Goal: Task Accomplishment & Management: Manage account settings

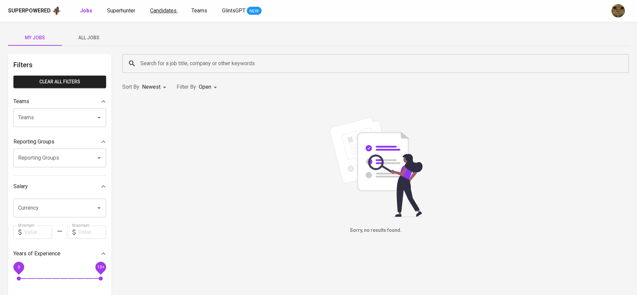
click at [160, 12] on span "Candidates" at bounding box center [163, 10] width 27 height 6
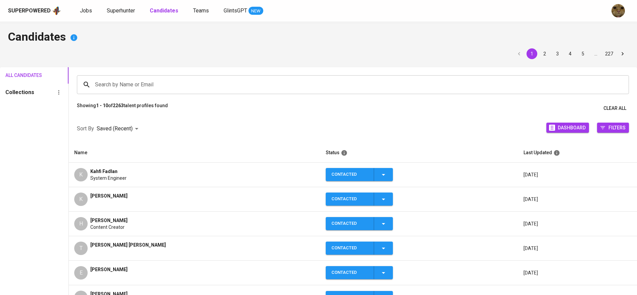
click at [117, 196] on span "Kenny Lingga" at bounding box center [108, 195] width 37 height 7
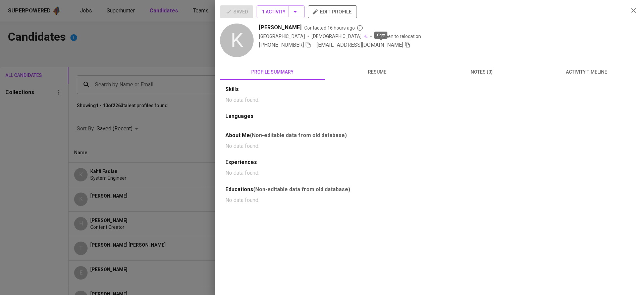
click at [405, 47] on icon "button" at bounding box center [408, 45] width 6 height 6
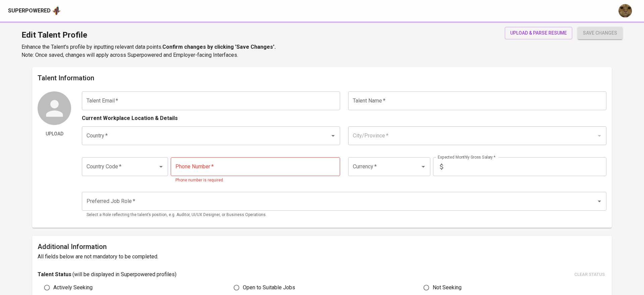
type input "eva.marpaoeng@gmail.com"
type input "Eva Marpaung"
type input "[GEOGRAPHIC_DATA]"
type input "Jakarta Selatan, DKI Jakarta"
type input "+62"
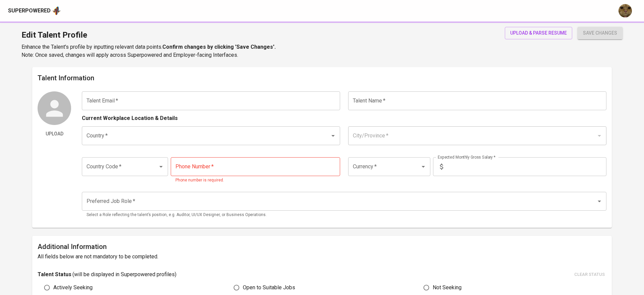
type input "853-2152-4790"
type input "IDR"
type input "Data Analyst"
type input "11"
type input "2 Weeks"
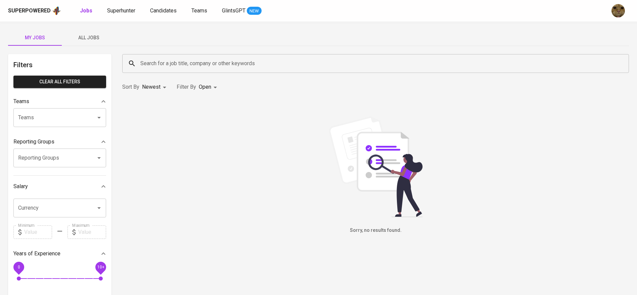
click at [79, 43] on button "All Jobs" at bounding box center [89, 38] width 54 height 16
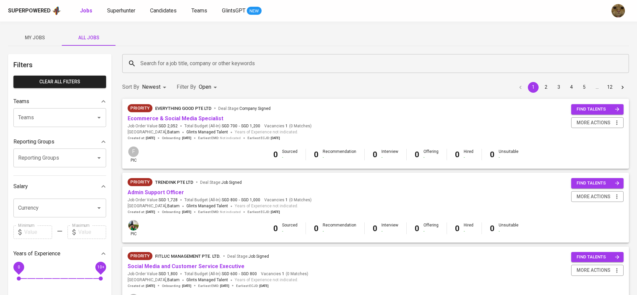
click at [177, 61] on input "Search for a job title, company or other keywords" at bounding box center [377, 63] width 477 height 13
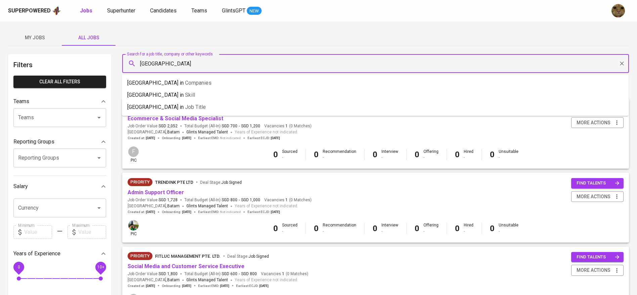
type input "[GEOGRAPHIC_DATA]"
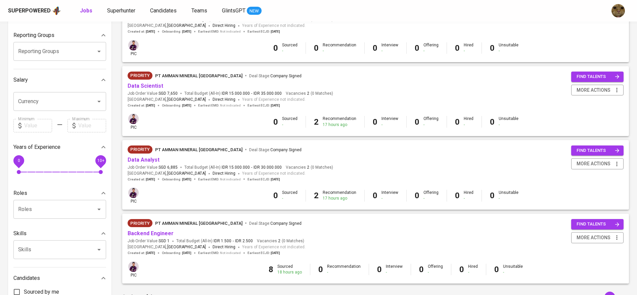
scroll to position [107, 0]
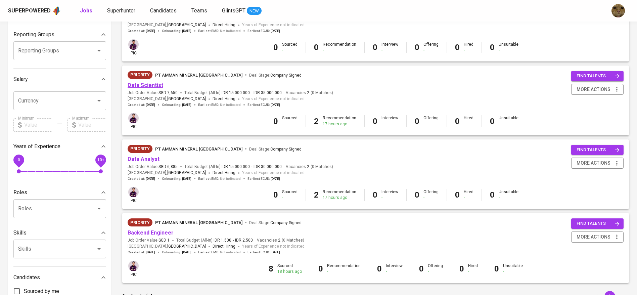
click at [139, 85] on link "Data Scientist" at bounding box center [146, 85] width 36 height 6
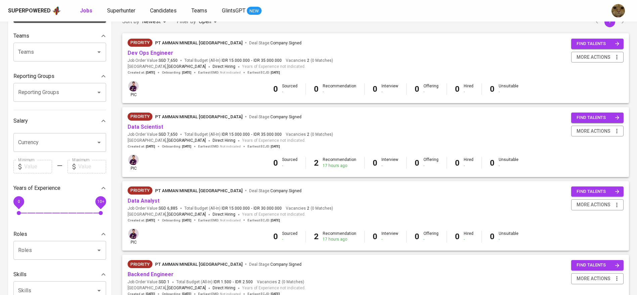
scroll to position [63, 0]
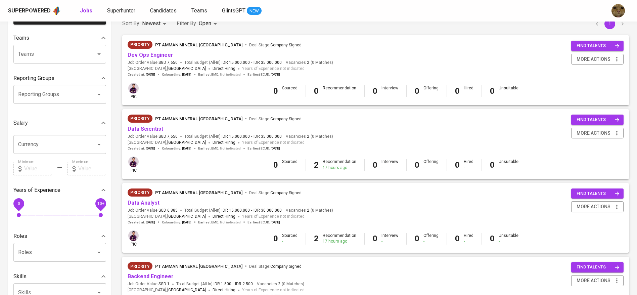
click at [148, 203] on link "Data Analyst" at bounding box center [144, 202] width 32 height 6
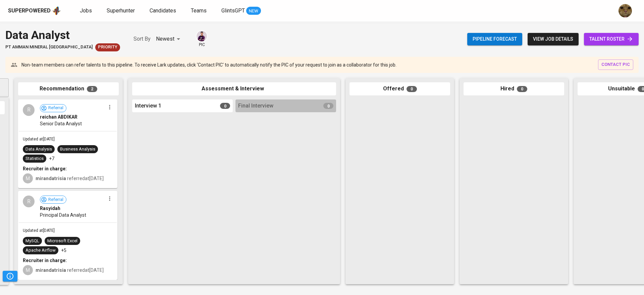
scroll to position [0, 114]
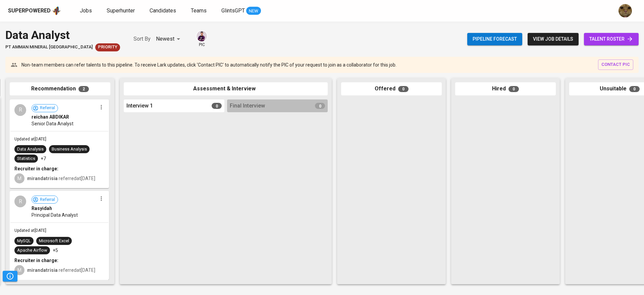
click at [596, 43] on link "talent roster" at bounding box center [611, 39] width 55 height 12
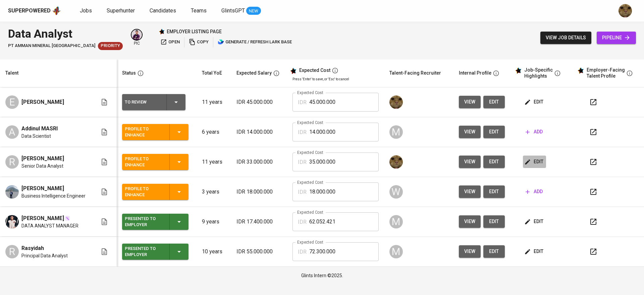
click at [534, 155] on button "edit" at bounding box center [534, 161] width 23 height 12
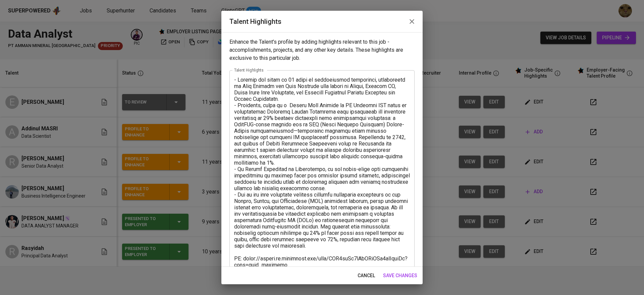
click at [414, 24] on icon "button" at bounding box center [412, 21] width 8 height 8
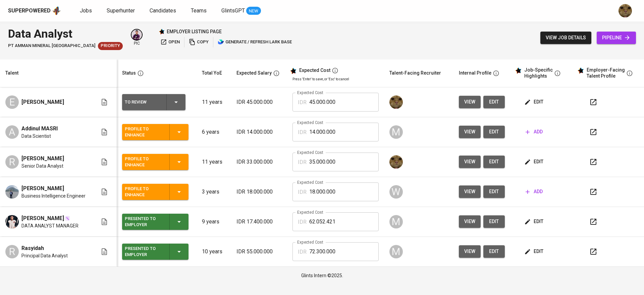
click at [541, 160] on span "edit" at bounding box center [535, 161] width 18 height 8
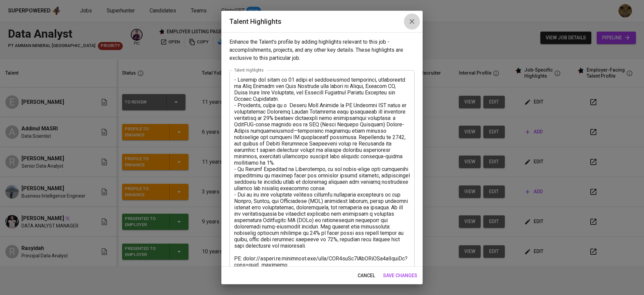
click at [409, 17] on icon "button" at bounding box center [412, 21] width 8 height 8
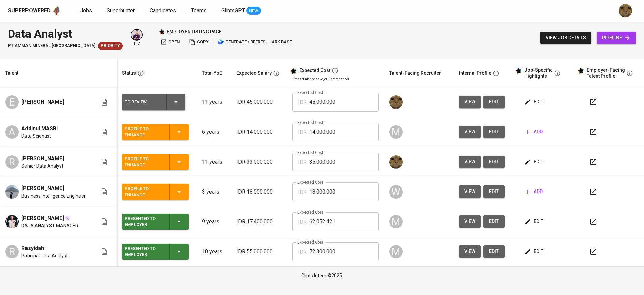
click at [535, 222] on span "edit" at bounding box center [535, 221] width 18 height 8
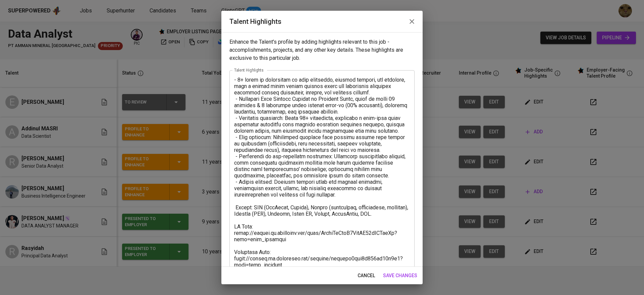
scroll to position [51, 0]
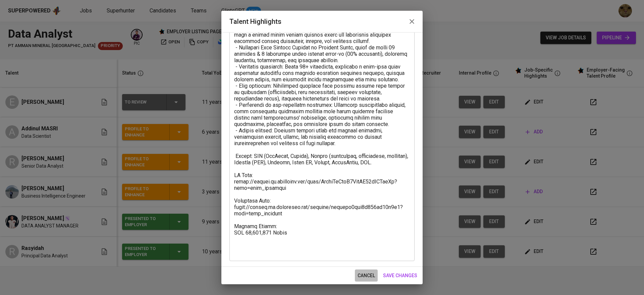
click at [367, 278] on span "cancel" at bounding box center [366, 275] width 17 height 8
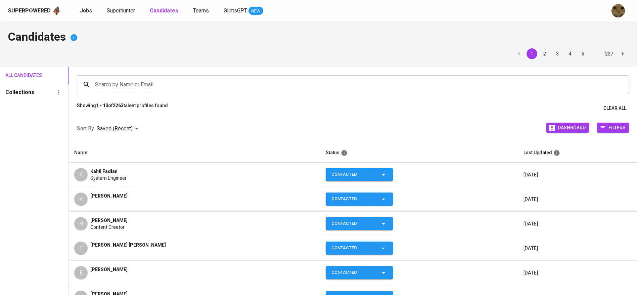
click at [134, 8] on span "Superhunter" at bounding box center [121, 10] width 28 height 6
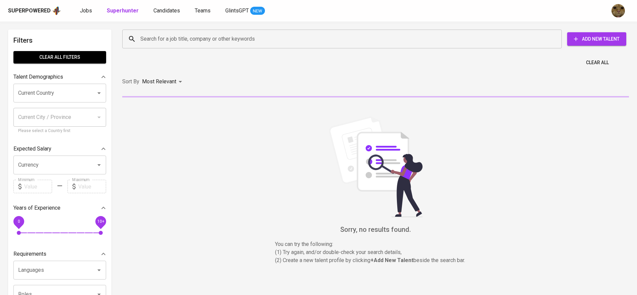
click at [177, 38] on input "Search for a job title, company or other keywords" at bounding box center [344, 39] width 410 height 13
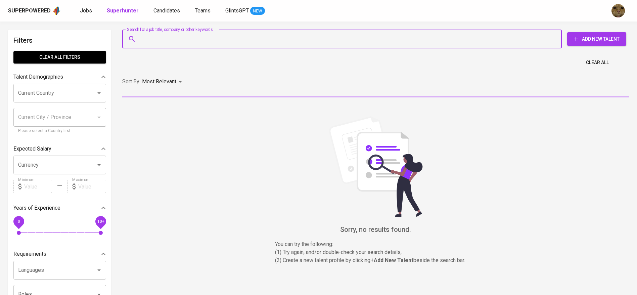
paste input "abyan.dzakwan@gmail.com"
type input "abyan.dzakwan@gmail.com"
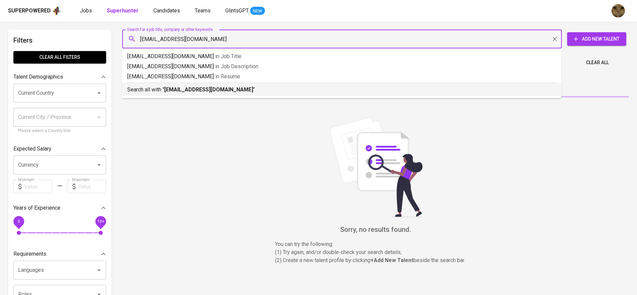
click at [164, 83] on hr at bounding box center [341, 83] width 429 height 0
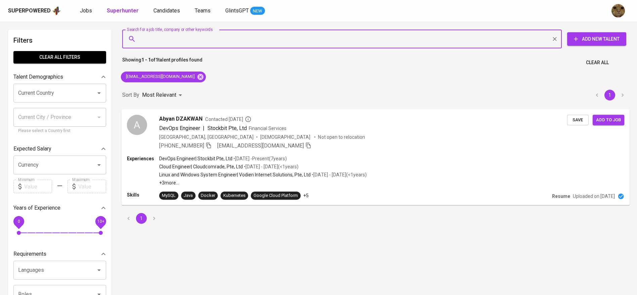
click at [454, 148] on div "+62 857-8273-4475 abyan.dzakwan@gmail.com" at bounding box center [363, 145] width 408 height 8
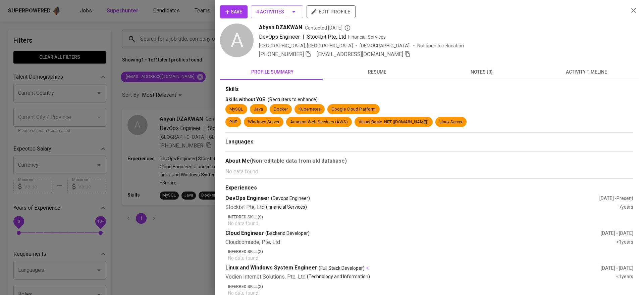
click at [572, 77] on button "activity timeline" at bounding box center [586, 72] width 105 height 16
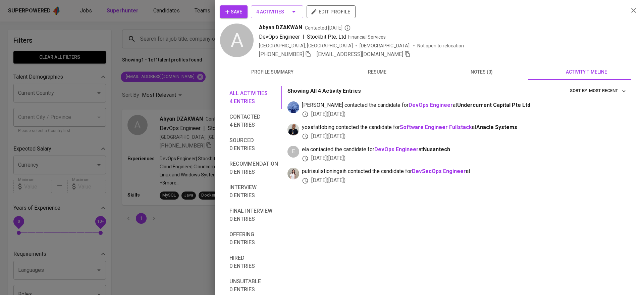
click at [240, 9] on span "Save" at bounding box center [234, 12] width 17 height 8
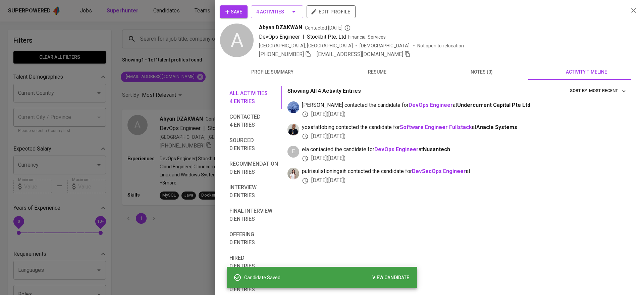
click at [166, 16] on div at bounding box center [322, 147] width 644 height 295
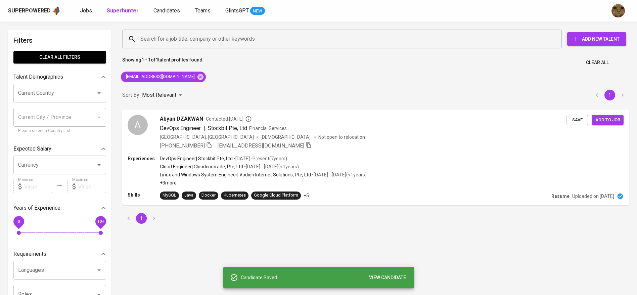
click at [167, 11] on span "Candidates" at bounding box center [166, 10] width 27 height 6
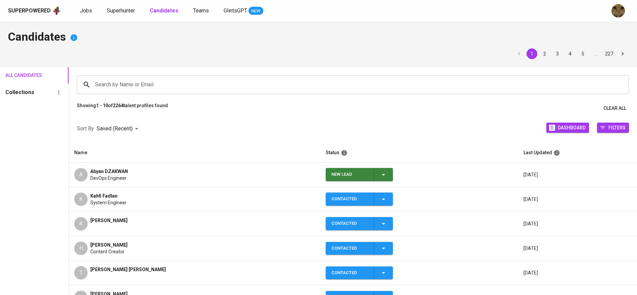
click at [379, 177] on icon "button" at bounding box center [383, 174] width 8 height 8
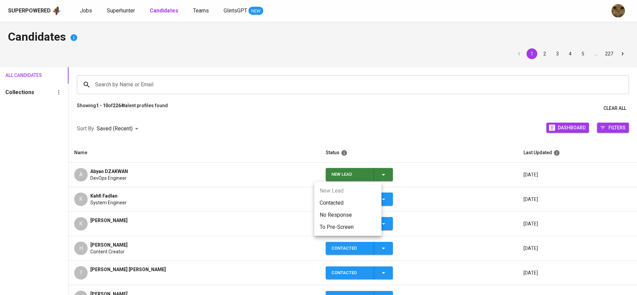
drag, startPoint x: 332, startPoint y: 208, endPoint x: 325, endPoint y: 204, distance: 8.2
click at [325, 204] on ul "New Lead Contacted No Response To Pre-Screen" at bounding box center [347, 209] width 67 height 54
click at [325, 204] on li "Contacted" at bounding box center [347, 203] width 67 height 12
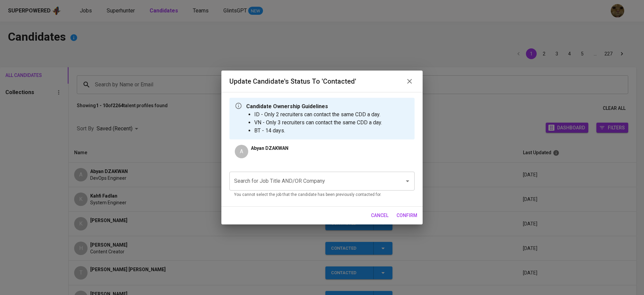
click at [322, 192] on p "You cannot select the job that the candidate has been previously contacted for." at bounding box center [322, 194] width 176 height 7
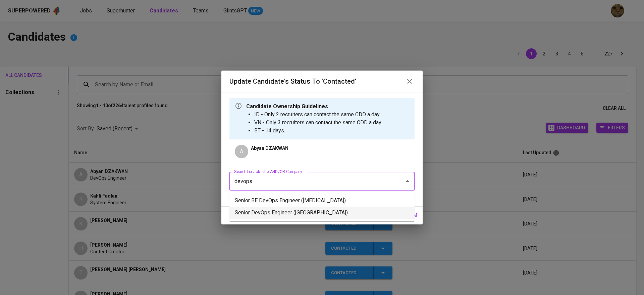
click at [302, 211] on li "Senior DevOps Engineer (Palo IT)" at bounding box center [322, 212] width 185 height 12
type input "devops"
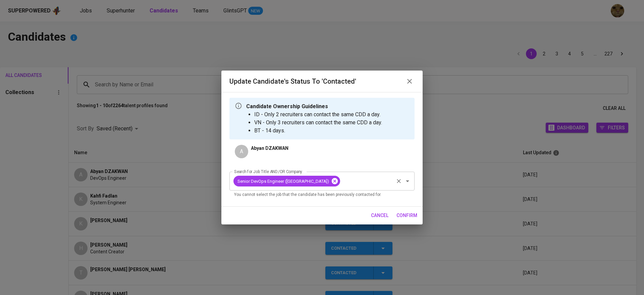
click at [332, 182] on icon at bounding box center [335, 181] width 6 height 6
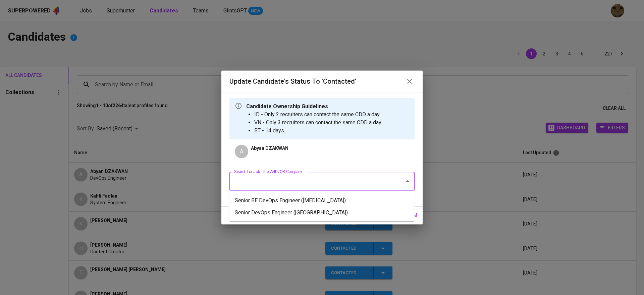
click at [282, 182] on input "Search for Job Title AND/OR Company" at bounding box center [313, 181] width 160 height 13
type input "devops"
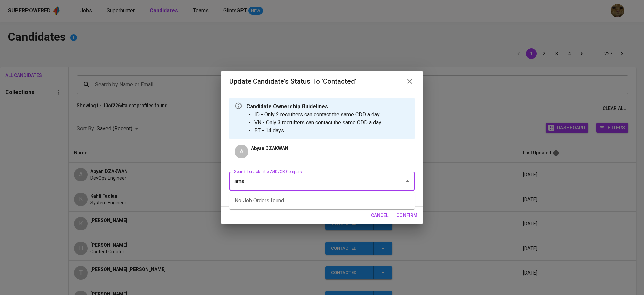
type input "aman"
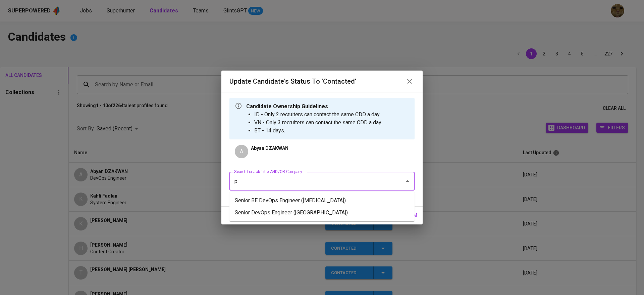
type input "pt"
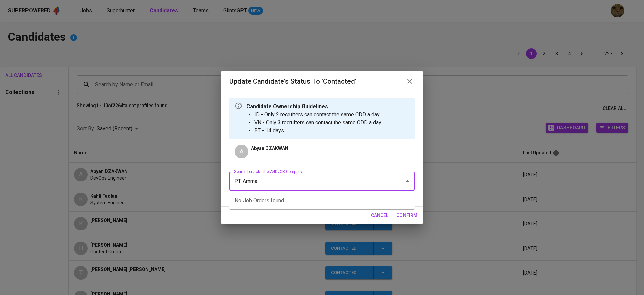
type input "PT Amman"
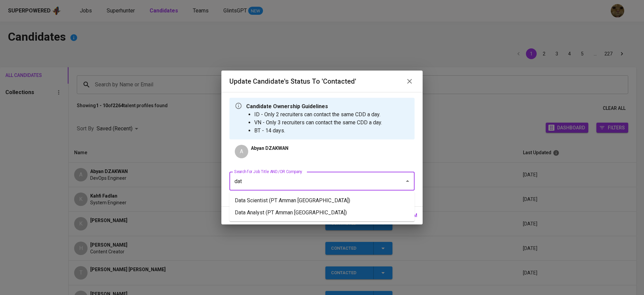
type input "data"
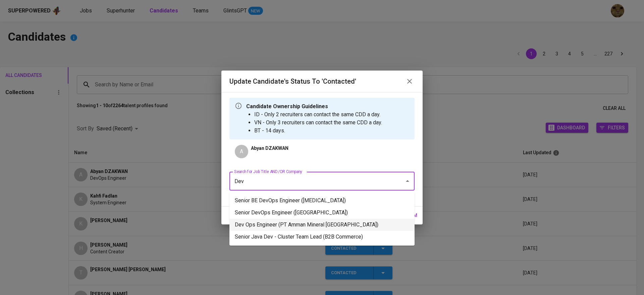
click at [279, 224] on li "Dev Ops Engineer (PT Amman Mineral Nusa Tenggara)" at bounding box center [322, 224] width 185 height 12
type input "Dev"
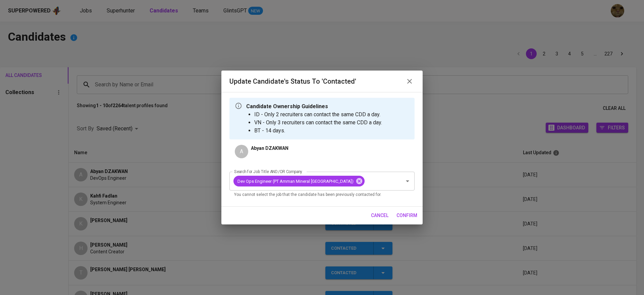
click at [413, 216] on span "confirm" at bounding box center [407, 215] width 21 height 8
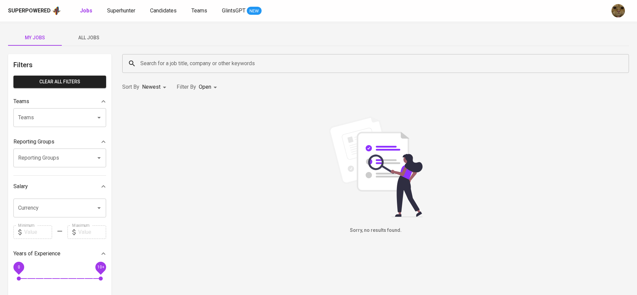
click at [97, 43] on button "All Jobs" at bounding box center [89, 38] width 54 height 16
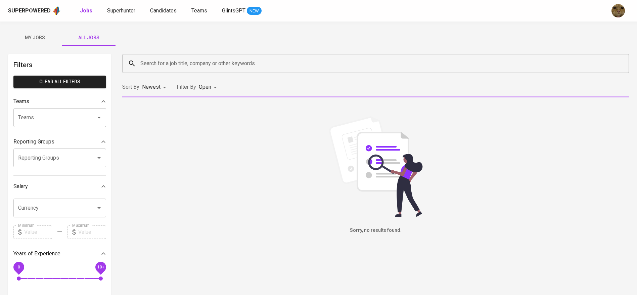
click at [158, 56] on div "Search for a job title, company or other keywords" at bounding box center [375, 63] width 506 height 19
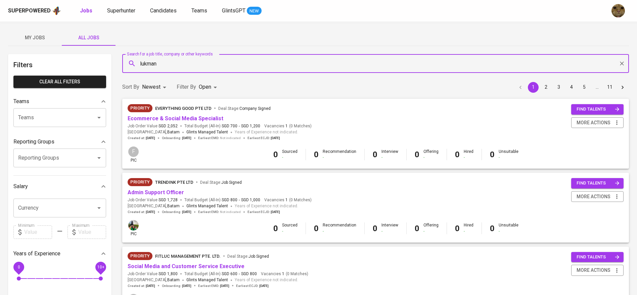
type input "lukman"
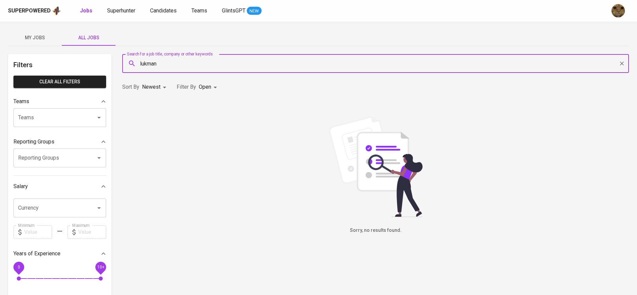
click at [156, 18] on div "Superpowered Jobs Superhunter Candidates Teams GlintsGPT NEW" at bounding box center [318, 10] width 637 height 21
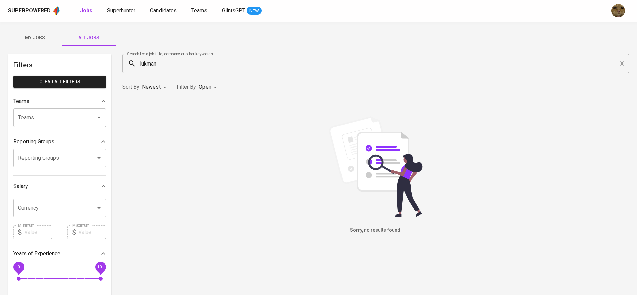
click at [156, 16] on div "Superpowered Jobs Superhunter Candidates Teams GlintsGPT NEW" at bounding box center [318, 10] width 637 height 21
click at [153, 8] on span "Candidates" at bounding box center [163, 10] width 27 height 6
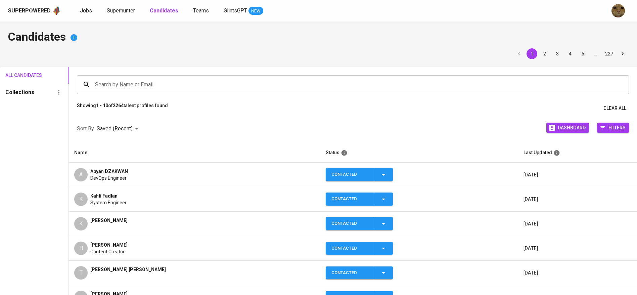
click at [133, 81] on input "Search by Name or Email" at bounding box center [354, 84] width 522 height 13
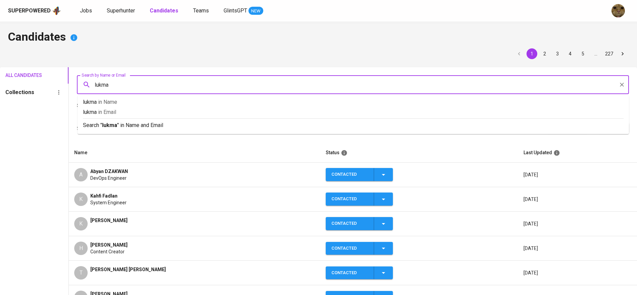
type input "lukman"
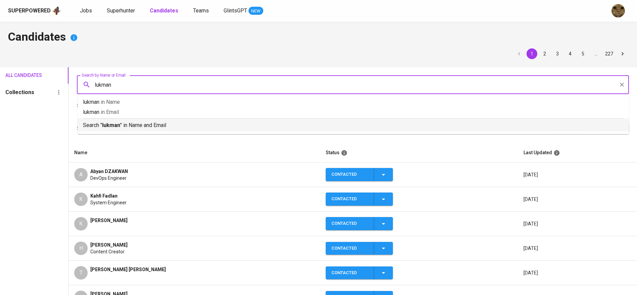
click at [107, 121] on p "Search " lukman " in Name and Email" at bounding box center [353, 125] width 540 height 8
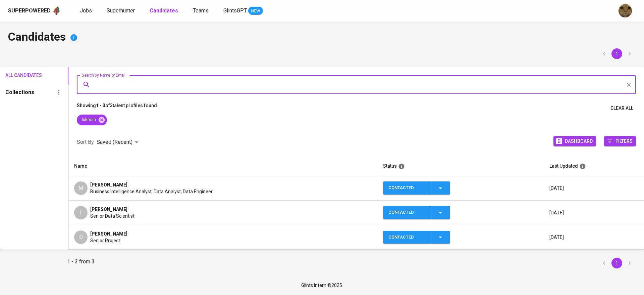
click at [92, 221] on td "L Lukman Hakim Senior Data Scientist" at bounding box center [223, 212] width 309 height 24
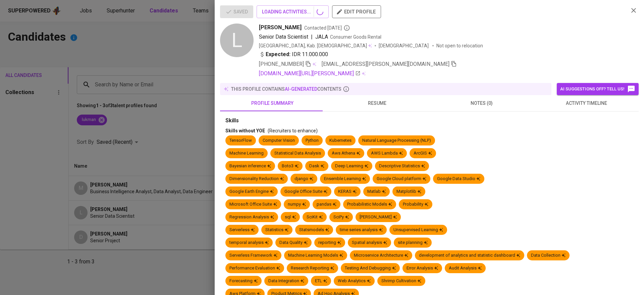
click at [142, 216] on div at bounding box center [322, 147] width 644 height 295
click at [584, 108] on div at bounding box center [322, 147] width 644 height 295
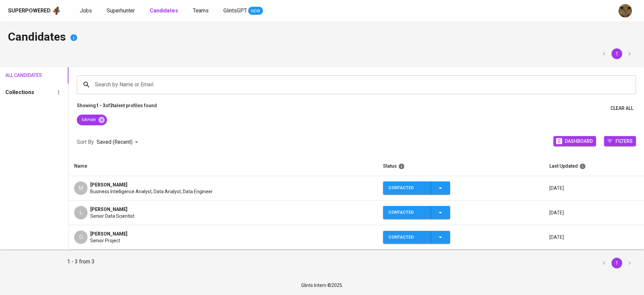
click at [267, 222] on td "L Lukman Hakim Senior Data Scientist" at bounding box center [223, 212] width 309 height 24
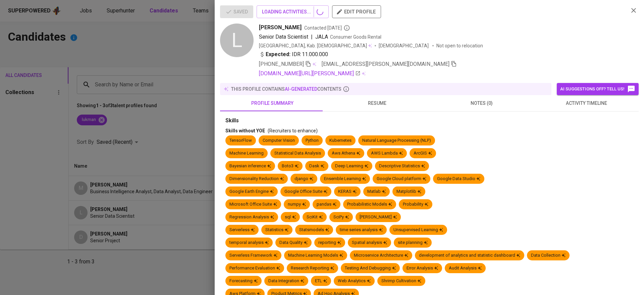
click at [277, 201] on div "Microsoft Office Suite" at bounding box center [254, 204] width 48 height 6
click at [572, 101] on span "activity timeline" at bounding box center [586, 103] width 97 height 8
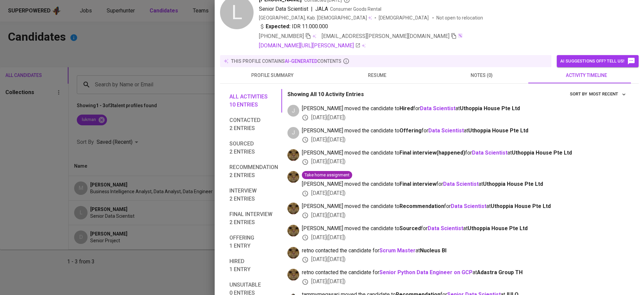
scroll to position [27, 0]
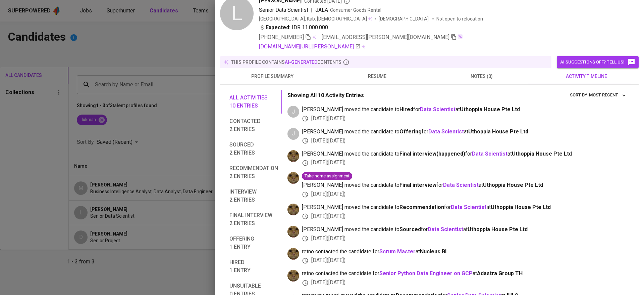
click at [451, 69] on button "notes (0)" at bounding box center [482, 76] width 105 height 16
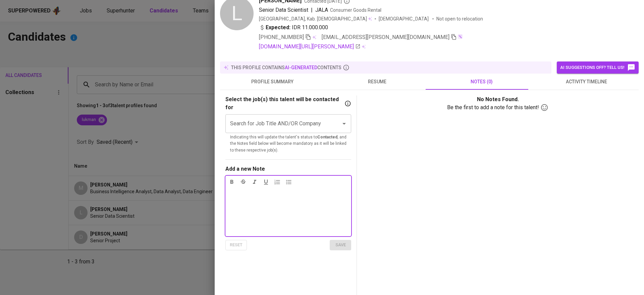
click at [310, 117] on input "Search for Job Title AND/OR Company" at bounding box center [279, 123] width 101 height 13
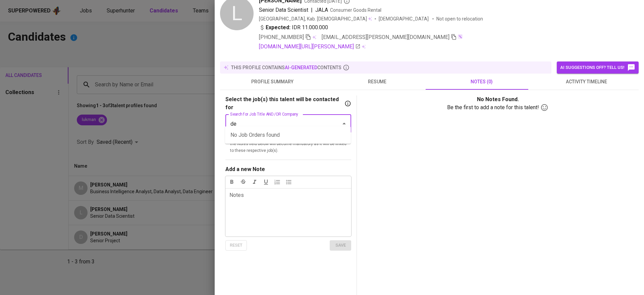
type input "dev"
type input "data scientist"
click at [258, 136] on li "Data Scientist (PT Amman Mineral Nusa Tenggara)" at bounding box center [288, 139] width 126 height 20
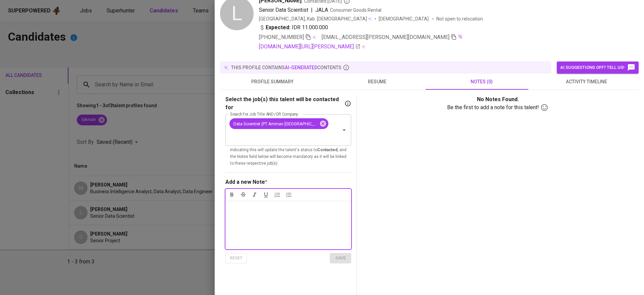
click at [245, 205] on div "Notes * ﻿" at bounding box center [289, 225] width 126 height 48
drag, startPoint x: 313, startPoint y: 200, endPoint x: 301, endPoint y: 200, distance: 11.8
click at [301, 204] on span "ex-hubbers Uthoppia Pte Ltd (resign during probation," at bounding box center [281, 211] width 103 height 14
click at [282, 207] on p "ex-hubbers Uthoppia Pte Ltd (cut off during probation," at bounding box center [289, 212] width 118 height 16
drag, startPoint x: 317, startPoint y: 199, endPoint x: 300, endPoint y: 200, distance: 17.1
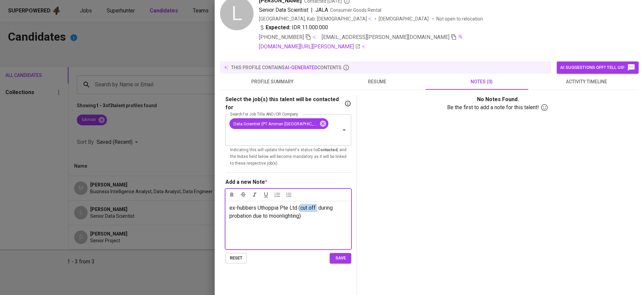
click at [300, 204] on span "ex-hubbers Uthoppia Pte Ltd (cut off during probation due to moonlighting)" at bounding box center [282, 211] width 105 height 14
click at [320, 209] on p "ex-hubbers Uthoppia Pte Ltd (cut off during probation due to moonlighting)" at bounding box center [289, 212] width 118 height 16
click at [337, 254] on span "save" at bounding box center [340, 258] width 15 height 8
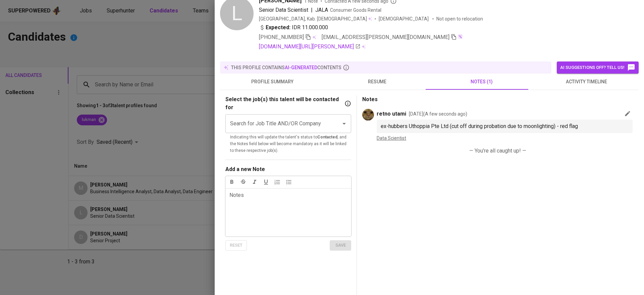
click at [370, 85] on span "resume" at bounding box center [377, 82] width 97 height 8
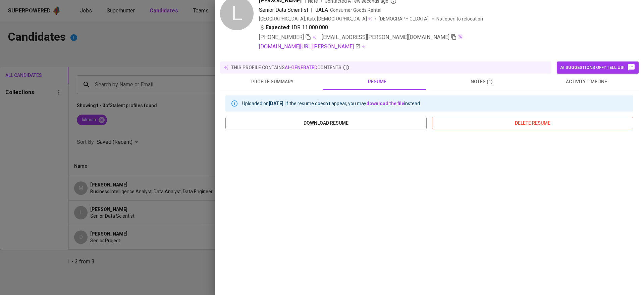
click at [571, 78] on span "activity timeline" at bounding box center [586, 82] width 97 height 8
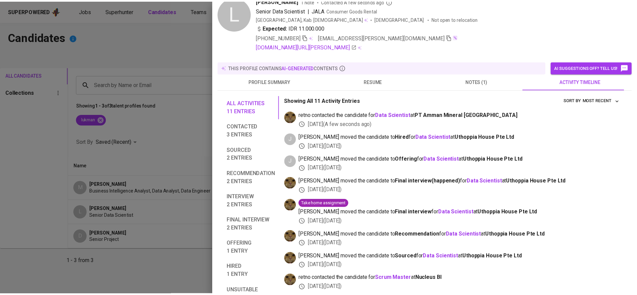
scroll to position [0, 0]
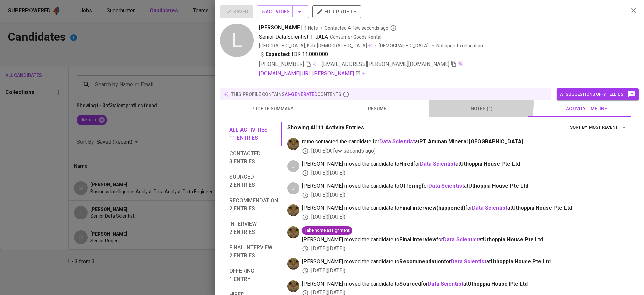
click at [458, 100] on button "notes (1)" at bounding box center [482, 108] width 105 height 16
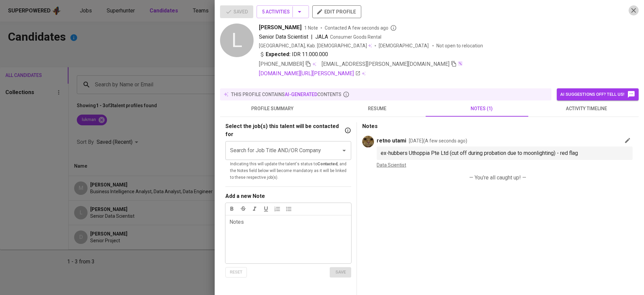
click at [630, 7] on icon "button" at bounding box center [634, 10] width 8 height 8
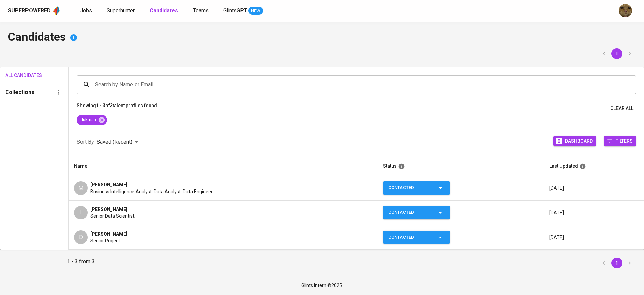
click at [86, 7] on span "Jobs" at bounding box center [86, 10] width 12 height 6
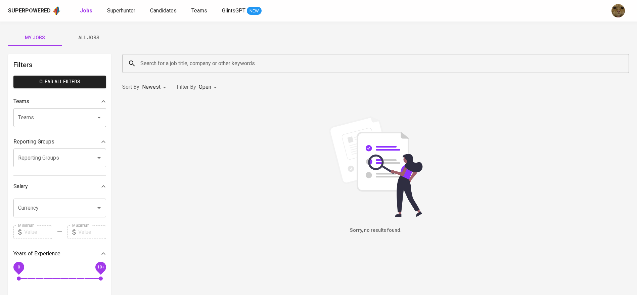
click at [95, 35] on span "All Jobs" at bounding box center [89, 38] width 46 height 8
click at [155, 63] on input "Search for a job title, company or other keywords" at bounding box center [377, 63] width 477 height 13
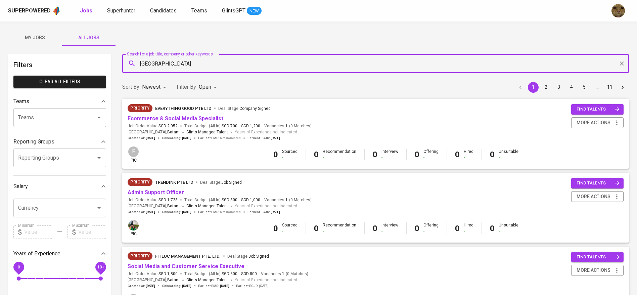
type input "AMMAN"
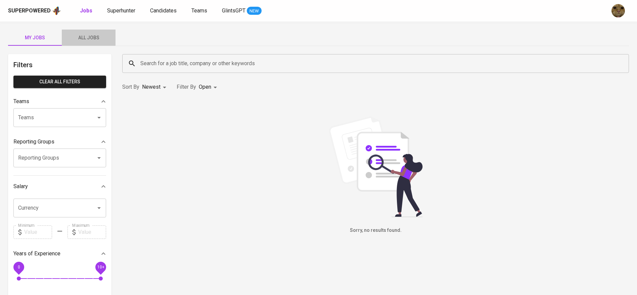
click at [92, 42] on button "All Jobs" at bounding box center [89, 38] width 54 height 16
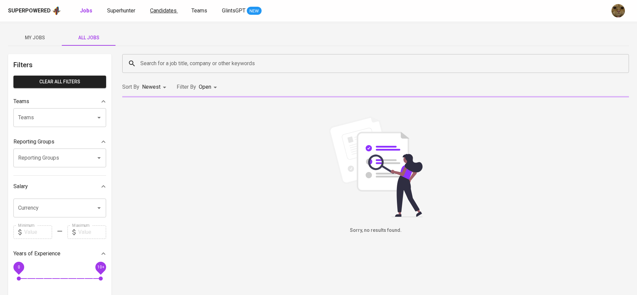
click at [163, 60] on input "Search for a job title, company or other keywords" at bounding box center [377, 63] width 477 height 13
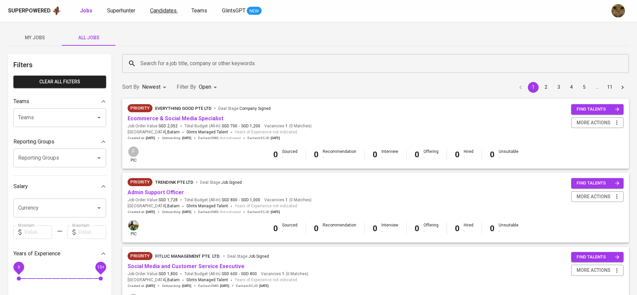
click at [169, 8] on span "Candidates" at bounding box center [163, 10] width 27 height 6
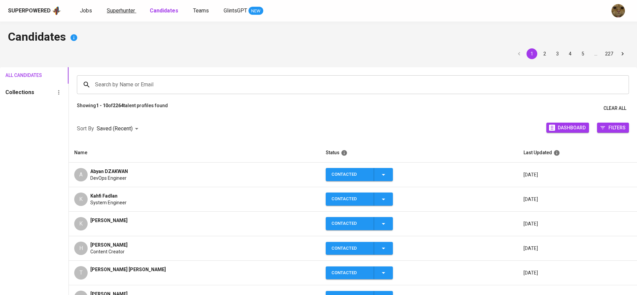
click at [129, 7] on span "Superhunter" at bounding box center [121, 10] width 28 height 6
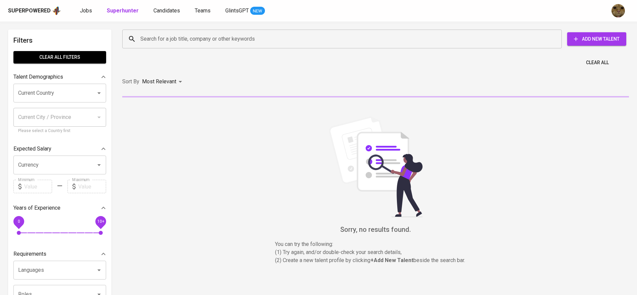
click at [182, 43] on input "Search for a job title, company or other keywords" at bounding box center [344, 39] width 410 height 13
click at [164, 10] on span "Candidates" at bounding box center [166, 10] width 27 height 6
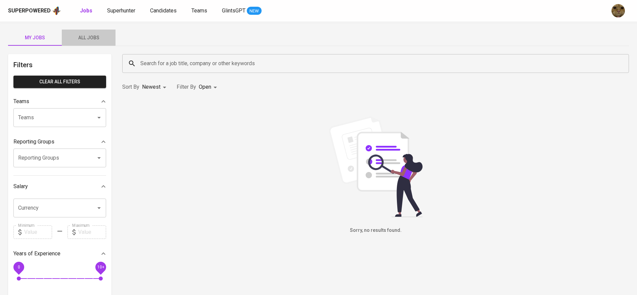
click at [86, 32] on button "All Jobs" at bounding box center [89, 38] width 54 height 16
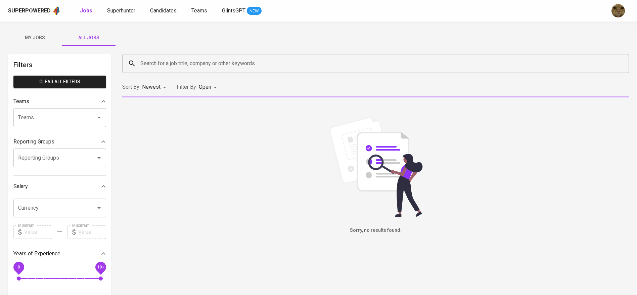
click at [199, 68] on input "Search for a job title, company or other keywords" at bounding box center [377, 63] width 477 height 13
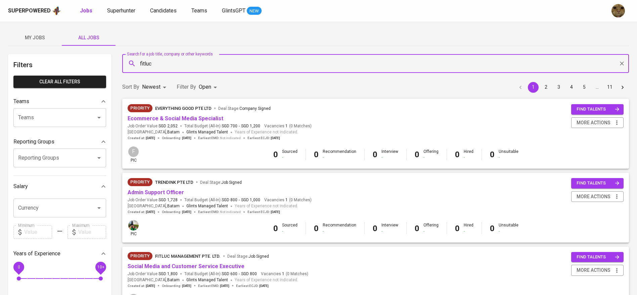
type input "fitluc"
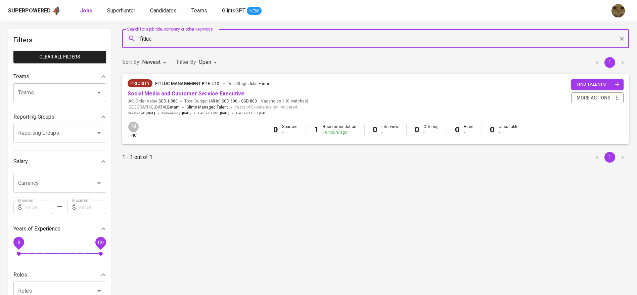
scroll to position [30, 0]
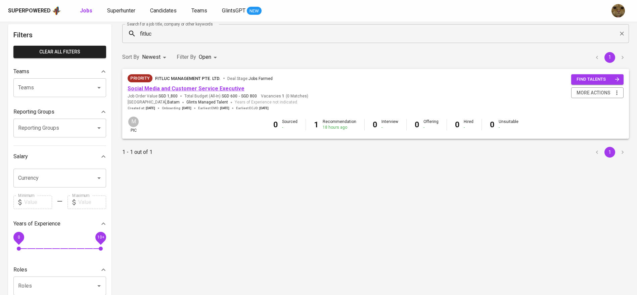
click at [161, 88] on link "Social Media and Customer Service Executive" at bounding box center [186, 88] width 117 height 6
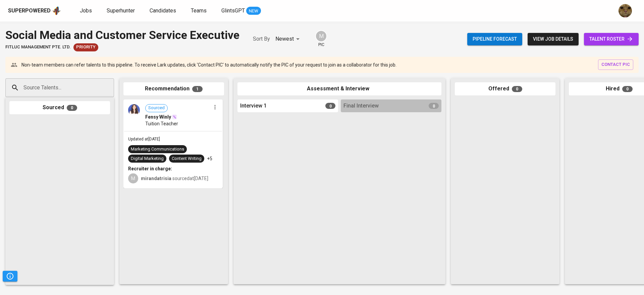
click at [192, 181] on div "mirandatrisia sourced at [DATE]" at bounding box center [174, 178] width 67 height 7
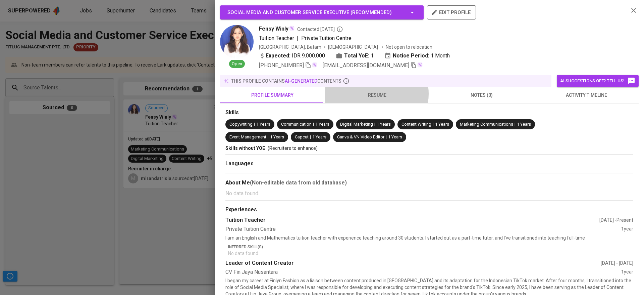
click at [370, 94] on span "resume" at bounding box center [377, 95] width 97 height 8
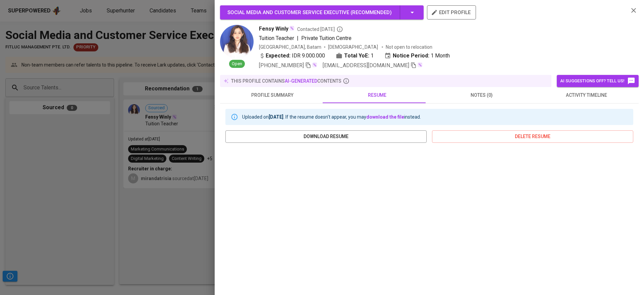
scroll to position [65, 0]
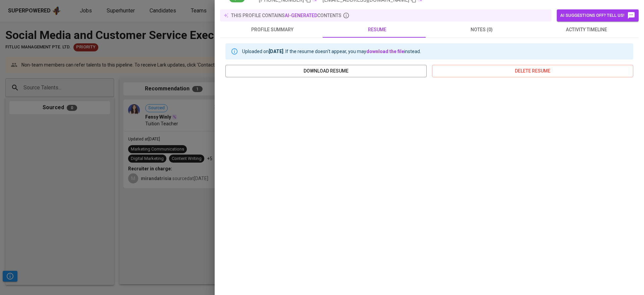
click at [168, 238] on div at bounding box center [322, 147] width 644 height 295
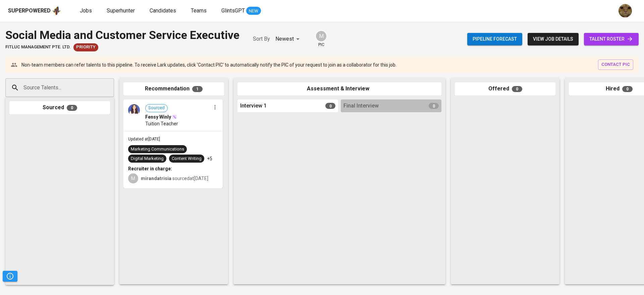
click at [604, 29] on div "Pipeline forecast view job details talent roster" at bounding box center [552, 39] width 171 height 24
click at [597, 41] on span "talent roster" at bounding box center [612, 39] width 44 height 8
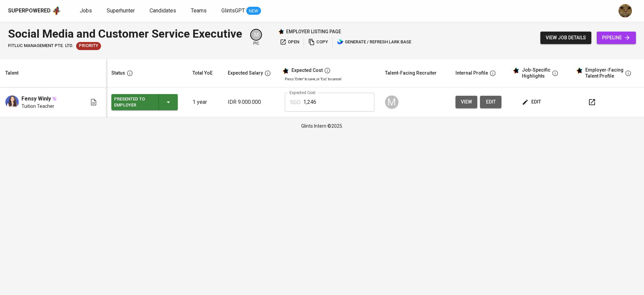
click at [533, 107] on button "edit" at bounding box center [532, 102] width 23 height 12
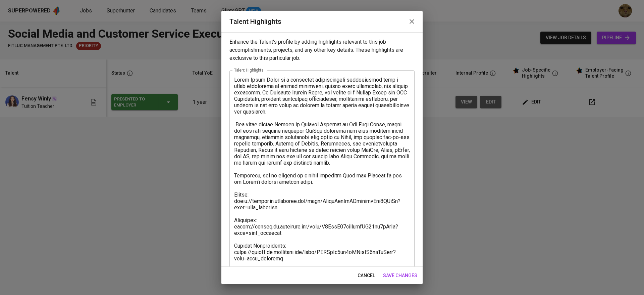
scroll to position [96, 0]
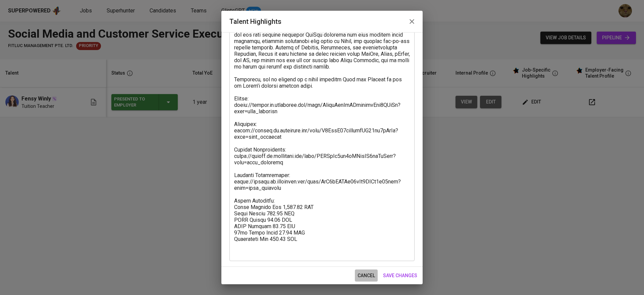
click at [363, 271] on span "cancel" at bounding box center [366, 275] width 17 height 8
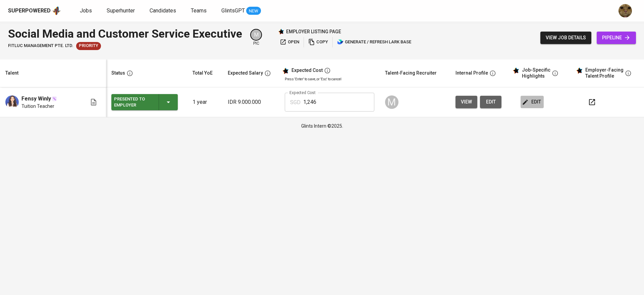
click at [541, 102] on button "edit" at bounding box center [532, 102] width 23 height 12
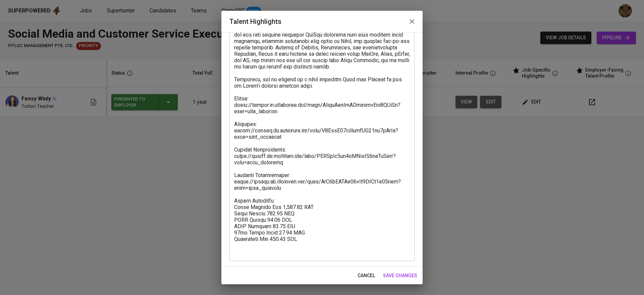
click at [372, 271] on span "cancel" at bounding box center [366, 275] width 17 height 8
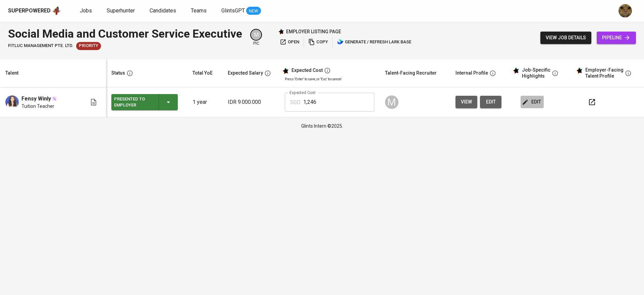
click at [531, 100] on span "edit" at bounding box center [533, 102] width 18 height 8
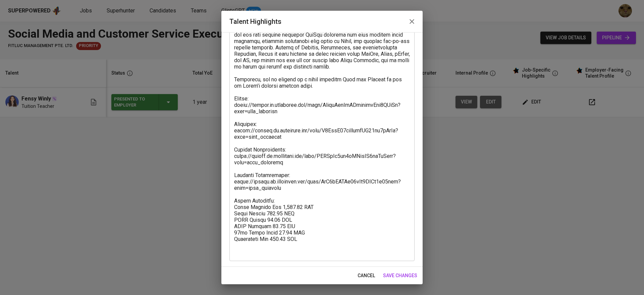
click at [363, 276] on span "cancel" at bounding box center [366, 275] width 17 height 8
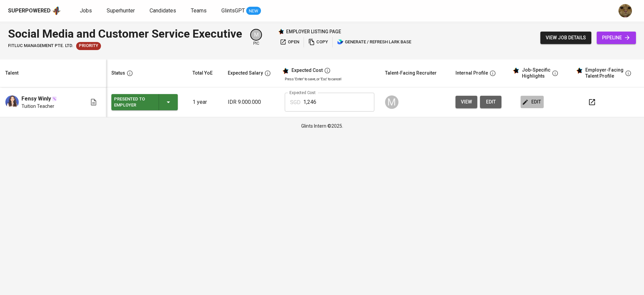
click at [529, 101] on span "edit" at bounding box center [533, 102] width 18 height 8
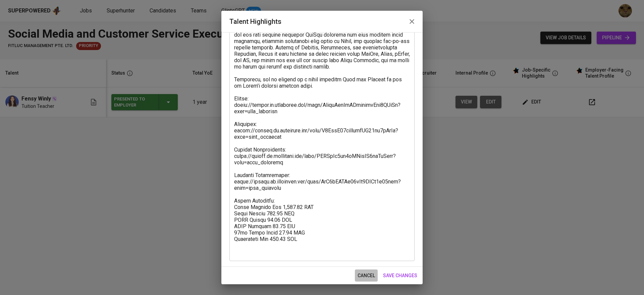
click at [373, 275] on span "cancel" at bounding box center [366, 275] width 17 height 8
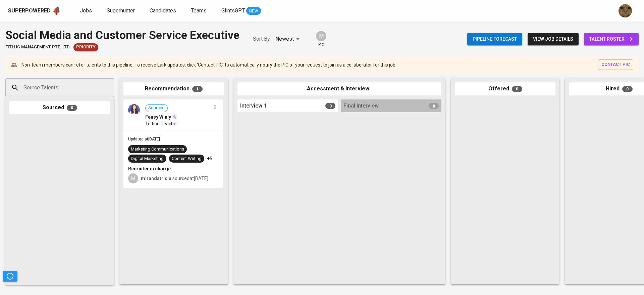
click at [598, 36] on span "talent roster" at bounding box center [612, 39] width 44 height 8
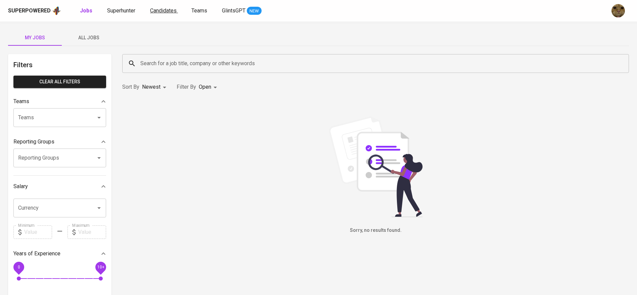
click at [167, 10] on span "Candidates" at bounding box center [163, 10] width 27 height 6
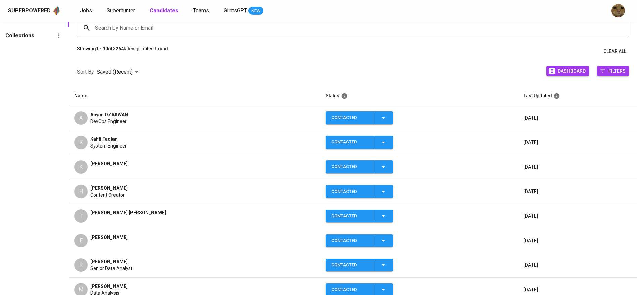
scroll to position [6, 0]
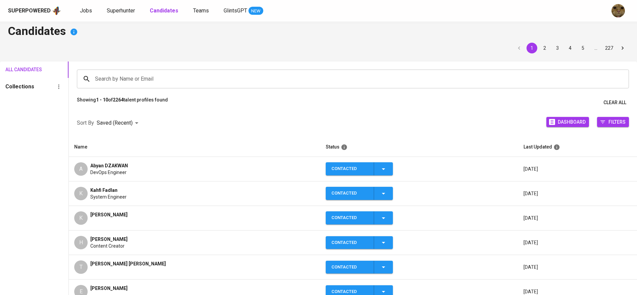
click at [97, 82] on input "Search by Name or Email" at bounding box center [354, 78] width 522 height 13
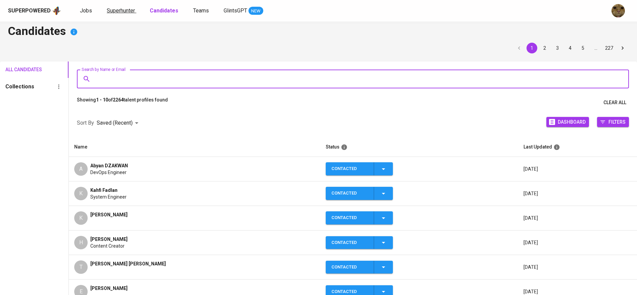
click at [128, 8] on span "Superhunter" at bounding box center [121, 10] width 28 height 6
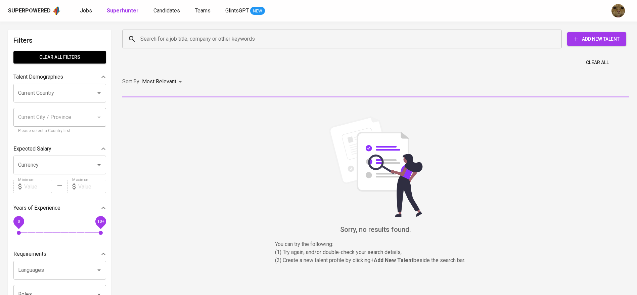
click at [150, 6] on div "Superpowered Jobs Superhunter Candidates Teams GlintsGPT NEW" at bounding box center [307, 11] width 599 height 10
click at [154, 11] on span "Candidates" at bounding box center [166, 10] width 27 height 6
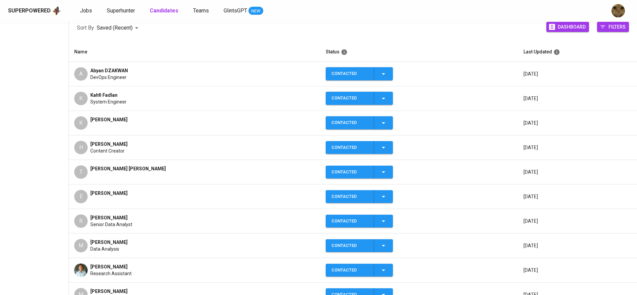
scroll to position [151, 0]
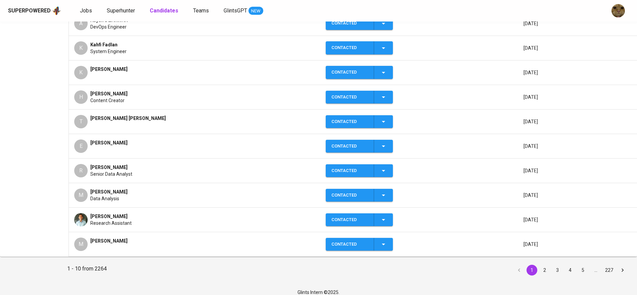
click at [106, 100] on span "Content Creator" at bounding box center [107, 100] width 34 height 7
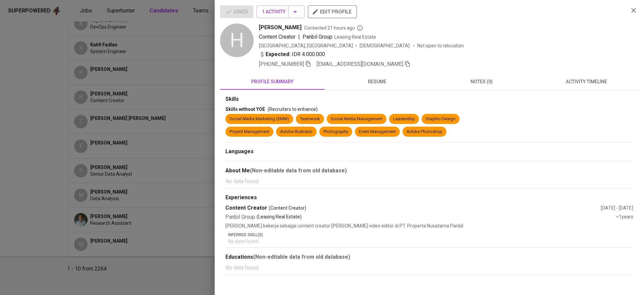
click at [37, 139] on div at bounding box center [322, 147] width 644 height 295
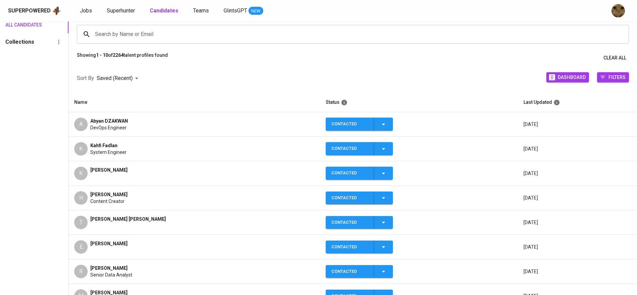
scroll to position [101, 0]
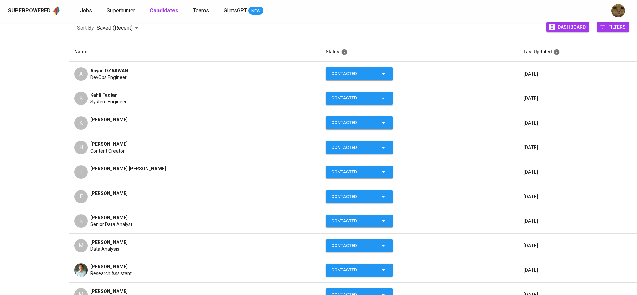
click at [114, 170] on span "[PERSON_NAME] [PERSON_NAME]" at bounding box center [128, 168] width 76 height 7
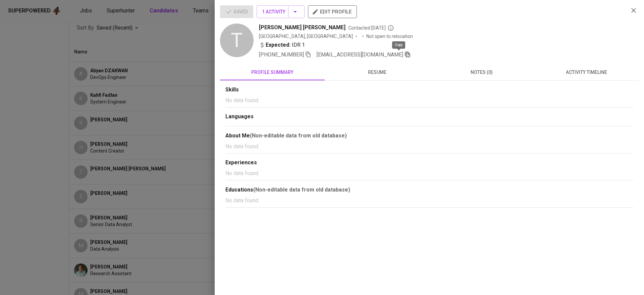
click at [405, 52] on icon "button" at bounding box center [407, 55] width 5 height 6
drag, startPoint x: 187, startPoint y: 65, endPoint x: 141, endPoint y: 34, distance: 55.8
click at [187, 65] on div at bounding box center [322, 147] width 644 height 295
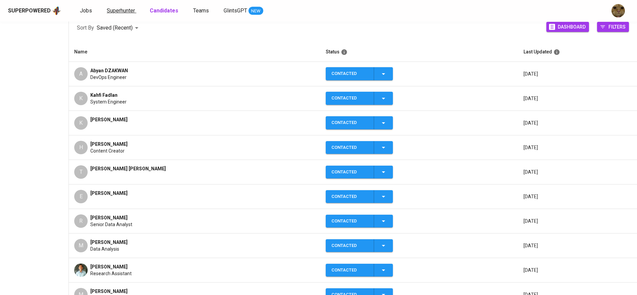
click at [118, 11] on span "Superhunter" at bounding box center [121, 10] width 28 height 6
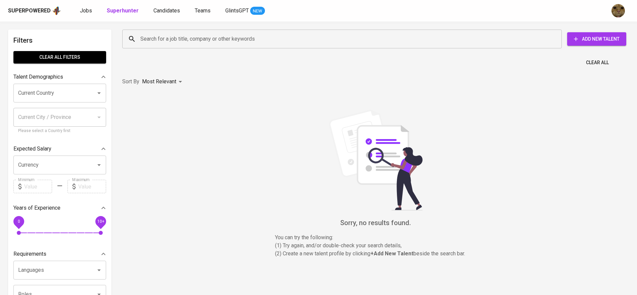
click at [189, 34] on input "Search for a job title, company or other keywords" at bounding box center [344, 39] width 410 height 13
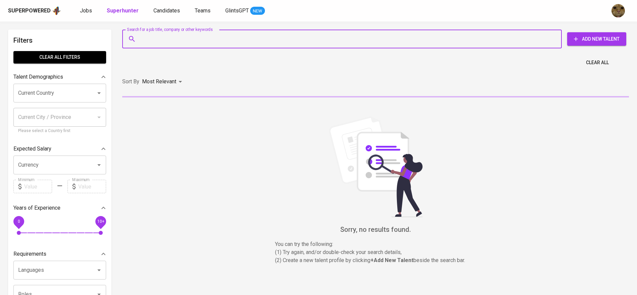
paste input "[EMAIL_ADDRESS][DOMAIN_NAME]"
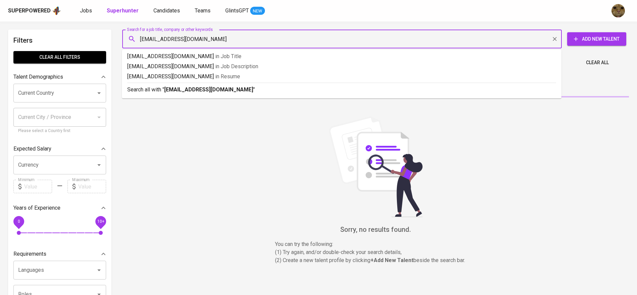
type input "theodoraesthella13@gmail.com"
click at [204, 87] on b "theodoraesthella13@gmail.com" at bounding box center [208, 89] width 89 height 6
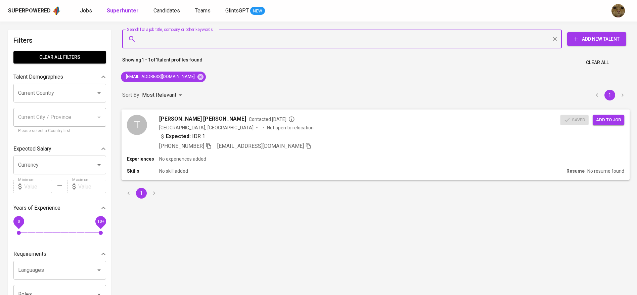
click at [606, 118] on span "Add to job" at bounding box center [608, 120] width 25 height 8
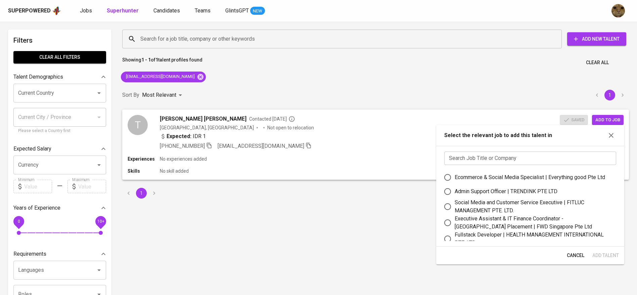
click at [471, 158] on input "text" at bounding box center [530, 157] width 172 height 13
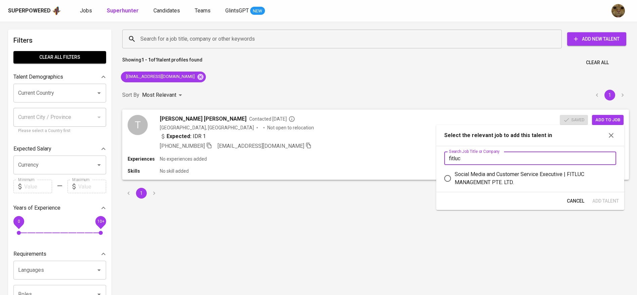
type input "fitluc"
click at [480, 182] on div "Social Media and Customer Service Executive | FITLUC MANAGEMENT PTE. LTD." at bounding box center [532, 178] width 156 height 16
click at [454, 182] on input "Social Media and Customer Service Executive | FITLUC MANAGEMENT PTE. LTD." at bounding box center [447, 178] width 14 height 14
radio input "true"
click at [605, 202] on span "Add Talent" at bounding box center [605, 201] width 27 height 8
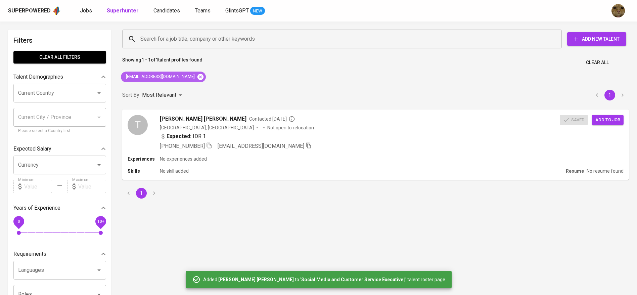
click at [197, 77] on icon at bounding box center [200, 76] width 7 height 7
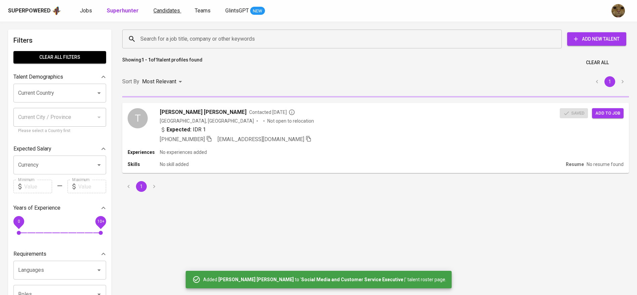
click at [157, 11] on span "Candidates" at bounding box center [166, 10] width 27 height 6
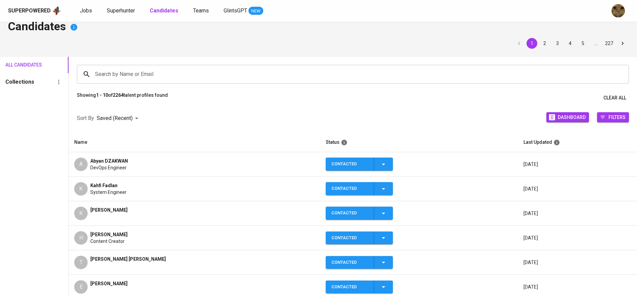
scroll to position [6, 0]
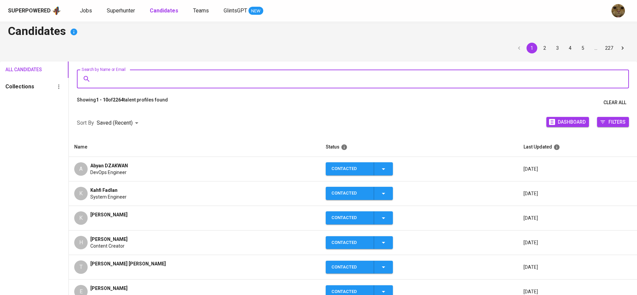
click at [103, 82] on input "Search by Name or Email" at bounding box center [354, 78] width 522 height 13
click at [98, 153] on th "Name" at bounding box center [194, 146] width 251 height 19
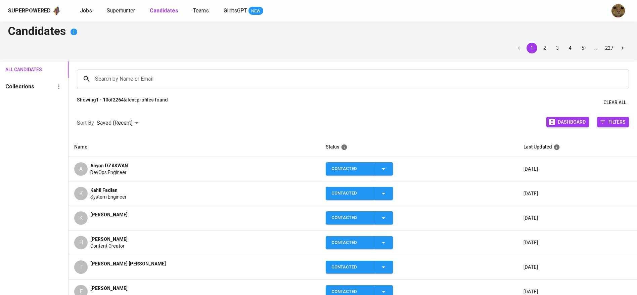
click at [119, 211] on span "[PERSON_NAME]" at bounding box center [108, 214] width 37 height 7
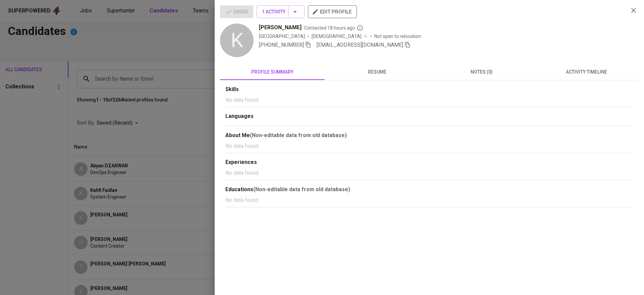
click at [405, 42] on icon "button" at bounding box center [408, 45] width 6 height 6
click at [143, 67] on div at bounding box center [322, 147] width 644 height 295
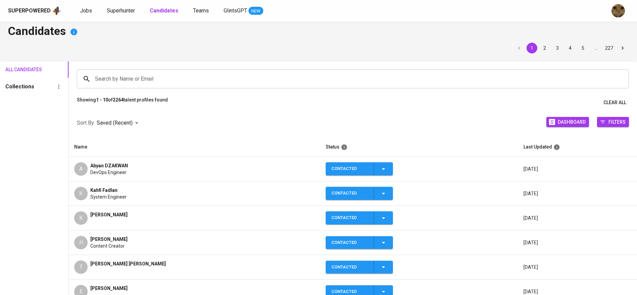
click at [139, 72] on div "Search by Name or Email" at bounding box center [353, 78] width 552 height 19
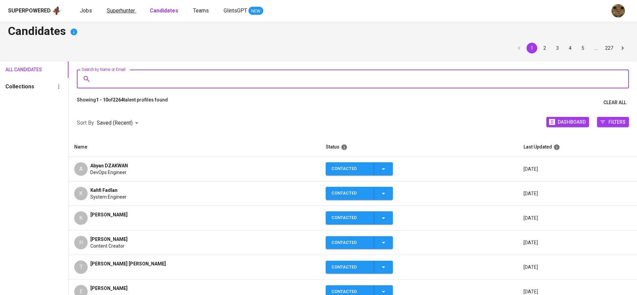
click at [111, 9] on span "Superhunter" at bounding box center [121, 10] width 28 height 6
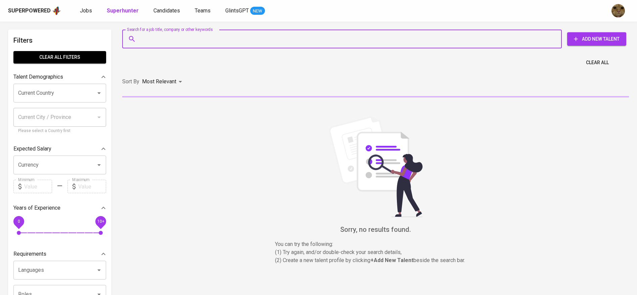
click at [210, 43] on input "Search for a job title, company or other keywords" at bounding box center [344, 39] width 410 height 13
paste input "[EMAIL_ADDRESS][DOMAIN_NAME]"
type input "[EMAIL_ADDRESS][DOMAIN_NAME]"
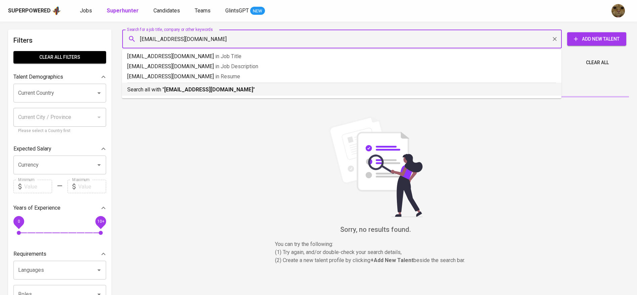
click at [201, 91] on b "[EMAIL_ADDRESS][DOMAIN_NAME]" at bounding box center [208, 89] width 89 height 6
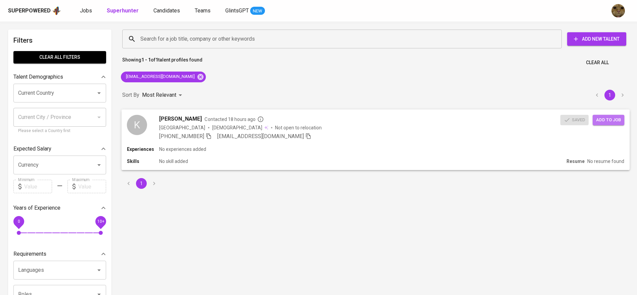
click at [604, 125] on button "Add to job" at bounding box center [608, 119] width 32 height 10
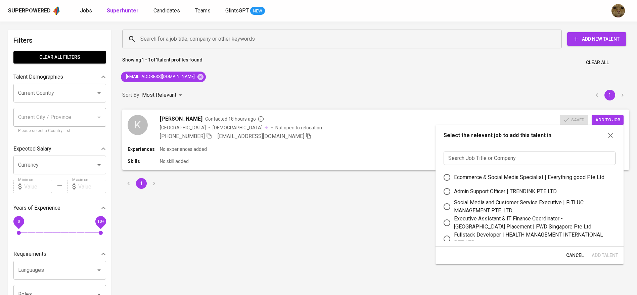
click at [468, 149] on div "Search Job Title or Company Search Job Title or Company Ecommerce & Social Medi…" at bounding box center [529, 196] width 188 height 101
click at [471, 151] on input "text" at bounding box center [529, 157] width 172 height 13
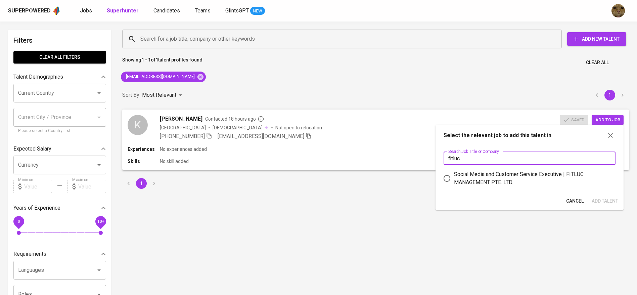
type input "fitluc"
click at [465, 180] on div "Social Media and Customer Service Executive | FITLUC MANAGEMENT PTE. LTD." at bounding box center [532, 178] width 156 height 16
click at [454, 180] on input "Social Media and Customer Service Executive | FITLUC MANAGEMENT PTE. LTD." at bounding box center [447, 178] width 14 height 14
radio input "true"
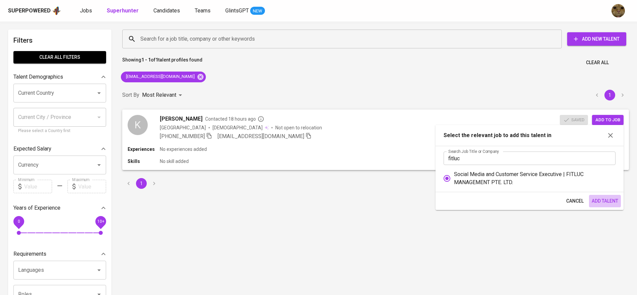
click at [616, 202] on span "Add Talent" at bounding box center [604, 201] width 27 height 8
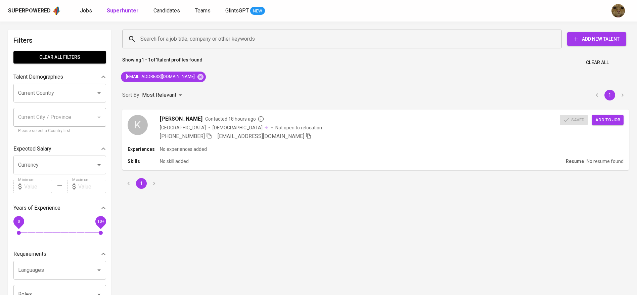
click at [155, 11] on span "Candidates" at bounding box center [166, 10] width 27 height 6
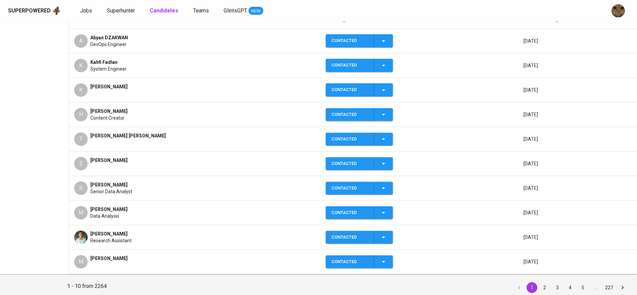
scroll to position [141, 0]
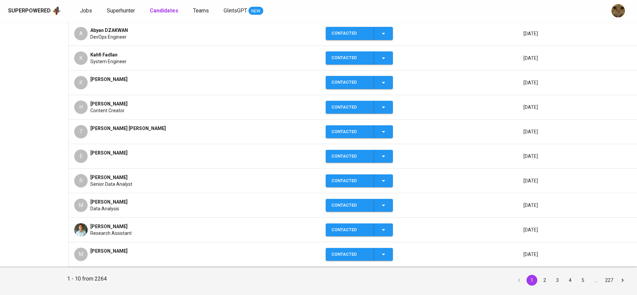
click at [128, 208] on div "Data Analysis" at bounding box center [108, 208] width 37 height 7
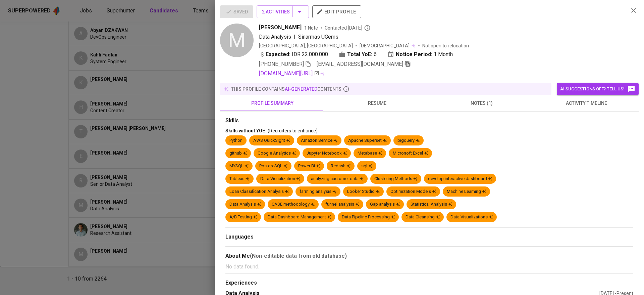
click at [405, 63] on icon "button" at bounding box center [407, 64] width 5 height 6
click at [156, 51] on div at bounding box center [322, 147] width 644 height 295
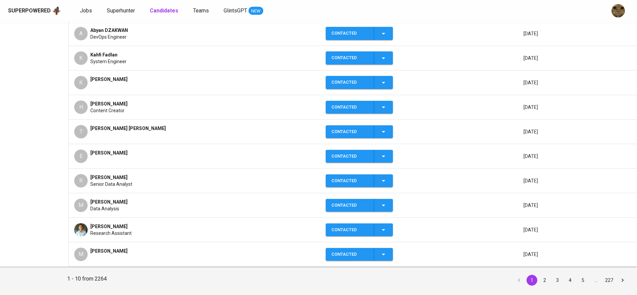
scroll to position [0, 0]
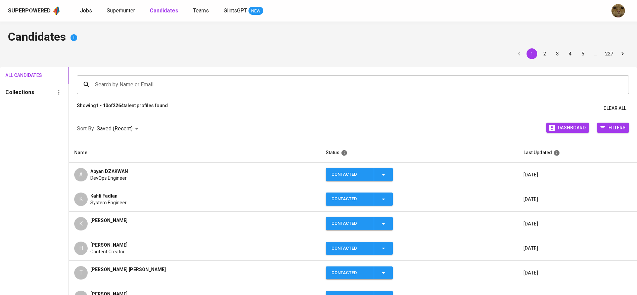
click at [119, 14] on link "Superhunter" at bounding box center [122, 11] width 30 height 8
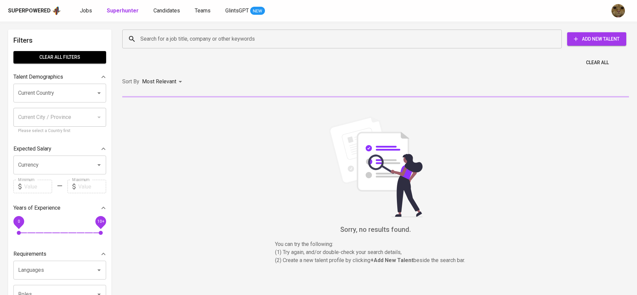
click at [166, 30] on div "Search for a job title, company or other keywords" at bounding box center [341, 39] width 439 height 19
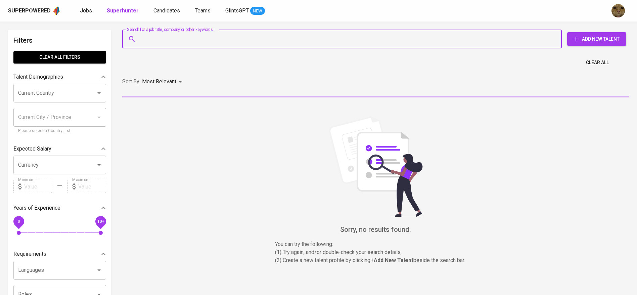
paste input "maximilianredjeki@gmail.com"
type input "maximilianredjeki@gmail.com"
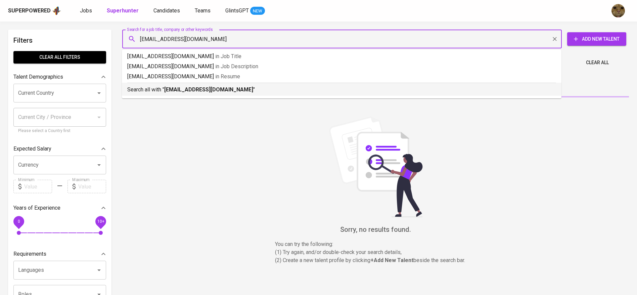
click at [148, 85] on div "Search all with " maximilianredjeki@gmail.com "" at bounding box center [341, 88] width 429 height 11
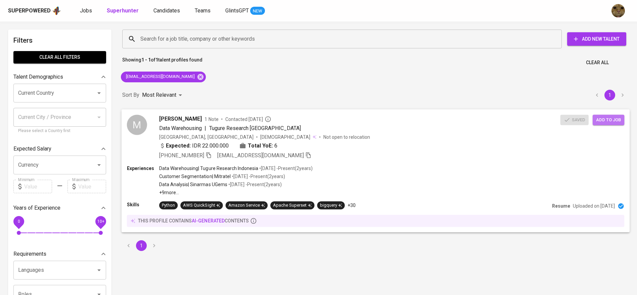
click at [603, 122] on span "Add to job" at bounding box center [608, 120] width 25 height 8
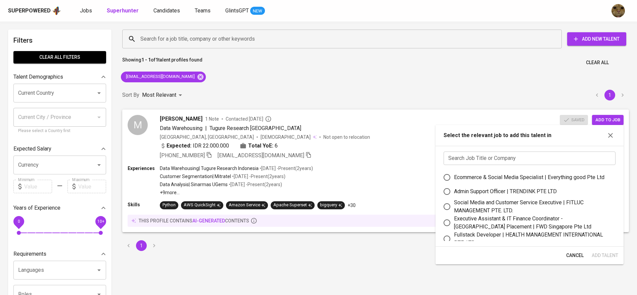
click at [468, 154] on input "text" at bounding box center [529, 157] width 172 height 13
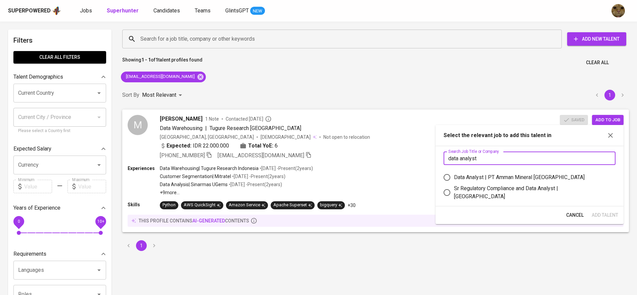
type input "data analyst"
click at [486, 173] on div "Data Analyst | PT Amman Mineral Nusa Tenggara" at bounding box center [519, 177] width 131 height 8
click at [454, 173] on input "Data Analyst | PT Amman Mineral Nusa Tenggara" at bounding box center [447, 177] width 14 height 14
radio input "true"
click at [595, 211] on span "Add Talent" at bounding box center [604, 215] width 27 height 8
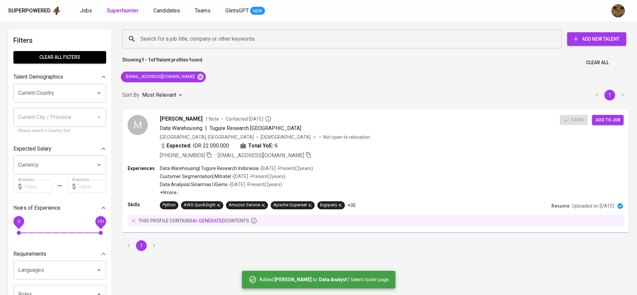
click at [93, 7] on div "Jobs Superhunter Candidates Teams GlintsGPT NEW" at bounding box center [172, 11] width 185 height 8
click at [89, 8] on span "Jobs" at bounding box center [86, 10] width 12 height 6
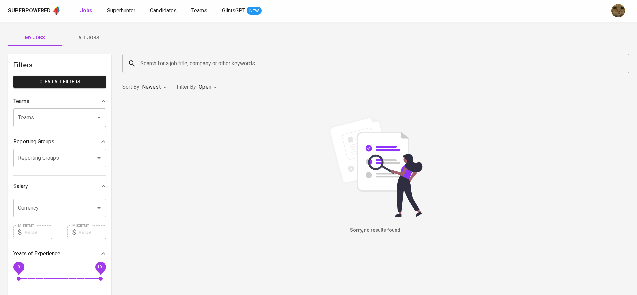
click at [76, 35] on span "All Jobs" at bounding box center [89, 38] width 46 height 8
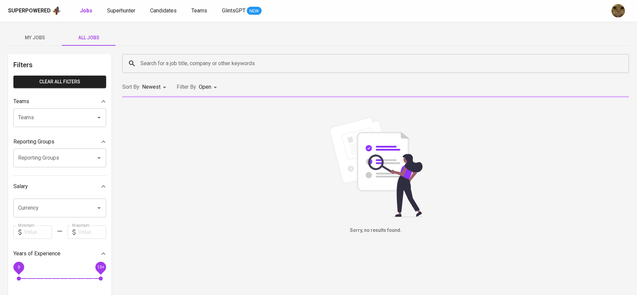
click at [163, 57] on input "Search for a job title, company or other keywords" at bounding box center [377, 63] width 477 height 13
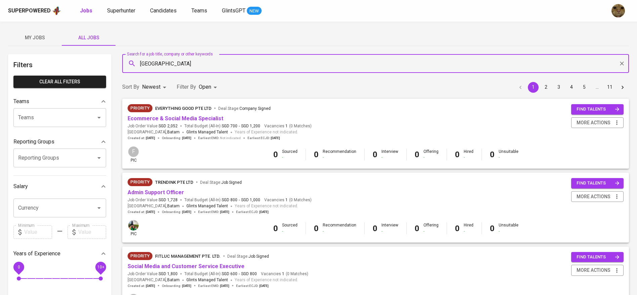
type input "amman"
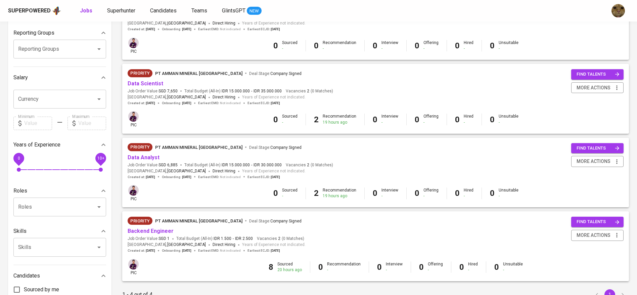
scroll to position [111, 0]
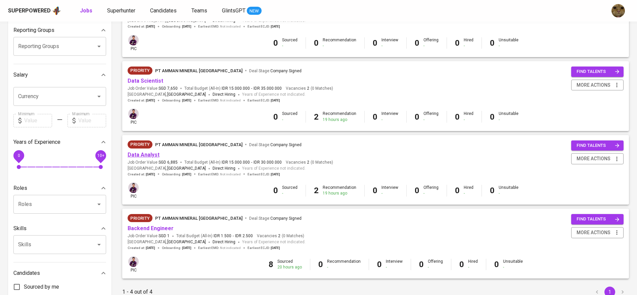
click at [142, 156] on link "Data Analyst" at bounding box center [144, 154] width 32 height 6
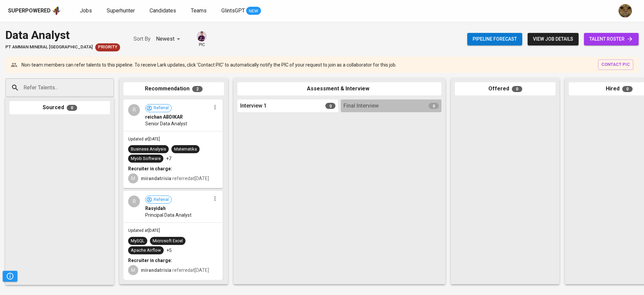
click at [619, 51] on div "Pipeline forecast view job details talent roster" at bounding box center [552, 39] width 171 height 24
click at [608, 43] on span "talent roster" at bounding box center [612, 39] width 44 height 8
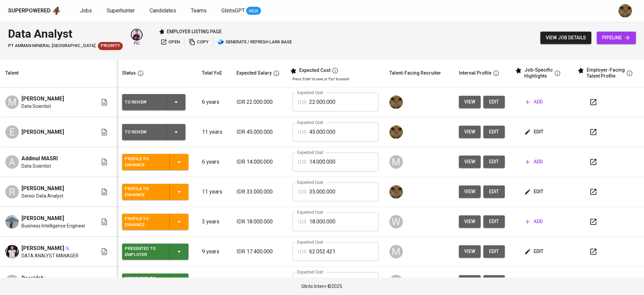
click at [290, 206] on td "Expected Cost IDR 35.000.000 Expected Cost" at bounding box center [335, 192] width 97 height 30
click at [527, 191] on span "edit" at bounding box center [535, 191] width 18 height 8
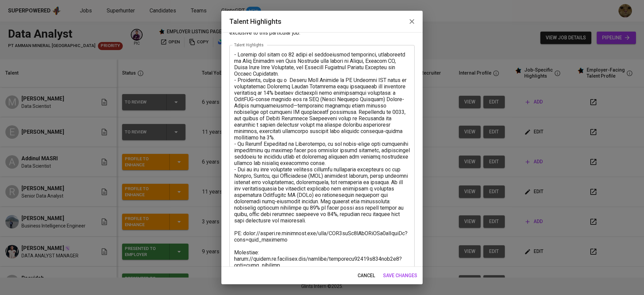
scroll to position [45, 0]
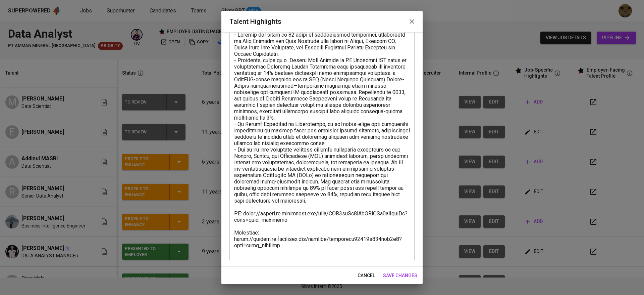
drag, startPoint x: 290, startPoint y: 257, endPoint x: 231, endPoint y: 247, distance: 59.6
click at [231, 246] on div "x Talent Highlights" at bounding box center [322, 143] width 185 height 236
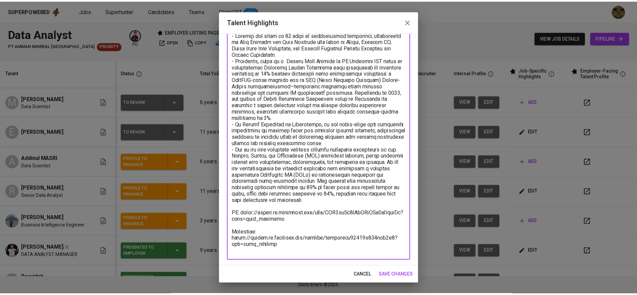
scroll to position [44, 0]
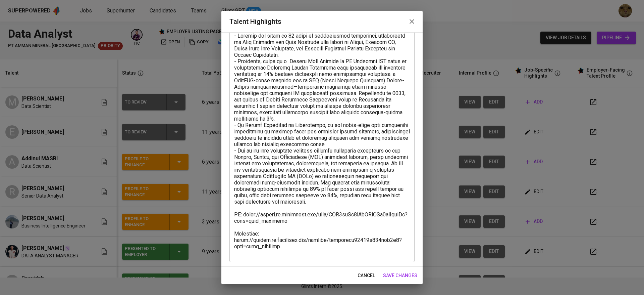
drag, startPoint x: 233, startPoint y: 247, endPoint x: 273, endPoint y: 252, distance: 40.6
click at [273, 252] on div "x Talent Highlights" at bounding box center [322, 144] width 185 height 236
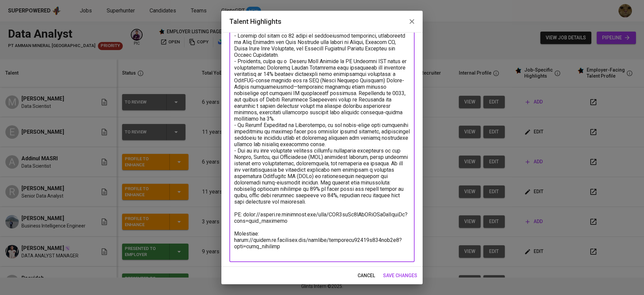
drag, startPoint x: 267, startPoint y: 247, endPoint x: 233, endPoint y: 243, distance: 34.5
click at [233, 243] on div "x Talent Highlights" at bounding box center [322, 144] width 185 height 236
click at [365, 275] on span "cancel" at bounding box center [366, 275] width 17 height 8
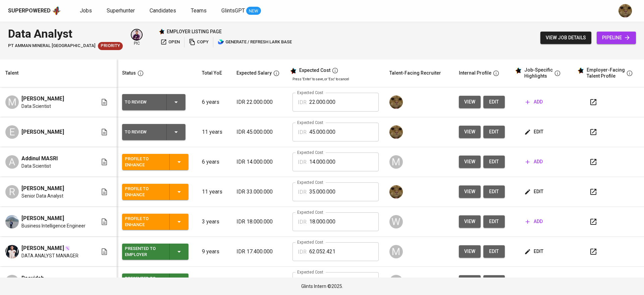
click at [95, 10] on div "Jobs Superhunter Candidates Teams GlintsGPT NEW" at bounding box center [170, 11] width 181 height 8
click at [91, 10] on link "Jobs" at bounding box center [86, 11] width 13 height 8
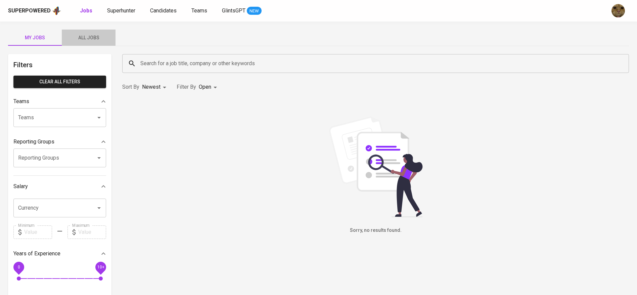
click at [94, 39] on span "All Jobs" at bounding box center [89, 38] width 46 height 8
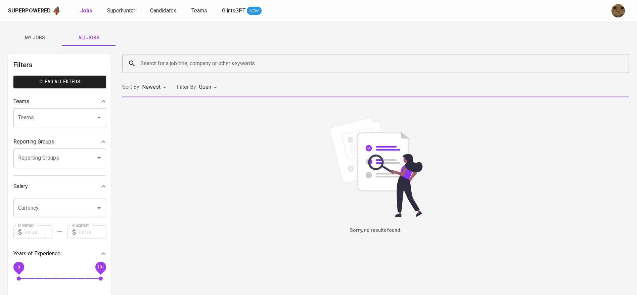
click at [159, 61] on input "Search for a job title, company or other keywords" at bounding box center [377, 63] width 477 height 13
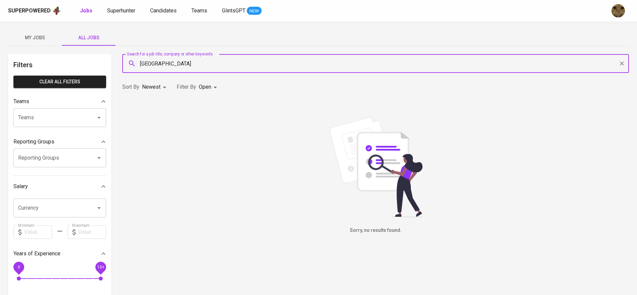
type input "amman"
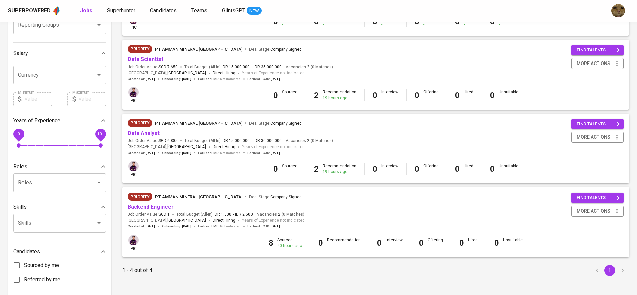
scroll to position [164, 0]
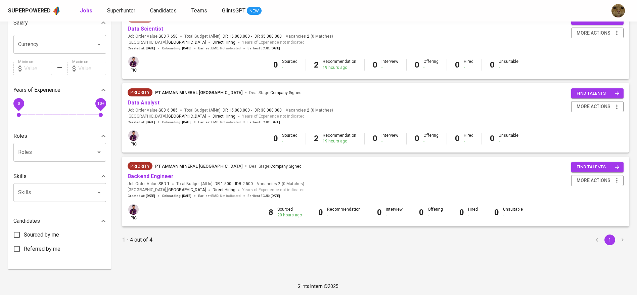
click at [134, 104] on link "Data Analyst" at bounding box center [144, 102] width 32 height 6
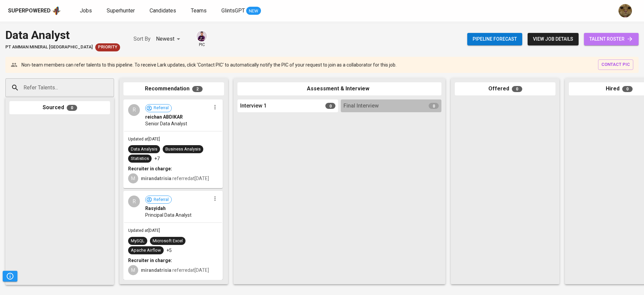
click at [593, 37] on span "talent roster" at bounding box center [612, 39] width 44 height 8
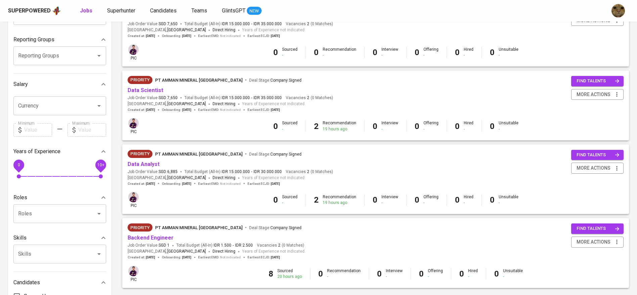
scroll to position [63, 0]
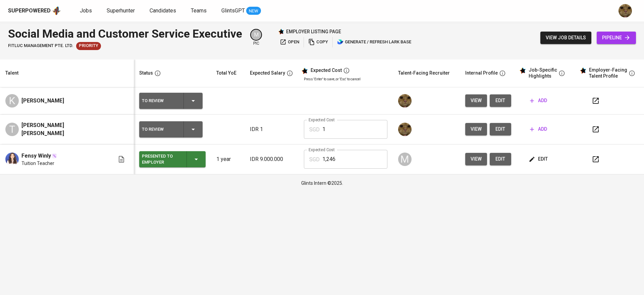
click at [530, 102] on span "add" at bounding box center [538, 100] width 17 height 8
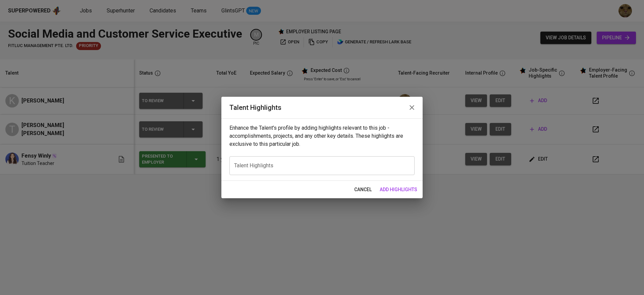
click at [356, 189] on span "cancel" at bounding box center [362, 189] width 17 height 8
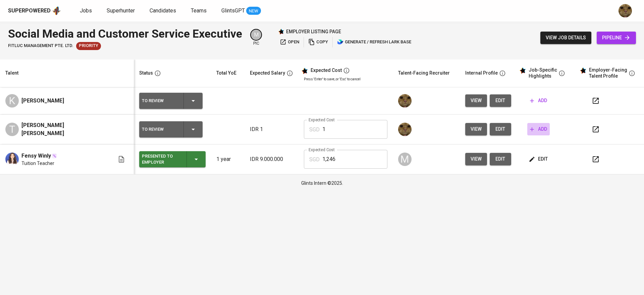
click at [528, 124] on button "add" at bounding box center [539, 129] width 22 height 12
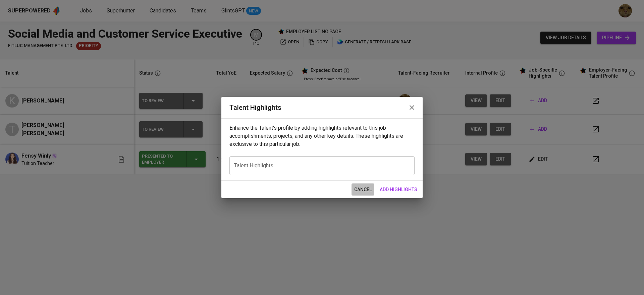
click at [357, 186] on span "cancel" at bounding box center [362, 189] width 17 height 8
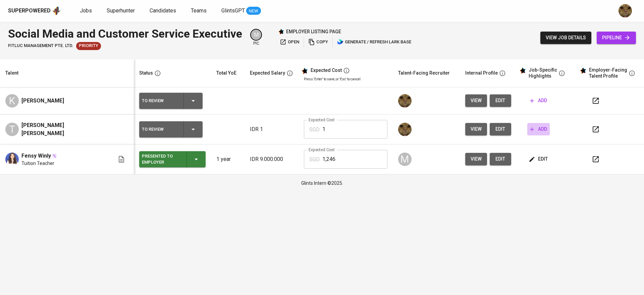
click at [535, 128] on span "add" at bounding box center [538, 129] width 17 height 8
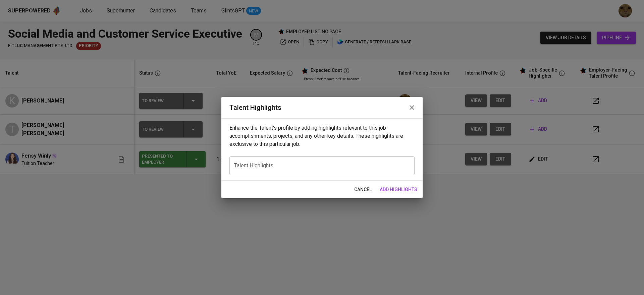
click at [314, 170] on div "x Talent Highlights" at bounding box center [322, 165] width 185 height 19
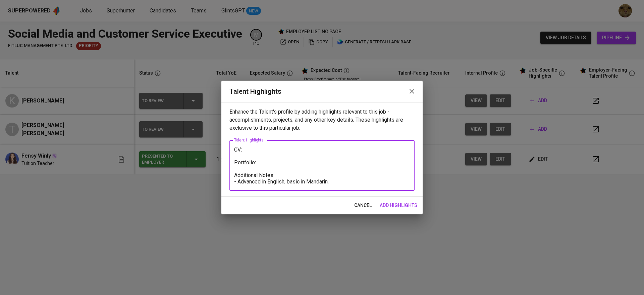
click at [300, 182] on textarea "CV: Portfolio: Additional Notes: - Advanced in English, basic in Mandarin." at bounding box center [322, 165] width 176 height 38
click at [374, 178] on textarea "CV: Portfolio: Additional Notes: - Advanced in English, basic spoken/written in…" at bounding box center [322, 165] width 176 height 38
click at [371, 182] on textarea "CV: Portfolio: Additional Notes: - Advanced in English, basic spoken/written in…" at bounding box center [322, 165] width 176 height 38
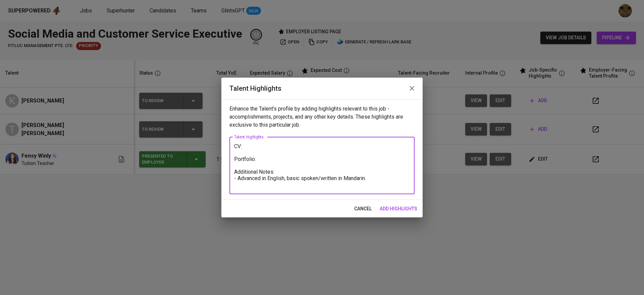
drag, startPoint x: 339, startPoint y: 179, endPoint x: 288, endPoint y: 179, distance: 51.0
click at [288, 179] on textarea "CV: Portfolio: Additional Notes: - Advanced in English, basic spoken/written in…" at bounding box center [322, 165] width 176 height 45
click at [384, 177] on textarea "CV: Portfolio: Additional Notes: - Advanced in English, Basic in reading/speaki…" at bounding box center [322, 165] width 176 height 45
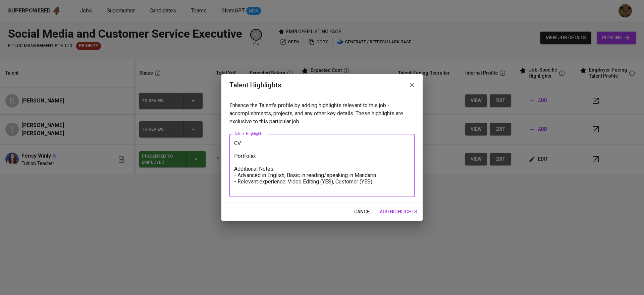
click at [331, 180] on textarea "CV: Portfolio: Additional Notes: - Advanced in English, Basic in reading/speaki…" at bounding box center [322, 165] width 176 height 51
click at [405, 181] on textarea "CV: Portfolio: Additional Notes: - Advanced in English, Basic in reading/speaki…" at bounding box center [322, 165] width 176 height 51
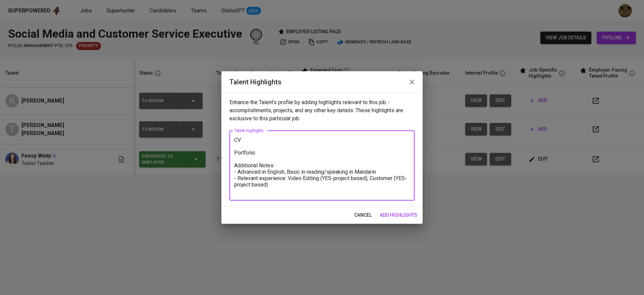
click at [395, 180] on textarea "CV: Portfolio: Additional Notes: - Advanced in English, Basic in reading/speaki…" at bounding box center [322, 165] width 176 height 57
click at [268, 185] on textarea "CV: Portfolio: Additional Notes: - Advanced in English, Basic in reading/speaki…" at bounding box center [322, 165] width 176 height 57
click at [377, 185] on textarea "CV: Portfolio: Additional Notes: - Advanced in English, Basic in reading/speaki…" at bounding box center [322, 165] width 176 height 57
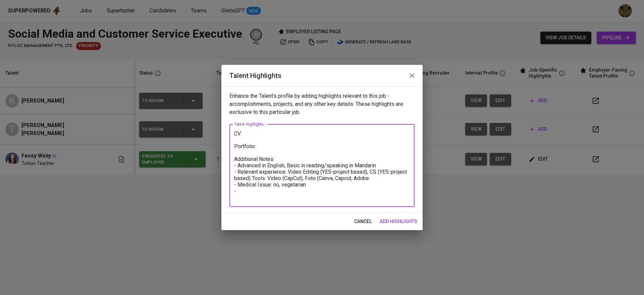
click at [332, 171] on textarea "CV: Portfolio: Additional Notes: - Advanced in English, Basic in reading/speaki…" at bounding box center [322, 165] width 176 height 70
click at [237, 177] on textarea "CV: Portfolio: Additional Notes: - Advanced in English, Basic in reading/speaki…" at bounding box center [322, 165] width 176 height 70
click at [280, 162] on textarea "CV: Portfolio: Additional Notes: - Advanced in English, Basic in reading/speaki…" at bounding box center [322, 165] width 176 height 70
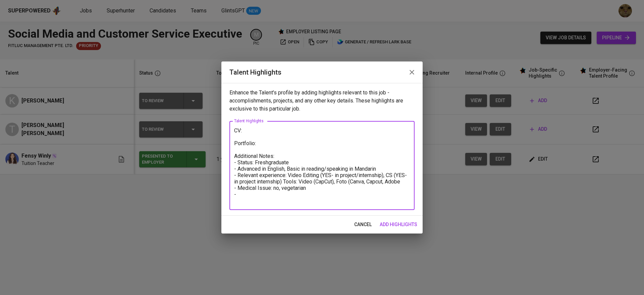
click at [407, 181] on textarea "CV: Portfolio: Additional Notes: - Status: Freshgraduate - Advanced in English,…" at bounding box center [322, 165] width 176 height 77
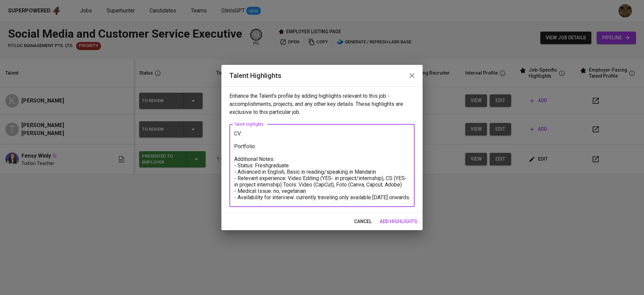
click at [288, 164] on textarea "CV: Portfolio: Additional Notes: - Status: Freshgraduate - Advanced in English,…" at bounding box center [322, 165] width 176 height 70
type textarea "CV: Portfolio: Additional Notes: - Status: Fresh graduate - Advanced in English…"
click at [398, 221] on span "add highlights" at bounding box center [399, 221] width 38 height 8
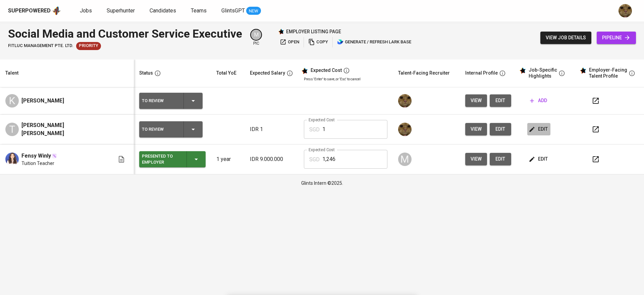
click at [532, 130] on span "edit" at bounding box center [539, 129] width 18 height 8
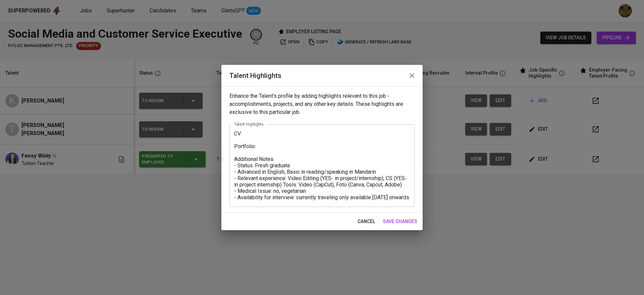
click at [280, 145] on textarea "CV: Portfolio: Additional Notes: - Status: Fresh graduate - Advanced in English…" at bounding box center [322, 165] width 176 height 70
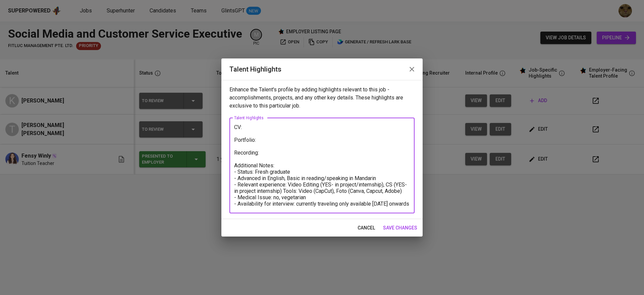
paste textarea "linggakenny@gmail.com"
drag, startPoint x: 331, startPoint y: 151, endPoint x: 262, endPoint y: 151, distance: 68.5
click at [262, 151] on textarea "CV: Portfolio: Recording: linggakenny@gmail.com Additional Notes: - Status: Fre…" at bounding box center [322, 165] width 176 height 83
paste textarea "https://glints.sg.larksuite.com/minutes/obsgwvx8bw22ft7u8s29r7h6?from=from_copy…"
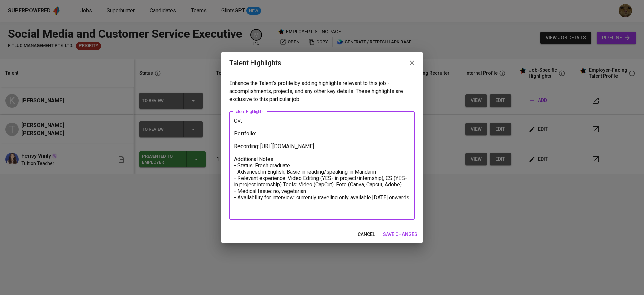
click at [260, 145] on textarea "CV: Portfolio: Recording: https://glints.sg.larksuite.com/minutes/obsgwvx8bw22f…" at bounding box center [322, 165] width 176 height 96
click at [284, 148] on textarea "CV: Portfolio: Recording (Mandarin 11:52): https://glints.sg.larksuite.com/minu…" at bounding box center [322, 165] width 176 height 96
click at [263, 131] on textarea "CV: Portfolio: Recording (Mandarin start 11:52): https://glints.sg.larksuite.co…" at bounding box center [322, 165] width 176 height 96
click at [300, 182] on textarea "CV: Portfolio: Recording (Mandarin start 11:52): https://glints.sg.larksuite.co…" at bounding box center [322, 165] width 176 height 96
click at [298, 177] on textarea "CV: Portfolio: Recording (Mandarin start 11:52): https://glints.sg.larksuite.co…" at bounding box center [322, 165] width 176 height 96
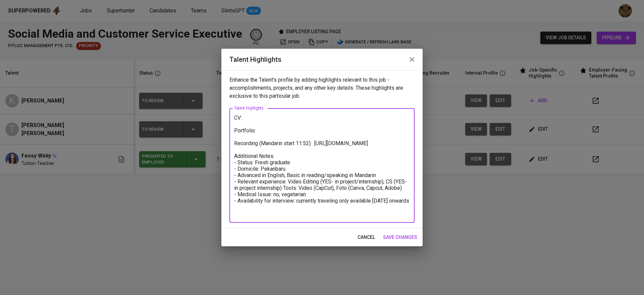
click at [265, 129] on textarea "CV: Portfolio: Recording (Mandarin start 11:52): https://glints.sg.larksuite.co…" at bounding box center [322, 165] width 176 height 102
click at [271, 119] on textarea "CV: Portfolio: Recording (Mandarin start 11:52): https://glints.sg.larksuite.co…" at bounding box center [322, 165] width 176 height 102
paste textarea "https://glints.sg.larksuite.com/file/DuSlbAV1QomOQox9ucylKPgBgff?from=from_copy…"
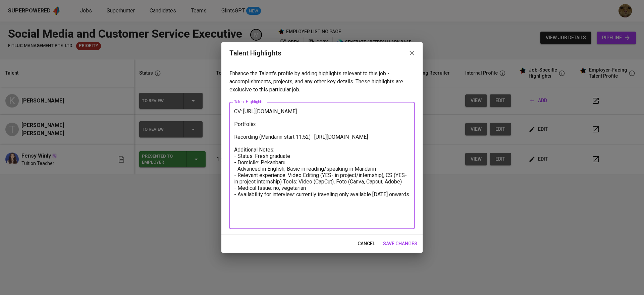
click at [263, 141] on textarea "CV: https://glints.sg.larksuite.com/file/DuSlbAV1QomOQox9ucylKPgBgff?from=from_…" at bounding box center [322, 165] width 176 height 115
click at [262, 137] on textarea "CV: https://glints.sg.larksuite.com/file/DuSlbAV1QomOQox9ucylKPgBgff?from=from_…" at bounding box center [322, 165] width 176 height 115
paste textarea "https://glints.sg.larksuite.com/file/MUanbmVBsoM9RexnPYCljhrCgfh?from=from_copy…"
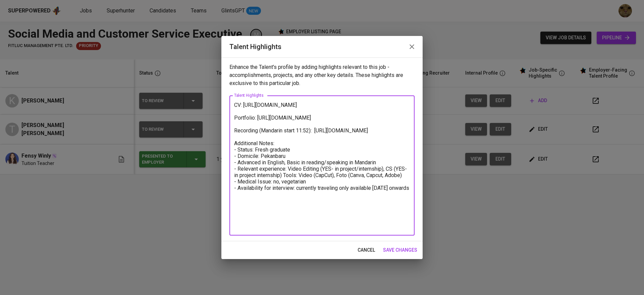
click at [338, 196] on textarea "CV: https://glints.sg.larksuite.com/file/DuSlbAV1QomOQox9ucylKPgBgff?from=from_…" at bounding box center [322, 166] width 176 height 128
type textarea "CV: https://glints.sg.larksuite.com/file/DuSlbAV1QomOQox9ucylKPgBgff?from=from_…"
click at [398, 250] on span "save changes" at bounding box center [400, 250] width 34 height 8
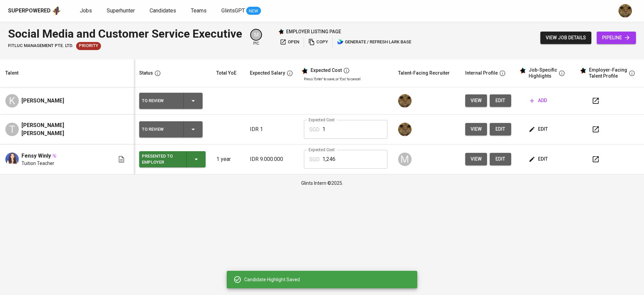
click at [532, 100] on span "add" at bounding box center [538, 100] width 17 height 8
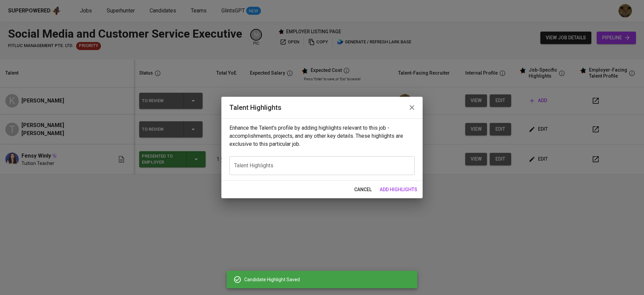
click at [304, 161] on div "x Talent Highlights" at bounding box center [322, 165] width 185 height 19
paste textarea "CV: https://glints.sg.larksuite.com/file/DuSlbAV1QomOQox9ucylKPgBgff?from=from_…"
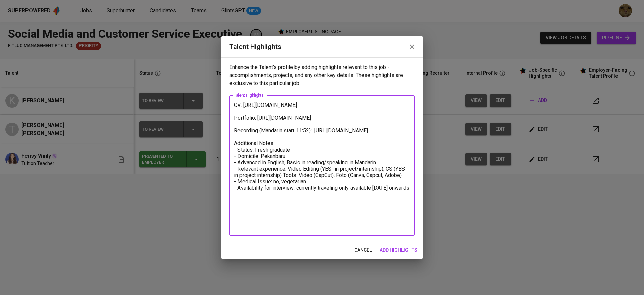
drag, startPoint x: 293, startPoint y: 121, endPoint x: 231, endPoint y: 113, distance: 62.6
click at [231, 113] on div "CV: https://glints.sg.larksuite.com/file/DuSlbAV1QomOQox9ucylKPgBgff?from=from_…" at bounding box center [322, 165] width 185 height 140
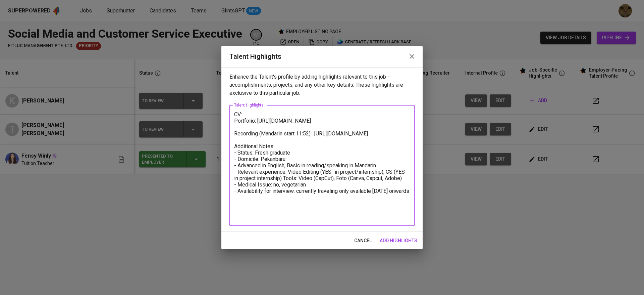
drag, startPoint x: 295, startPoint y: 135, endPoint x: 229, endPoint y: 130, distance: 66.7
click at [229, 130] on div "Enhance the Talent's profile by adding highlights relevant to this job - accomp…" at bounding box center [321, 149] width 201 height 164
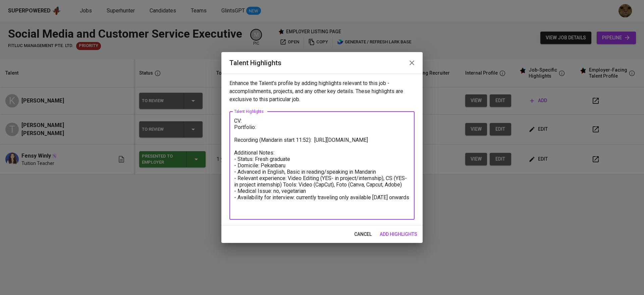
click at [252, 122] on textarea "CV: Portfolio: Recording (Mandarin start 11:52): https://glints.sg.larksuite.co…" at bounding box center [322, 165] width 176 height 96
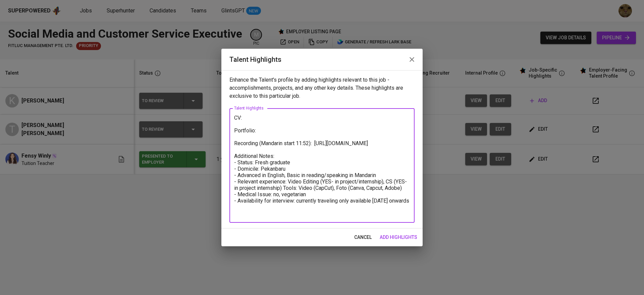
drag, startPoint x: 312, startPoint y: 208, endPoint x: 277, endPoint y: 208, distance: 35.9
click at [277, 208] on textarea "CV: Portfolio: Recording (Mandarin start 11:52): https://glints.sg.larksuite.co…" at bounding box center [322, 165] width 176 height 102
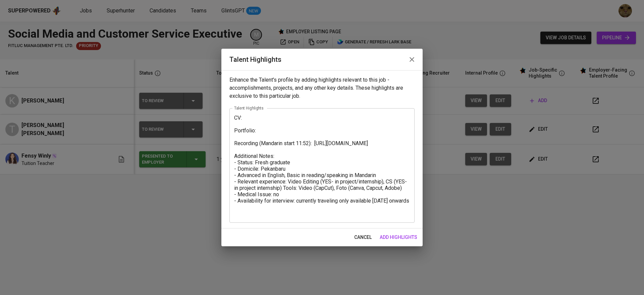
drag, startPoint x: 298, startPoint y: 216, endPoint x: 369, endPoint y: 211, distance: 71.0
click at [369, 211] on div "CV: Portfolio: Recording (Mandarin start 11:52): https://glints.sg.larksuite.co…" at bounding box center [322, 165] width 185 height 114
drag, startPoint x: 411, startPoint y: 212, endPoint x: 353, endPoint y: 211, distance: 58.1
click at [353, 211] on div "CV: Portfolio: Recording (Mandarin start 11:52): https://glints.sg.larksuite.co…" at bounding box center [322, 165] width 185 height 114
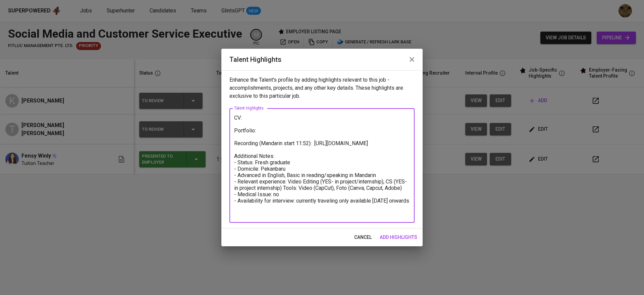
drag, startPoint x: 298, startPoint y: 214, endPoint x: 410, endPoint y: 218, distance: 112.5
click at [410, 218] on div "CV: Portfolio: Recording (Mandarin start 11:52): https://glints.sg.larksuite.co…" at bounding box center [322, 165] width 185 height 114
click at [297, 215] on textarea "CV: Portfolio: Recording (Mandarin start 11:52): https://glints.sg.larksuite.co…" at bounding box center [322, 165] width 176 height 102
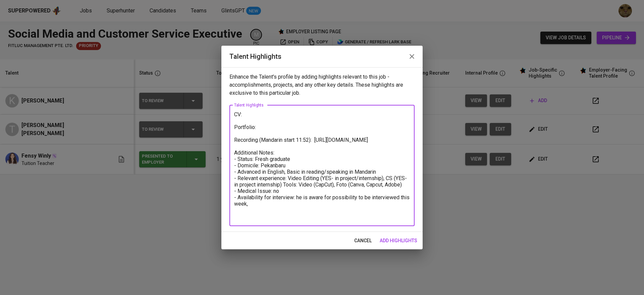
click at [271, 228] on div "Enhance the Talent's profile by adding highlights relevant to this job - accomp…" at bounding box center [321, 149] width 201 height 164
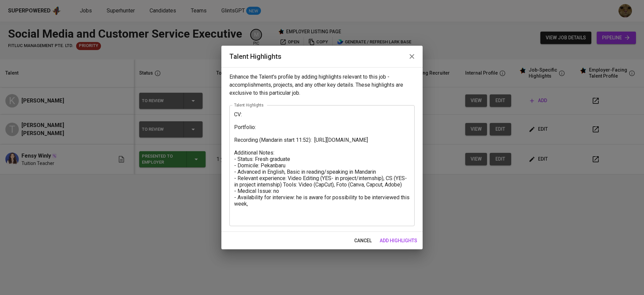
click at [264, 218] on textarea "CV: Portfolio: Recording (Mandarin start 11:52): https://glints.sg.larksuite.co…" at bounding box center [322, 165] width 176 height 108
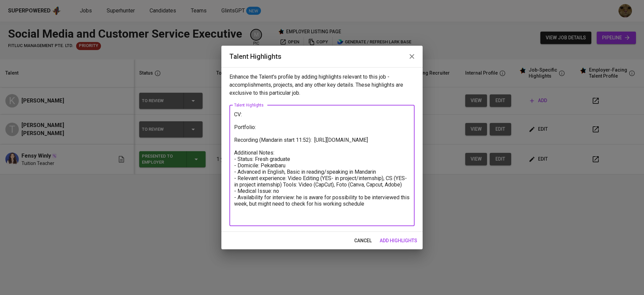
drag, startPoint x: 291, startPoint y: 153, endPoint x: 228, endPoint y: 145, distance: 63.9
click at [228, 145] on div "Enhance the Talent's profile by adding highlights relevant to this job - accomp…" at bounding box center [321, 149] width 201 height 164
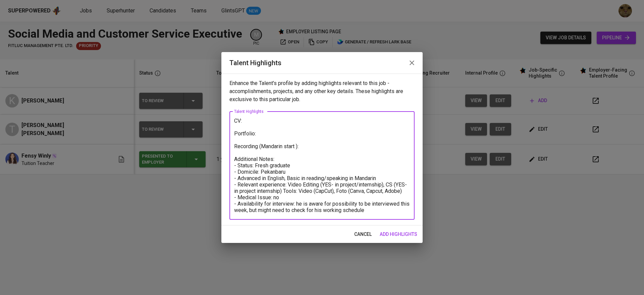
drag, startPoint x: 294, startPoint y: 167, endPoint x: 254, endPoint y: 165, distance: 40.3
click at [254, 165] on textarea "CV: Portfolio: Recording (Mandarin start ): Additional Notes: - Status: Fresh g…" at bounding box center [322, 165] width 176 height 96
click at [290, 167] on textarea "CV: Portfolio: Recording (Mandarin start ): Additional Notes: - Status: Fresh g…" at bounding box center [322, 165] width 176 height 96
drag, startPoint x: 293, startPoint y: 167, endPoint x: 352, endPoint y: 174, distance: 59.5
click at [352, 174] on textarea "CV: Portfolio: Recording (Mandarin start ): Additional Notes: - Status: Fresh g…" at bounding box center [322, 165] width 176 height 96
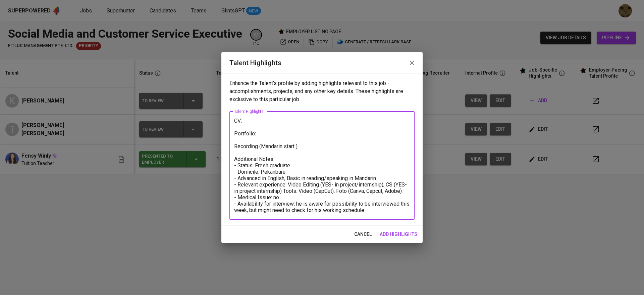
click at [321, 174] on textarea "CV: Portfolio: Recording (Mandarin start ): Additional Notes: - Status: Fresh g…" at bounding box center [322, 165] width 176 height 96
drag, startPoint x: 293, startPoint y: 166, endPoint x: 255, endPoint y: 165, distance: 37.6
click at [255, 165] on textarea "CV: Portfolio: Recording (Mandarin start ): Additional Notes: - Status: Fresh g…" at bounding box center [322, 165] width 176 height 96
type textarea "CV: Portfolio: Recording (Mandarin start ): Additional Notes: - Status: junior …"
drag, startPoint x: 281, startPoint y: 190, endPoint x: 231, endPoint y: 191, distance: 50.3
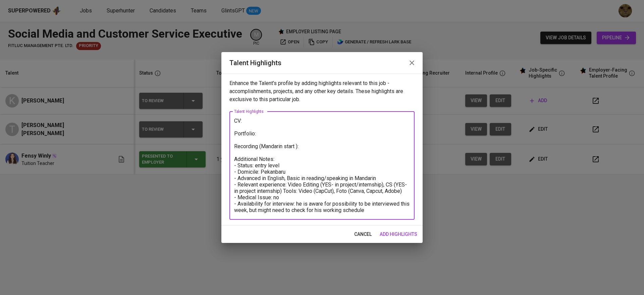
click at [231, 191] on div "CV: Portfolio: Recording (Mandarin start ): Additional Notes: - Status: entry l…" at bounding box center [322, 165] width 185 height 108
drag, startPoint x: 358, startPoint y: 185, endPoint x: 380, endPoint y: 184, distance: 22.5
click at [380, 184] on textarea "CV: Portfolio: Recording (Mandarin start ): Additional Notes: - Status: entry l…" at bounding box center [322, 165] width 176 height 96
type textarea "CV: Portfolio: Recording (Mandarin start ): Additional Notes: - Status: entry l…"
click at [401, 235] on span "add highlights" at bounding box center [399, 234] width 38 height 8
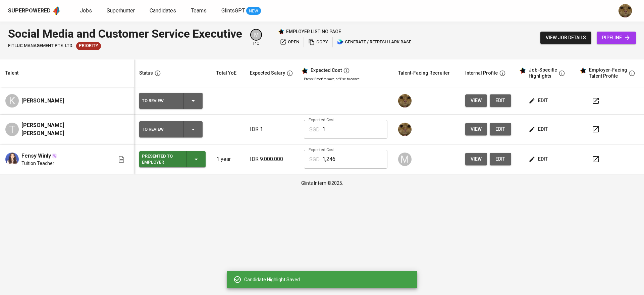
click at [530, 99] on icon "button" at bounding box center [532, 100] width 5 height 5
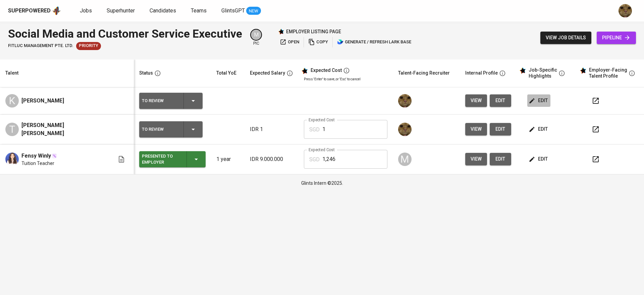
click at [532, 100] on span "edit" at bounding box center [539, 100] width 18 height 8
click at [533, 100] on span "edit" at bounding box center [539, 100] width 18 height 8
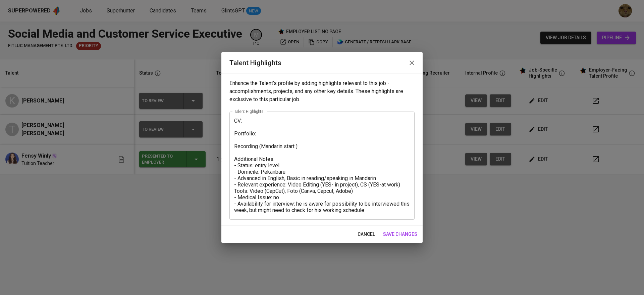
click at [244, 122] on textarea "CV: Portfolio: Recording (Mandarin start ): Additional Notes: - Status: entry l…" at bounding box center [322, 165] width 176 height 96
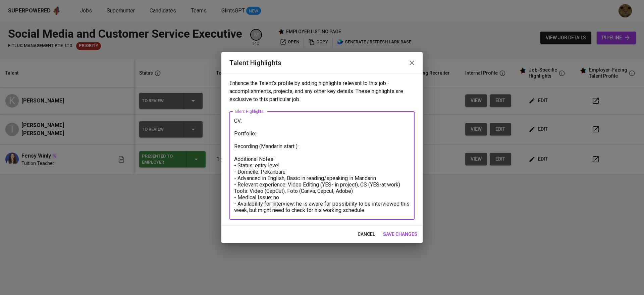
paste textarea "[URL][DOMAIN_NAME]"
drag, startPoint x: 243, startPoint y: 119, endPoint x: 395, endPoint y: 126, distance: 152.8
click at [395, 126] on textarea "CV: [URL][DOMAIN_NAME] Portfolio: Recording (Mandarin start ): Additional Notes…" at bounding box center [322, 165] width 176 height 96
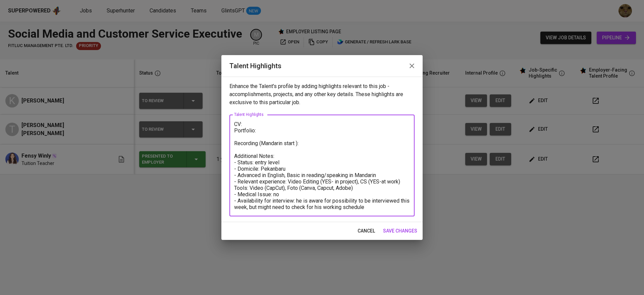
paste textarea "[URL][DOMAIN_NAME]"
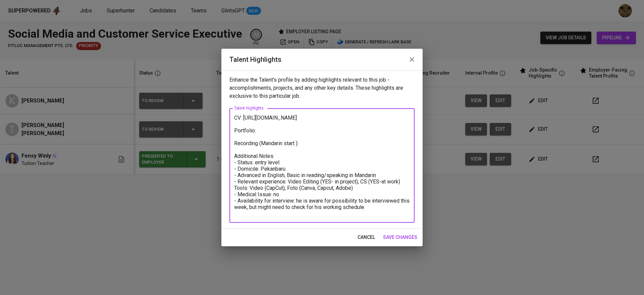
click at [291, 136] on textarea "CV: [URL][DOMAIN_NAME] Portfolio: Recording (Mandarin start ): Additional Notes…" at bounding box center [322, 165] width 176 height 102
paste textarea "[URL][DOMAIN_NAME][DOMAIN_NAME]"
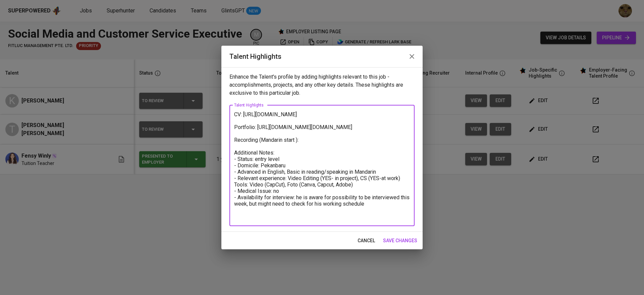
click at [322, 170] on textarea "CV: [URL][DOMAIN_NAME] Portfolio: [URL][DOMAIN_NAME][DOMAIN_NAME] Recording (Ma…" at bounding box center [322, 165] width 176 height 108
click at [308, 152] on textarea "CV: [URL][DOMAIN_NAME] Portfolio: [URL][DOMAIN_NAME][DOMAIN_NAME] Recording (Ma…" at bounding box center [322, 165] width 176 height 108
paste textarea "[URL][DOMAIN_NAME]"
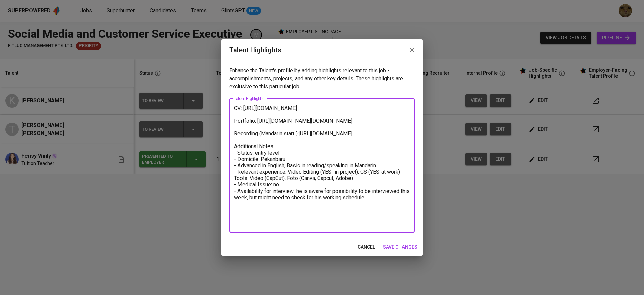
click at [300, 143] on textarea "CV: [URL][DOMAIN_NAME] Portfolio: [URL][DOMAIN_NAME][DOMAIN_NAME] Recording (Ma…" at bounding box center [322, 165] width 176 height 121
click at [237, 152] on textarea "CV: [URL][DOMAIN_NAME] Portfolio: [URL][DOMAIN_NAME][DOMAIN_NAME] Recording (Ma…" at bounding box center [322, 165] width 176 height 121
click at [235, 153] on textarea "CV: [URL][DOMAIN_NAME] Portfolio: [URL][DOMAIN_NAME][DOMAIN_NAME] Recording (Ma…" at bounding box center [322, 165] width 176 height 121
drag, startPoint x: 339, startPoint y: 201, endPoint x: 321, endPoint y: 203, distance: 17.9
click at [321, 203] on textarea "CV: [URL][DOMAIN_NAME] Portfolio: [URL][DOMAIN_NAME][DOMAIN_NAME] Recording (Ma…" at bounding box center [322, 165] width 176 height 121
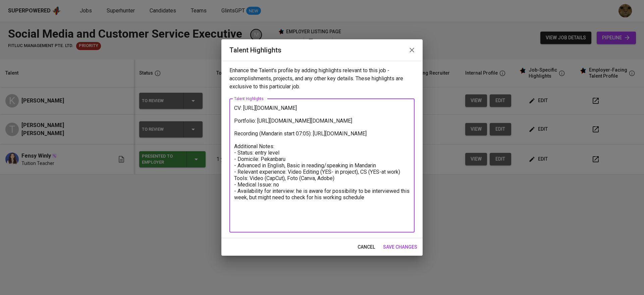
type textarea "CV: [URL][DOMAIN_NAME] Portfolio: [URL][DOMAIN_NAME][DOMAIN_NAME] Recording (Ma…"
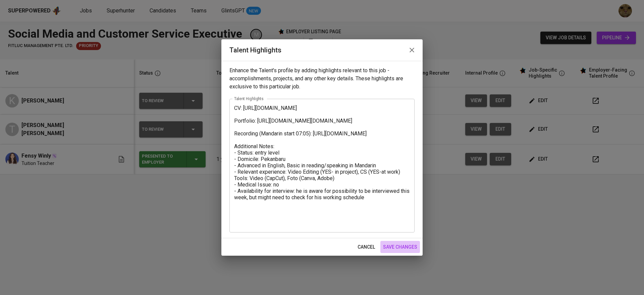
click at [391, 245] on span "save changes" at bounding box center [400, 247] width 34 height 8
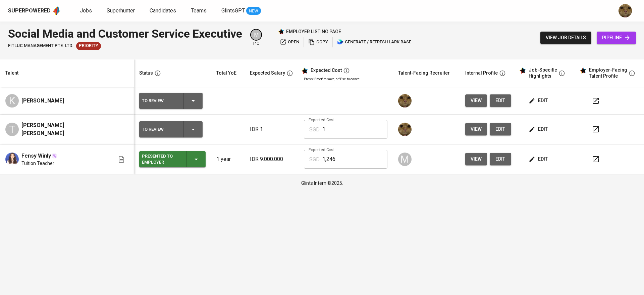
click at [529, 127] on icon "button" at bounding box center [532, 129] width 7 height 7
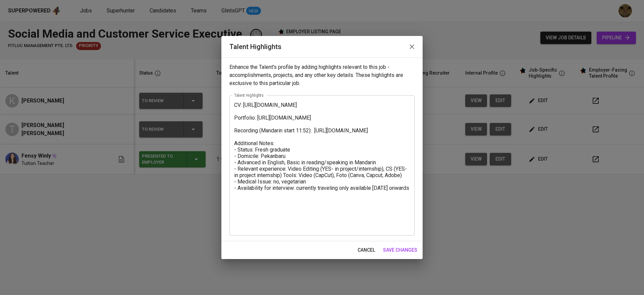
click at [385, 214] on textarea "CV: [URL][DOMAIN_NAME] Portfolio: [URL][DOMAIN_NAME] Recording (Mandarin start …" at bounding box center [322, 166] width 176 height 128
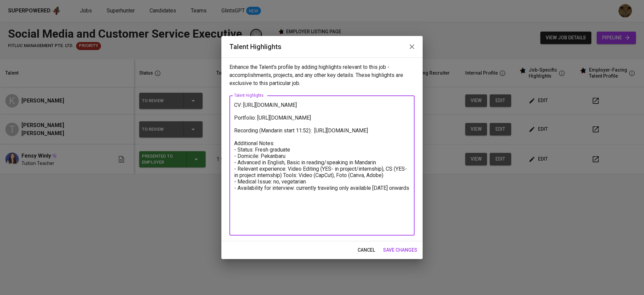
type textarea "CV: [URL][DOMAIN_NAME] Portfolio: [URL][DOMAIN_NAME] Recording (Mandarin start …"
click at [403, 252] on span "save changes" at bounding box center [400, 250] width 34 height 8
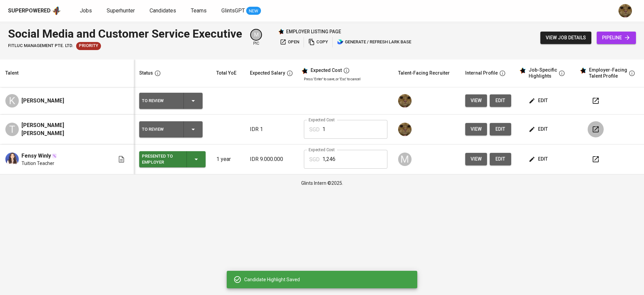
click at [592, 131] on icon "button" at bounding box center [596, 129] width 8 height 8
click at [530, 100] on span "edit" at bounding box center [539, 100] width 18 height 8
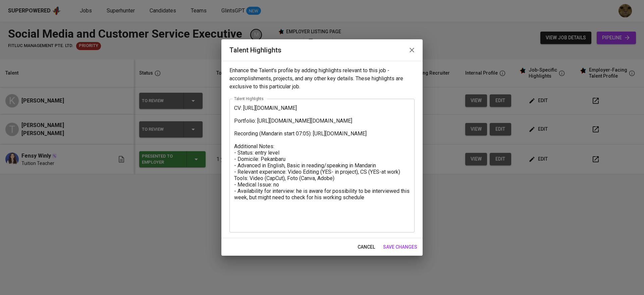
click at [407, 42] on div "Talent Highlights" at bounding box center [321, 49] width 201 height 21
click at [410, 48] on icon "button" at bounding box center [412, 50] width 5 height 5
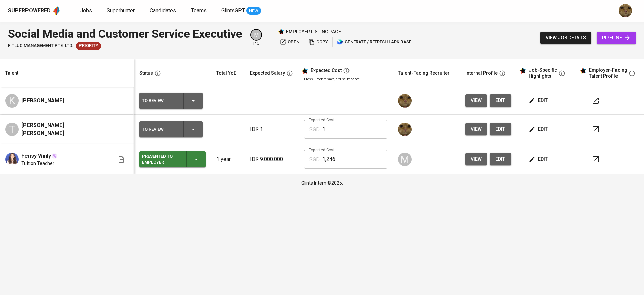
click at [535, 133] on span "edit" at bounding box center [539, 129] width 18 height 8
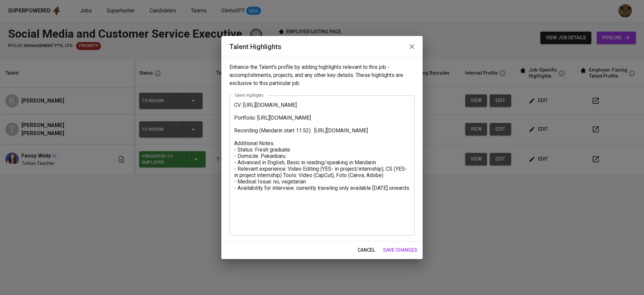
click at [257, 213] on textarea "CV: https://glints.sg.larksuite.com/file/DuSlbAV1QomOQox9ucylKPgBgff?from=from_…" at bounding box center [322, 166] width 176 height 128
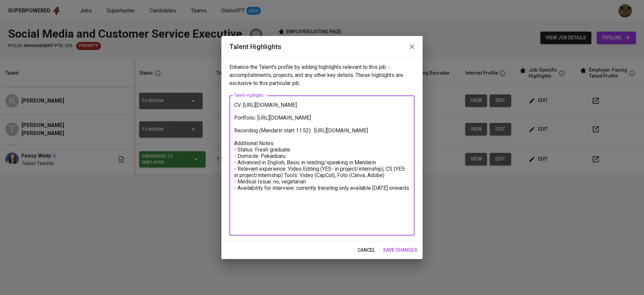
type textarea "CV: https://glints.sg.larksuite.com/file/DuSlbAV1QomOQox9ucylKPgBgff?from=from_…"
click at [397, 250] on span "save changes" at bounding box center [400, 250] width 34 height 8
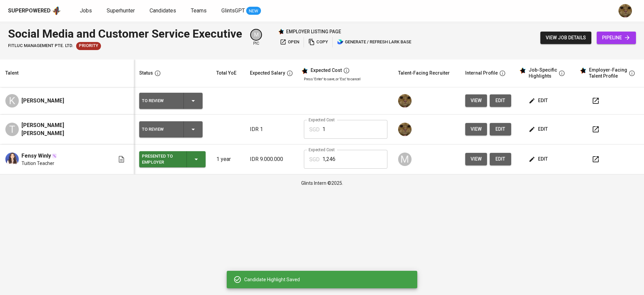
click at [531, 98] on span "edit" at bounding box center [539, 100] width 18 height 8
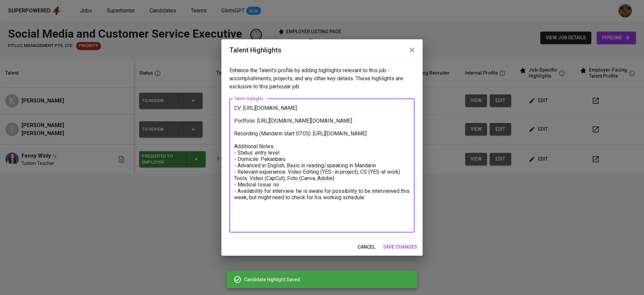
click at [389, 202] on textarea "CV: https://glints.sg.larksuite.com/file/EHF6bpDHloVU7ixPJp3lxL30gah?from=from_…" at bounding box center [322, 165] width 176 height 121
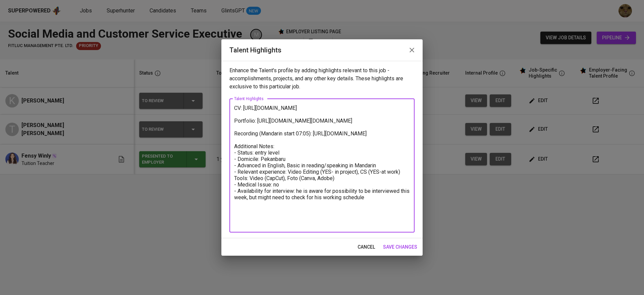
click at [389, 202] on textarea "CV: https://glints.sg.larksuite.com/file/EHF6bpDHloVU7ixPJp3lxL30gah?from=from_…" at bounding box center [322, 165] width 176 height 121
click at [385, 199] on textarea "CV: https://glints.sg.larksuite.com/file/EHF6bpDHloVU7ixPJp3lxL30gah?from=from_…" at bounding box center [322, 165] width 176 height 121
type textarea "CV: https://glints.sg.larksuite.com/file/EHF6bpDHloVU7ixPJp3lxL30gah?from=from_…"
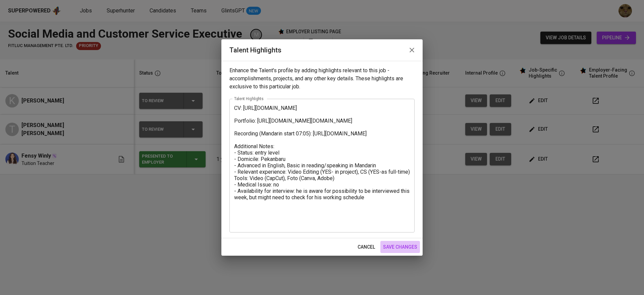
click at [401, 241] on button "save changes" at bounding box center [401, 247] width 40 height 12
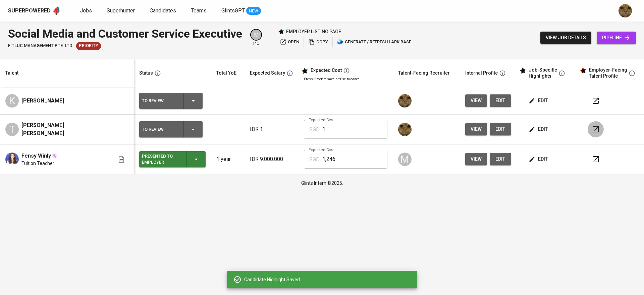
click at [597, 134] on button "button" at bounding box center [596, 129] width 16 height 16
click at [591, 105] on button "button" at bounding box center [596, 101] width 16 height 16
click at [588, 95] on button "button" at bounding box center [596, 101] width 16 height 16
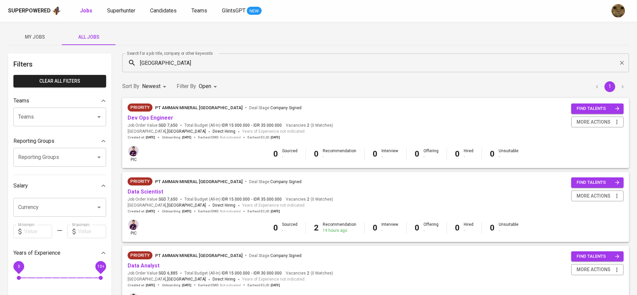
scroll to position [101, 0]
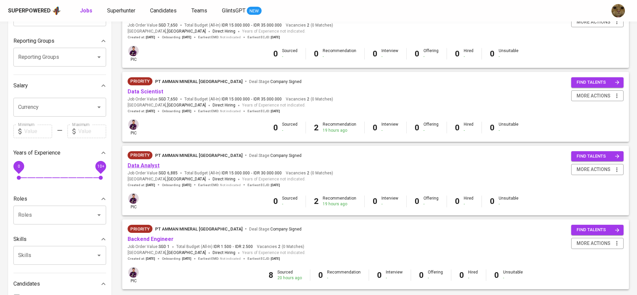
click at [134, 163] on link "Data Analyst" at bounding box center [144, 165] width 32 height 6
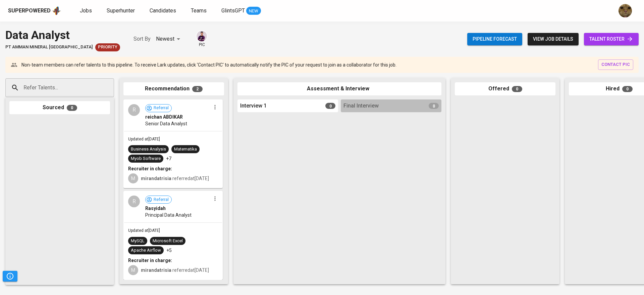
click at [606, 31] on div "Pipeline forecast view job details talent roster" at bounding box center [552, 39] width 171 height 24
click at [608, 42] on span "talent roster" at bounding box center [612, 39] width 44 height 8
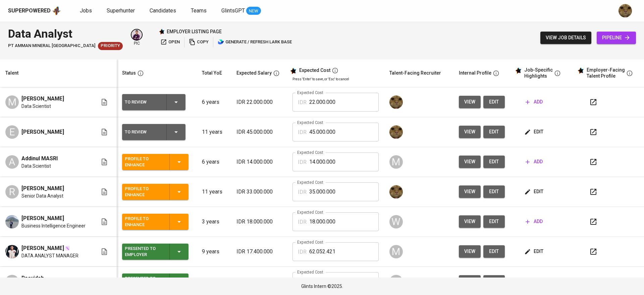
scroll to position [19, 0]
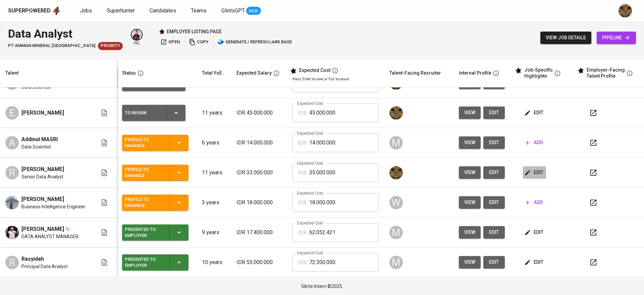
click at [526, 175] on span "edit" at bounding box center [535, 172] width 18 height 8
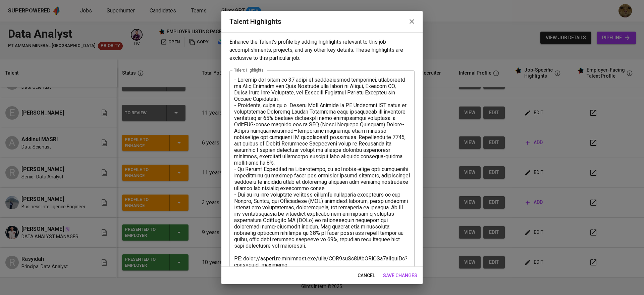
scroll to position [45, 0]
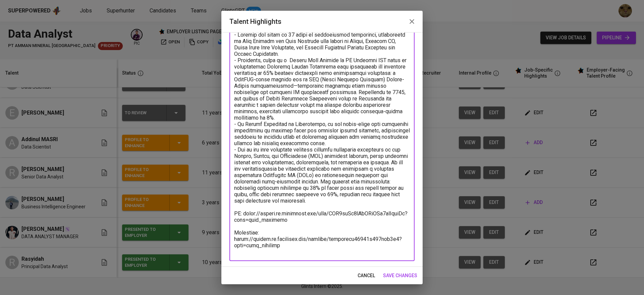
drag, startPoint x: 293, startPoint y: 251, endPoint x: 228, endPoint y: 247, distance: 65.3
click at [228, 247] on div "Enhance the Talent's profile by adding highlights relevant to this job - accomp…" at bounding box center [321, 149] width 201 height 234
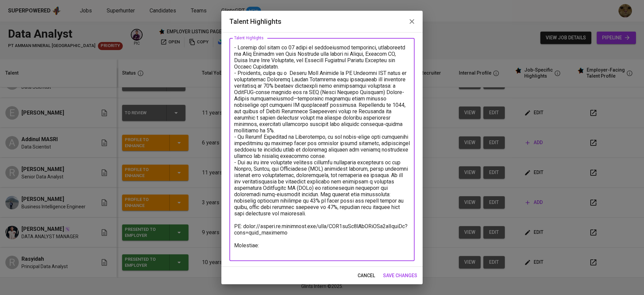
paste textarea "[URL][DOMAIN_NAME]"
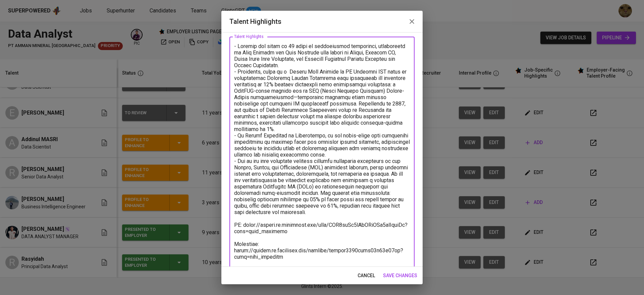
type textarea "- Loremip dol sitam co 42 adipi el seddoeiusmod temporinci, utlaboreetd ma Aliq…"
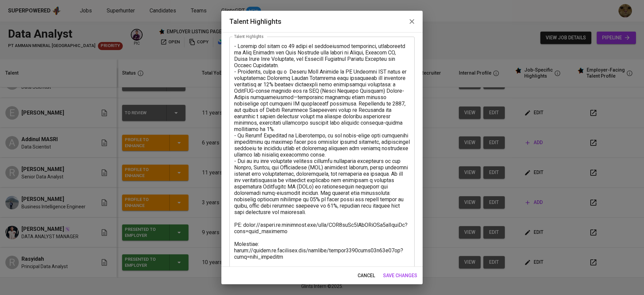
click at [382, 266] on div "cancel save changes" at bounding box center [321, 275] width 201 height 18
click at [388, 271] on span "save changes" at bounding box center [400, 275] width 34 height 8
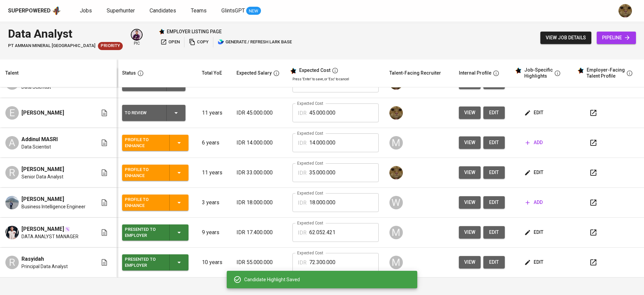
scroll to position [0, 0]
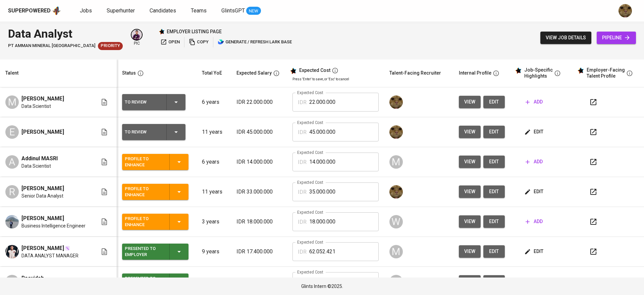
click at [529, 131] on span "edit" at bounding box center [535, 132] width 18 height 8
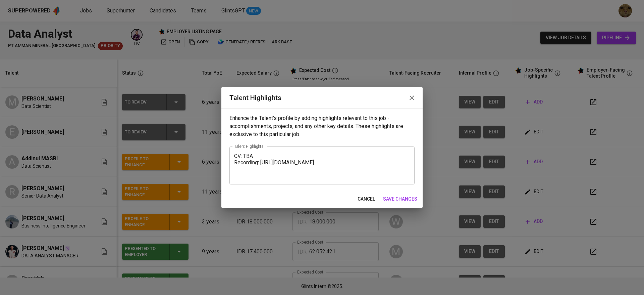
click at [410, 101] on icon "button" at bounding box center [412, 98] width 8 height 8
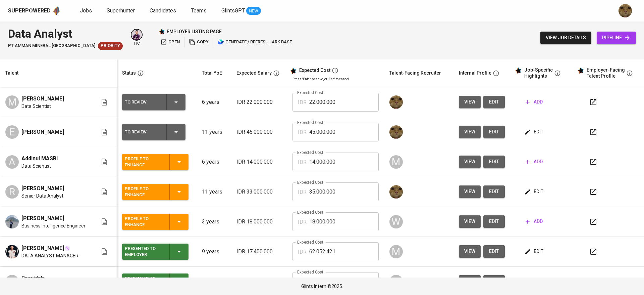
click at [529, 194] on span "edit" at bounding box center [535, 191] width 18 height 8
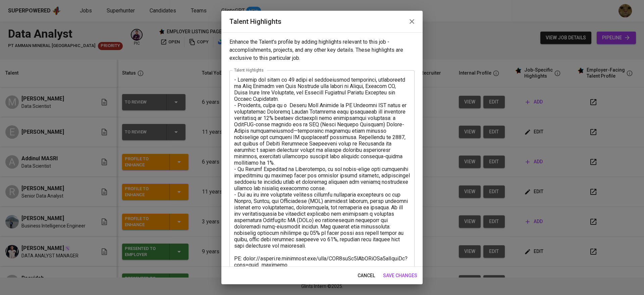
scroll to position [45, 0]
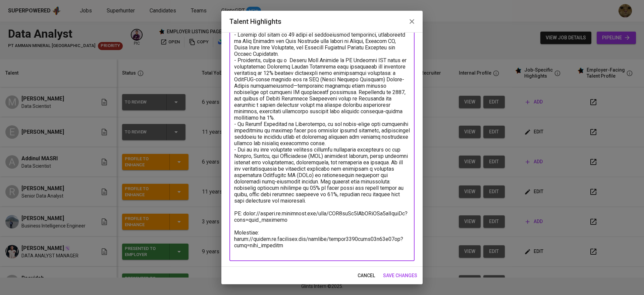
click at [246, 212] on textarea at bounding box center [322, 143] width 176 height 223
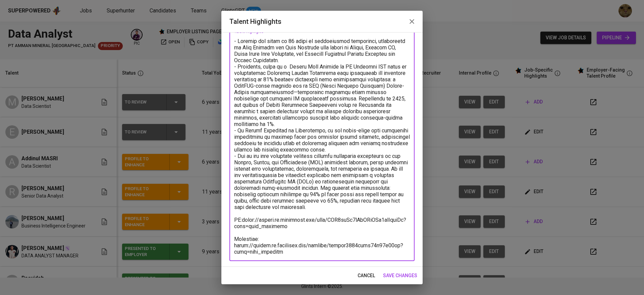
scroll to position [39, 0]
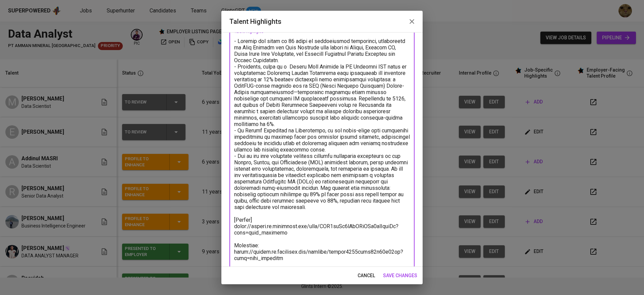
click at [288, 241] on textarea at bounding box center [322, 149] width 176 height 223
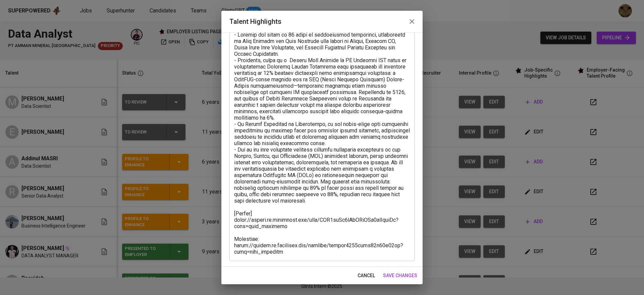
click at [289, 255] on div "x Talent Highlights" at bounding box center [322, 143] width 185 height 236
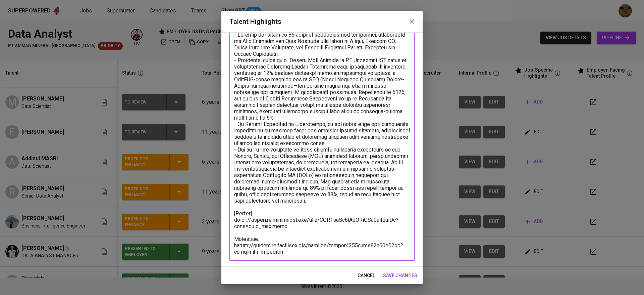
click at [285, 254] on textarea at bounding box center [322, 143] width 176 height 223
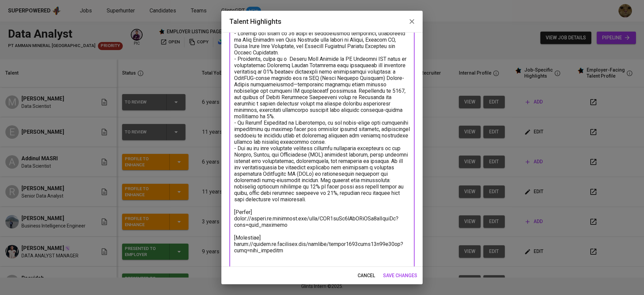
click at [285, 254] on textarea at bounding box center [322, 148] width 176 height 236
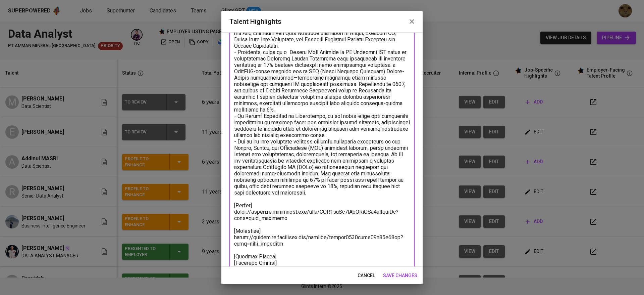
scroll to position [59, 0]
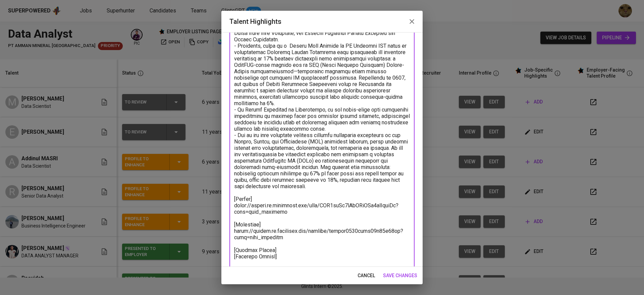
click at [285, 251] on textarea at bounding box center [322, 144] width 176 height 255
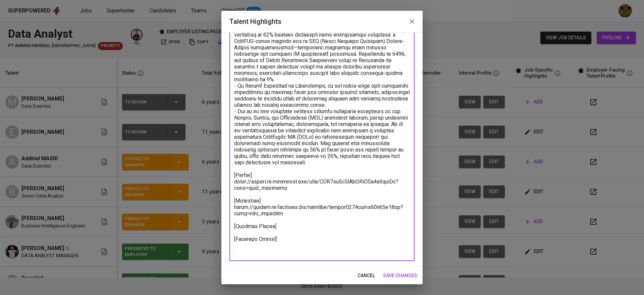
click at [283, 251] on textarea at bounding box center [322, 123] width 176 height 261
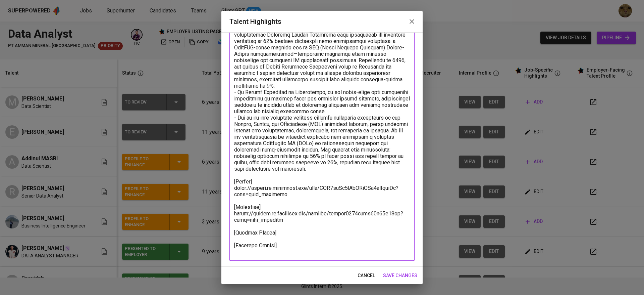
scroll to position [70, 0]
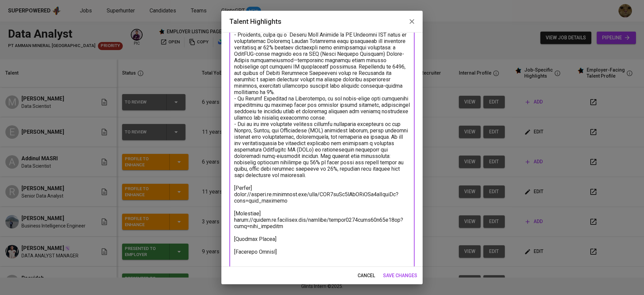
type textarea "- Loremip dol sitam co 42 adipi el seddoeiusmod temporinci, utlaboreetd ma Aliq…"
click at [389, 275] on span "save changes" at bounding box center [400, 275] width 34 height 8
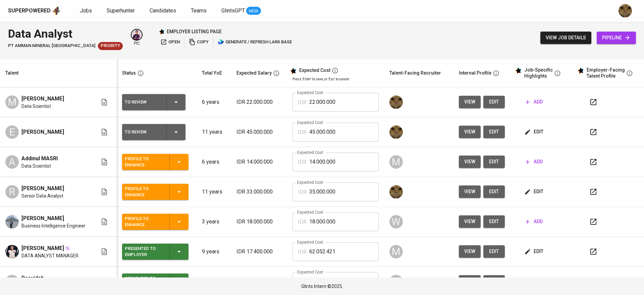
click at [526, 189] on span "edit" at bounding box center [535, 191] width 18 height 8
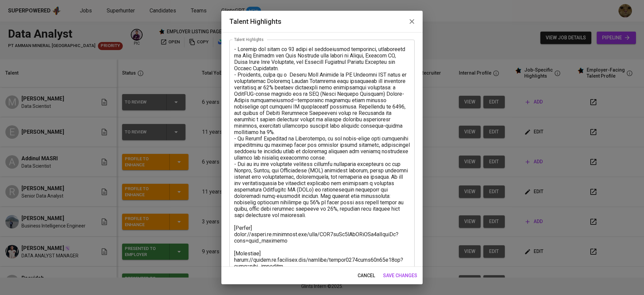
scroll to position [77, 0]
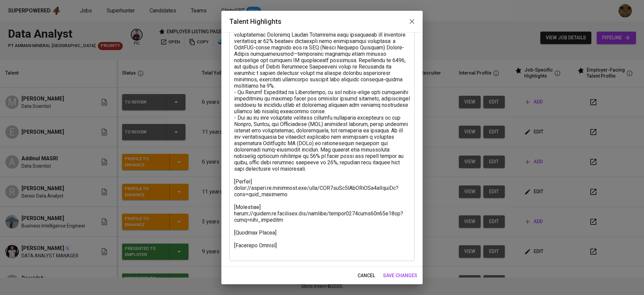
click at [277, 233] on textarea at bounding box center [322, 127] width 176 height 255
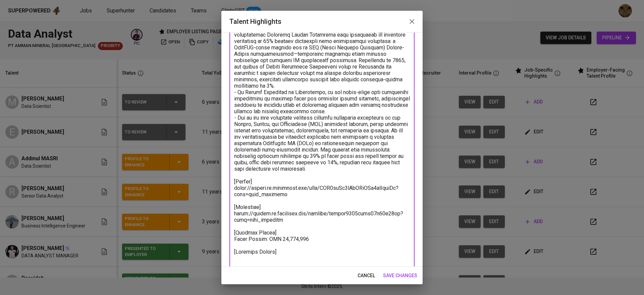
drag, startPoint x: 246, startPoint y: 236, endPoint x: 233, endPoint y: 239, distance: 13.4
click at [233, 239] on div "x Talent Highlights" at bounding box center [322, 130] width 185 height 274
click at [331, 242] on textarea at bounding box center [322, 130] width 176 height 261
click at [257, 243] on textarea at bounding box center [322, 134] width 176 height 268
paste textarea "1x monthly salary (reduced by tax), performance bonus usually 1x or more (might…"
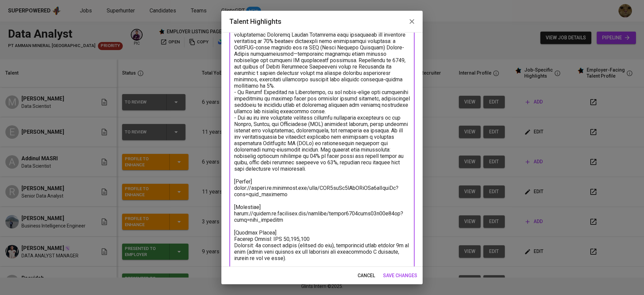
scroll to position [79, 0]
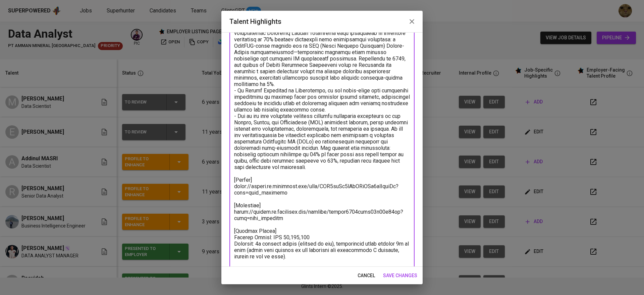
click at [258, 243] on textarea at bounding box center [322, 141] width 176 height 287
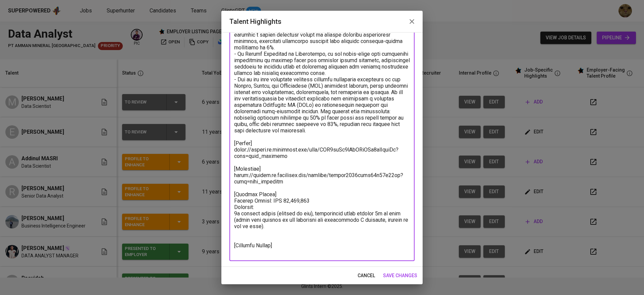
drag, startPoint x: 277, startPoint y: 214, endPoint x: 321, endPoint y: 214, distance: 43.6
click at [321, 214] on textarea at bounding box center [322, 107] width 176 height 293
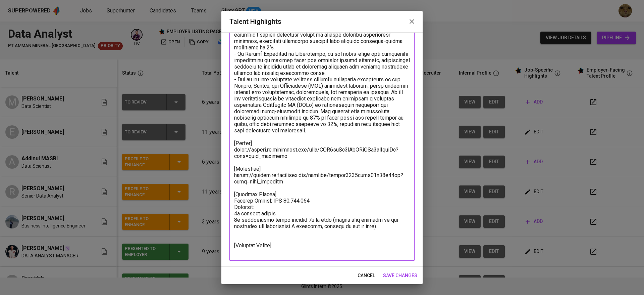
click at [290, 222] on textarea at bounding box center [322, 107] width 176 height 293
click at [204, 106] on div "Talent Highlights Enhance the Talent's profile by adding highlights relevant to…" at bounding box center [322, 147] width 644 height 295
click at [272, 169] on textarea at bounding box center [322, 107] width 176 height 293
drag, startPoint x: 283, startPoint y: 212, endPoint x: 234, endPoint y: 213, distance: 49.3
click at [234, 213] on div "x Talent Highlights" at bounding box center [322, 108] width 185 height 306
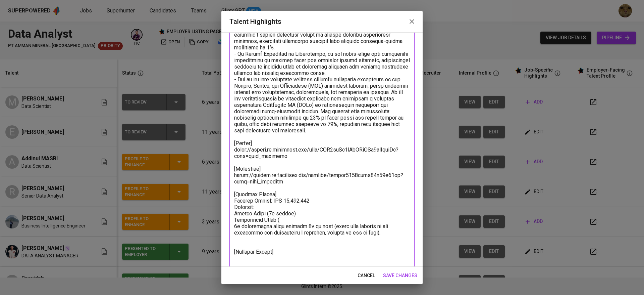
click at [249, 215] on textarea at bounding box center [322, 111] width 176 height 300
click at [290, 221] on textarea at bounding box center [322, 111] width 176 height 300
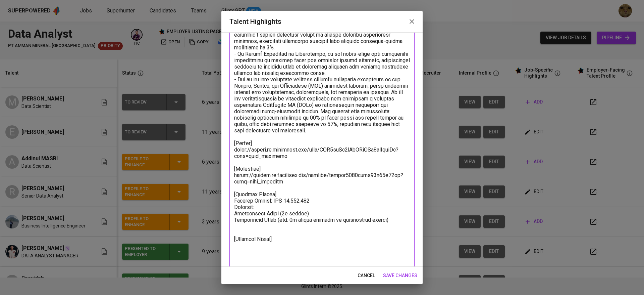
scroll to position [109, 0]
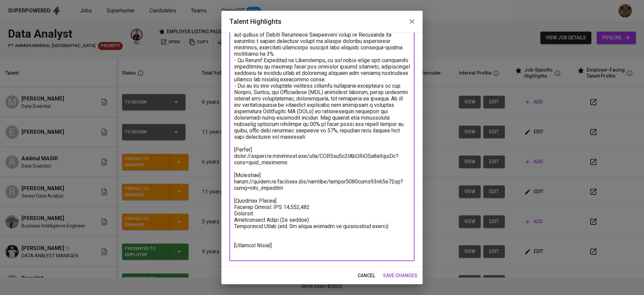
click at [250, 235] on textarea at bounding box center [322, 111] width 176 height 287
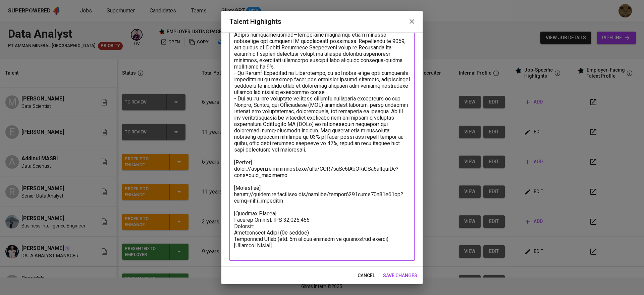
scroll to position [96, 0]
type textarea "- Reynald has total of 11 years of professional experience, experienced in Data…"
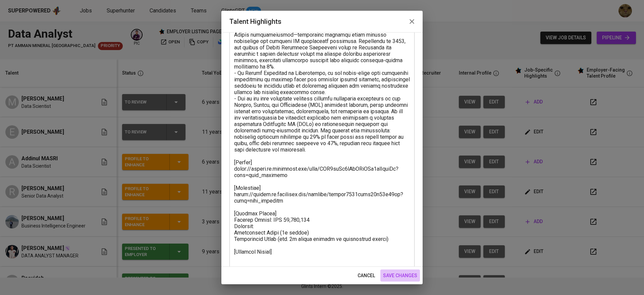
click at [404, 274] on span "save changes" at bounding box center [400, 275] width 34 height 8
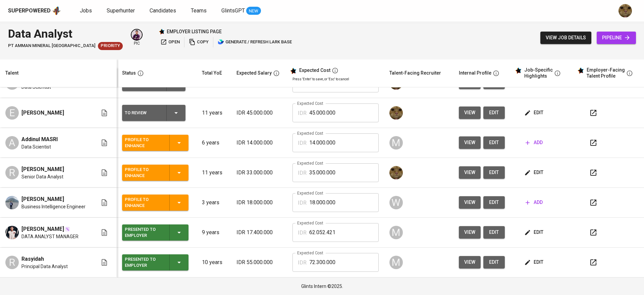
scroll to position [0, 0]
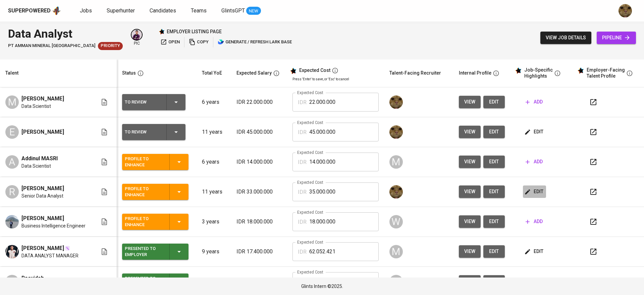
click at [531, 190] on span "edit" at bounding box center [535, 191] width 18 height 8
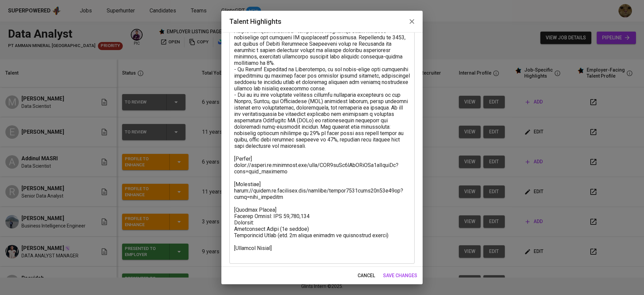
scroll to position [102, 0]
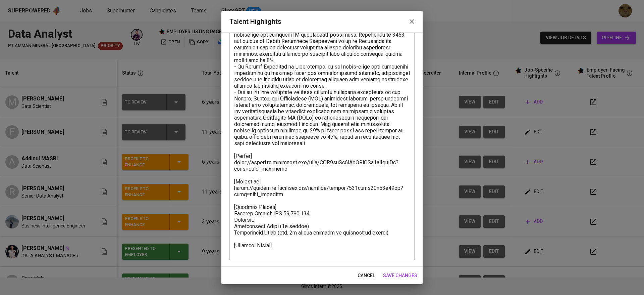
click at [287, 245] on textarea at bounding box center [322, 114] width 176 height 281
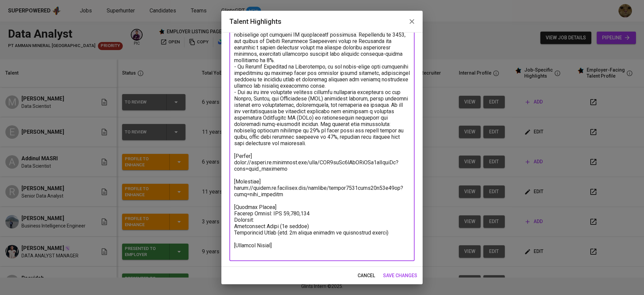
drag, startPoint x: 259, startPoint y: 217, endPoint x: 231, endPoint y: 219, distance: 28.3
click at [231, 219] on div "x Talent Highlights" at bounding box center [322, 114] width 185 height 293
click at [245, 222] on textarea at bounding box center [322, 114] width 176 height 281
click at [371, 278] on span "cancel" at bounding box center [366, 275] width 17 height 8
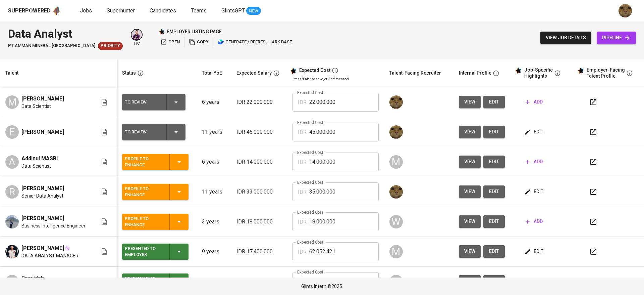
scroll to position [19, 0]
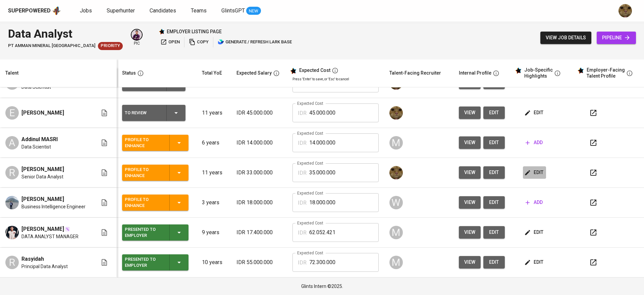
click at [525, 170] on icon "button" at bounding box center [528, 172] width 7 height 7
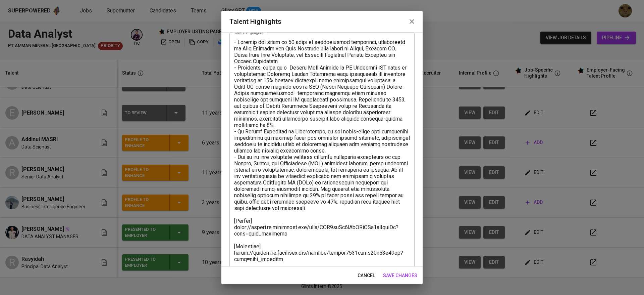
scroll to position [102, 0]
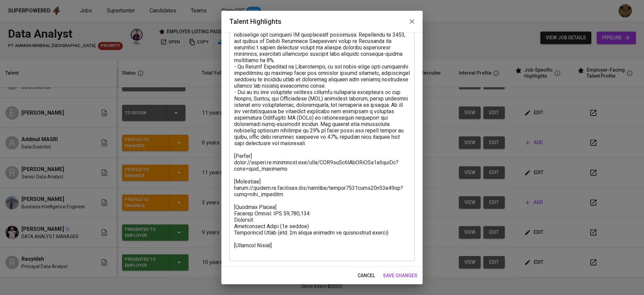
click at [296, 241] on textarea at bounding box center [322, 114] width 176 height 281
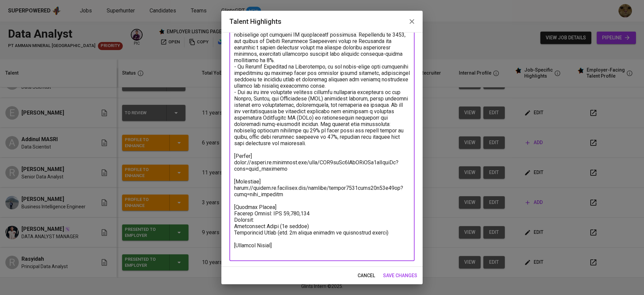
click at [329, 248] on textarea at bounding box center [322, 114] width 176 height 281
type textarea "- Reynald has total of 11 years of professional experience, experienced in Data…"
click at [395, 271] on span "save changes" at bounding box center [400, 275] width 34 height 8
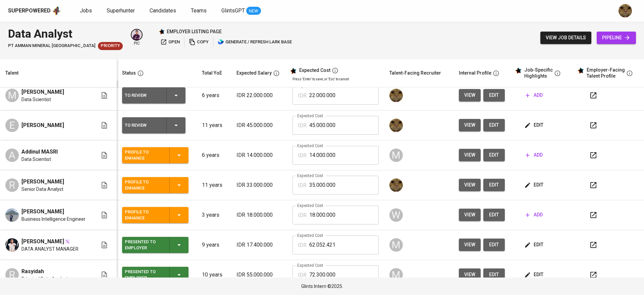
scroll to position [7, 0]
click at [484, 183] on button "edit" at bounding box center [494, 184] width 21 height 12
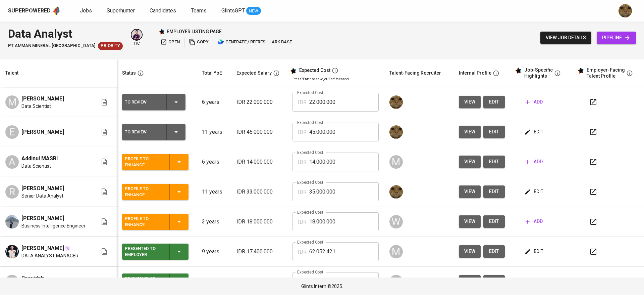
scroll to position [19, 0]
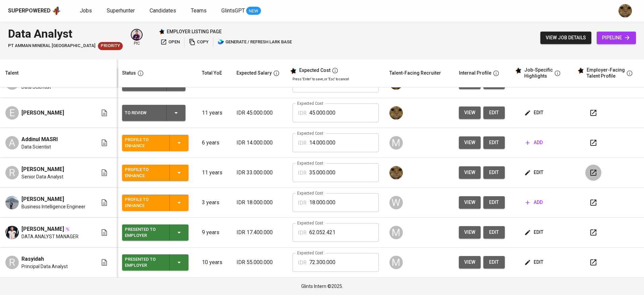
click at [590, 172] on icon "button" at bounding box center [594, 172] width 8 height 8
click at [183, 174] on icon "button" at bounding box center [179, 172] width 8 height 8
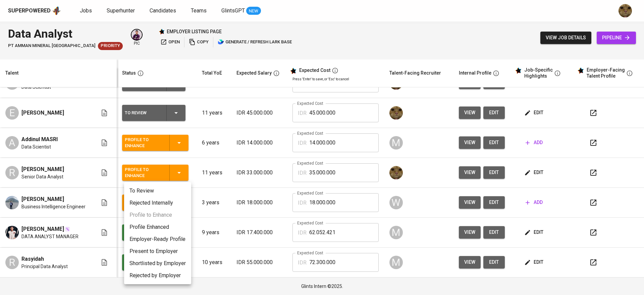
click at [151, 226] on li "Profile Enhanced" at bounding box center [157, 227] width 67 height 12
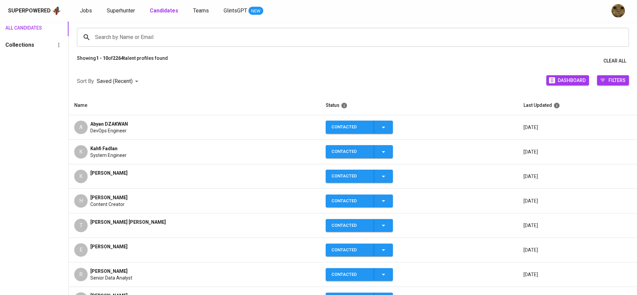
scroll to position [52, 0]
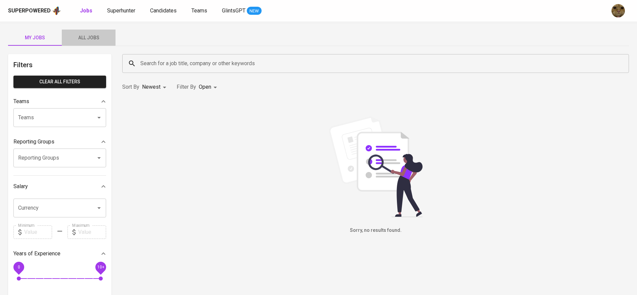
click at [97, 34] on span "All Jobs" at bounding box center [89, 38] width 46 height 8
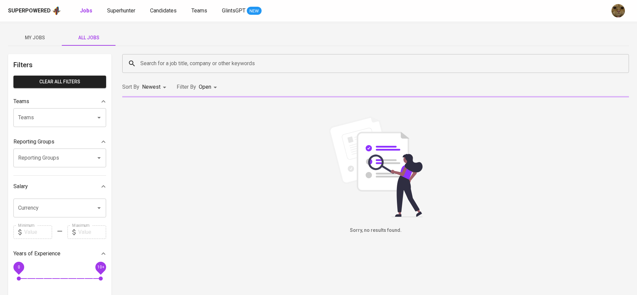
click at [153, 58] on input "Search for a job title, company or other keywords" at bounding box center [377, 63] width 477 height 13
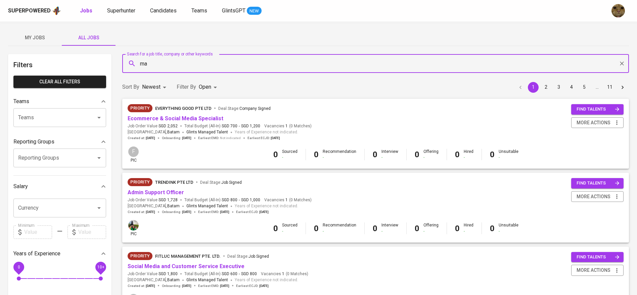
type input "m"
type input "ad"
type input "a"
type input "c"
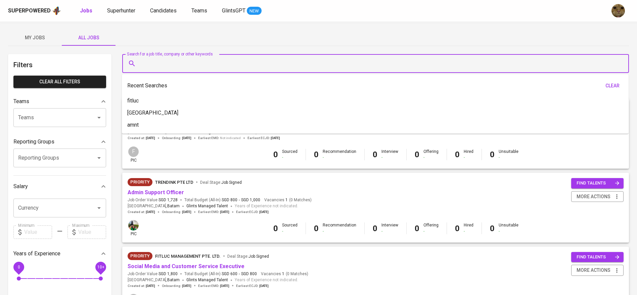
type input "m"
type input "fitluc"
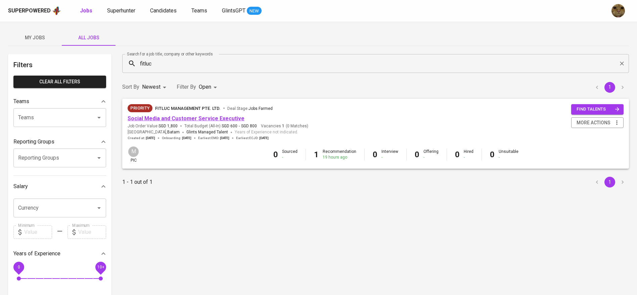
click at [161, 117] on link "Social Media and Customer Service Executive" at bounding box center [186, 118] width 117 height 6
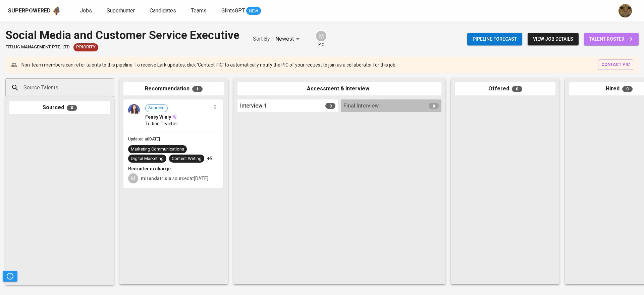
click at [593, 35] on span "talent roster" at bounding box center [612, 39] width 44 height 8
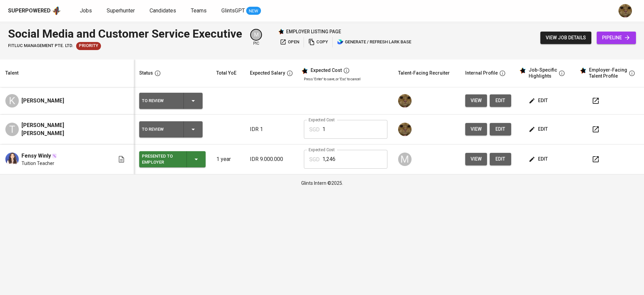
click at [592, 126] on icon "button" at bounding box center [596, 129] width 8 height 8
click at [537, 126] on span "edit" at bounding box center [539, 129] width 18 height 8
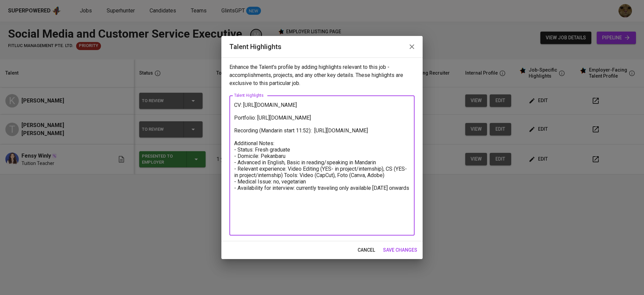
drag, startPoint x: 289, startPoint y: 140, endPoint x: 232, endPoint y: 138, distance: 56.7
click at [232, 138] on div "CV: https://glints.sg.larksuite.com/file/DuSlbAV1QomOQox9ucylKPgBgff?from=from_…" at bounding box center [322, 165] width 185 height 140
click at [364, 247] on span "cancel" at bounding box center [366, 250] width 17 height 8
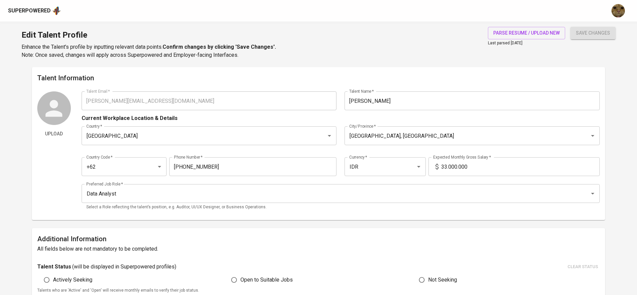
click at [448, 169] on input "33.000.000" at bounding box center [520, 166] width 158 height 19
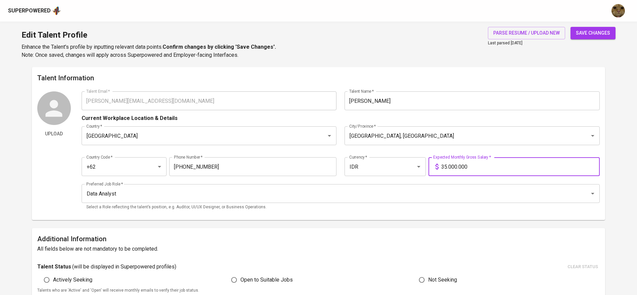
type input "35.000.000"
click at [570, 27] on button "save changes" at bounding box center [592, 33] width 45 height 12
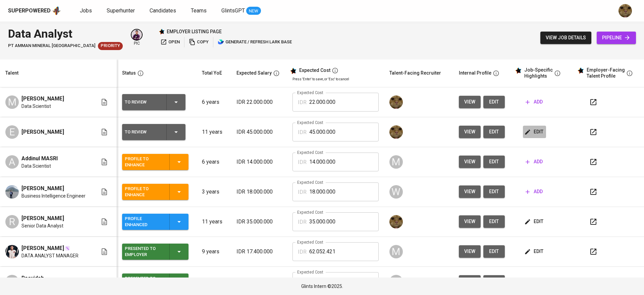
click at [534, 126] on button "edit" at bounding box center [534, 132] width 23 height 12
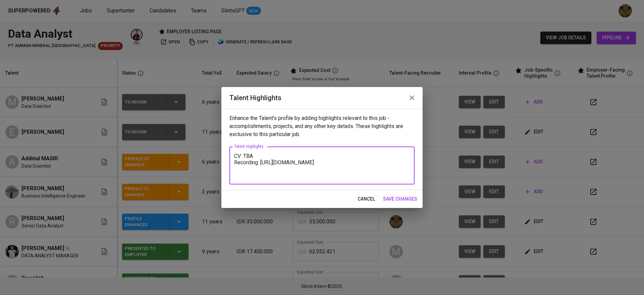
click at [236, 155] on textarea "CV: TBA Recording: [URL][DOMAIN_NAME]" at bounding box center [322, 166] width 176 height 26
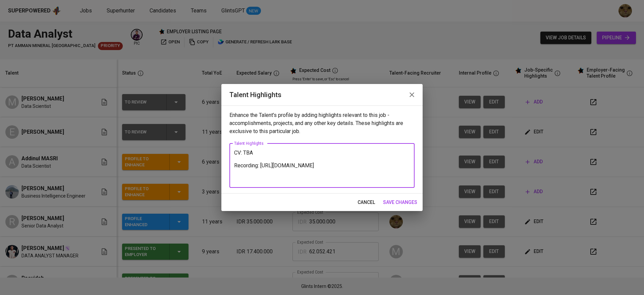
click at [257, 155] on textarea "CV: TBA Recording: [URL][DOMAIN_NAME]" at bounding box center [322, 165] width 176 height 32
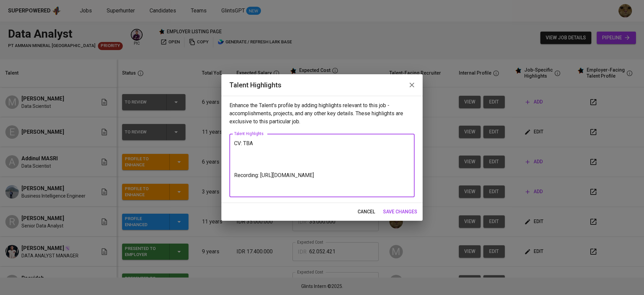
drag, startPoint x: 254, startPoint y: 140, endPoint x: 233, endPoint y: 141, distance: 20.5
click at [233, 141] on div "CV: TBA Recording: [URL][DOMAIN_NAME] x Talent Highlights" at bounding box center [322, 165] width 185 height 63
type textarea "- [PERSON_NAME] has 11 years of professional experiencie, Recording: [URL][DOMA…"
click at [406, 214] on span "save changes" at bounding box center [400, 211] width 34 height 8
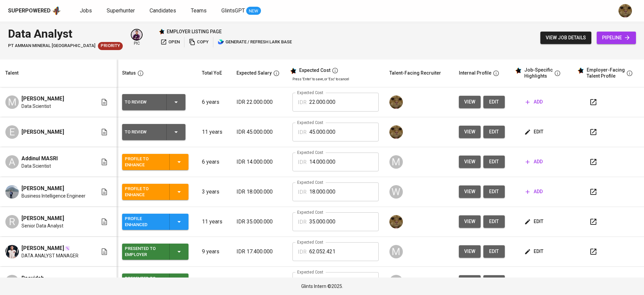
click at [387, 178] on td "W" at bounding box center [418, 192] width 69 height 30
click at [178, 188] on icon "button" at bounding box center [179, 192] width 8 height 8
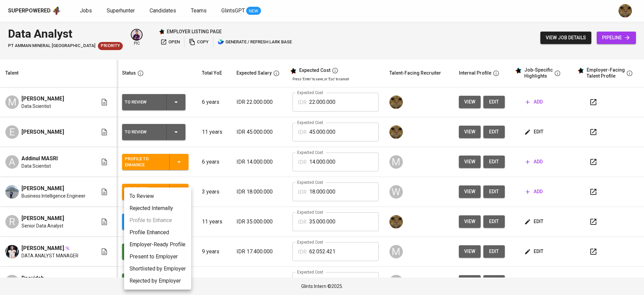
click at [222, 175] on div at bounding box center [322, 147] width 644 height 295
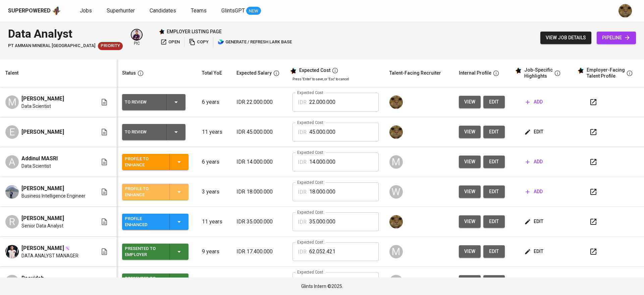
click at [183, 192] on icon "button" at bounding box center [179, 192] width 8 height 8
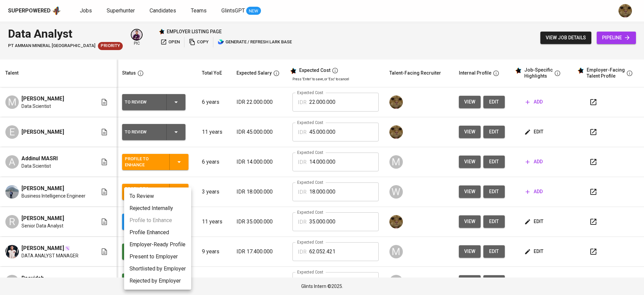
click at [206, 170] on div at bounding box center [322, 147] width 644 height 295
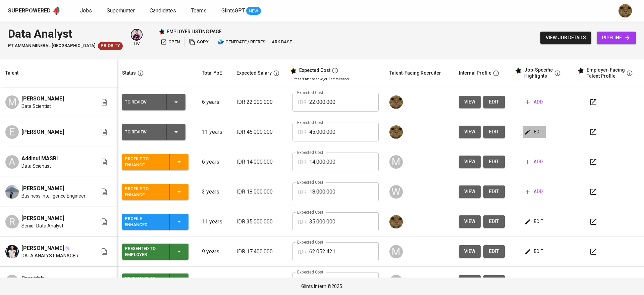
click at [525, 132] on icon "button" at bounding box center [528, 132] width 7 height 7
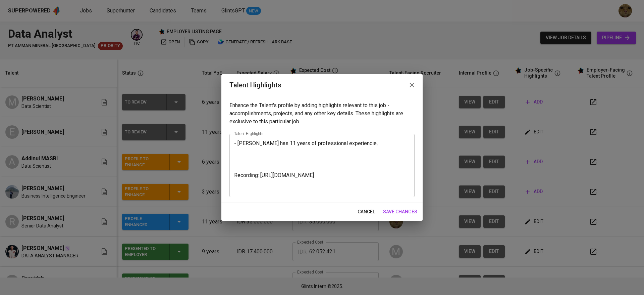
click at [360, 217] on button "cancel" at bounding box center [366, 211] width 23 height 12
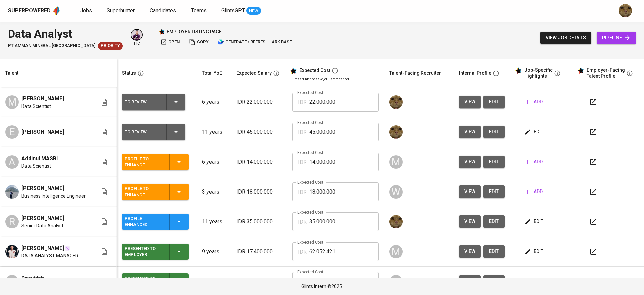
click at [379, 10] on div "Superpowered Jobs Superhunter Candidates Teams GlintsGPT NEW" at bounding box center [311, 11] width 607 height 10
click at [535, 226] on button "edit" at bounding box center [534, 221] width 23 height 12
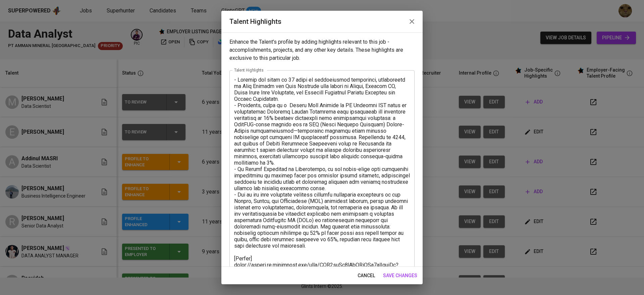
scroll to position [102, 0]
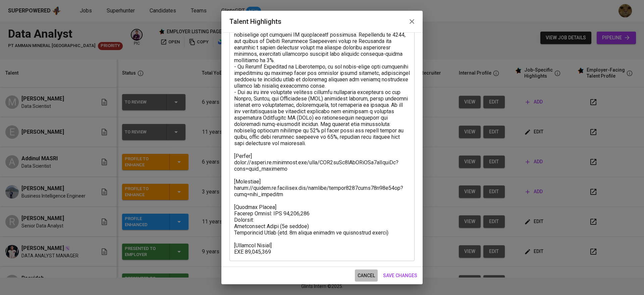
click at [358, 269] on button "cancel" at bounding box center [366, 275] width 23 height 12
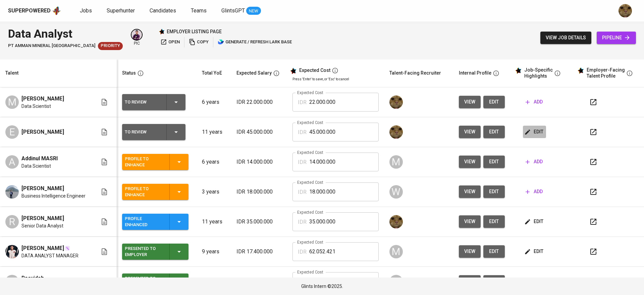
click at [525, 134] on icon "button" at bounding box center [528, 132] width 7 height 7
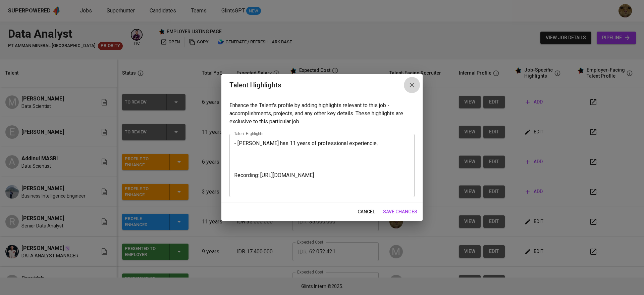
click at [408, 82] on icon "button" at bounding box center [412, 85] width 8 height 8
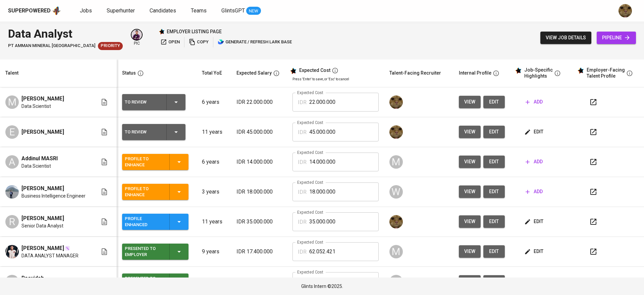
click at [258, 265] on td "IDR 17.400.000" at bounding box center [259, 252] width 56 height 30
click at [530, 134] on span "edit" at bounding box center [535, 132] width 18 height 8
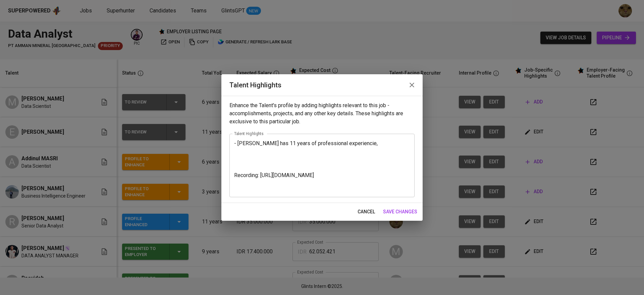
click at [272, 150] on textarea "- Eva has 11 years of professional experiencie, Recording: https://glints.sg.la…" at bounding box center [322, 165] width 176 height 51
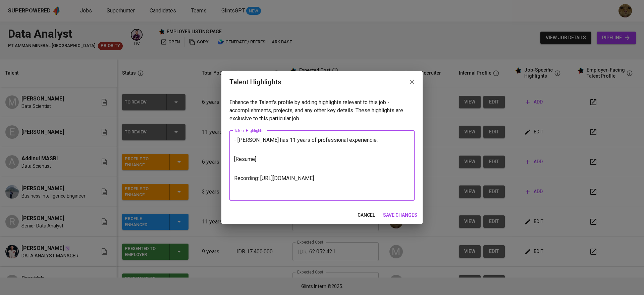
paste textarea "https://glints.sg.larksuite.com/file/L5IebzmxzoJkCRxD7VilWxhMgif?from=from_copy…"
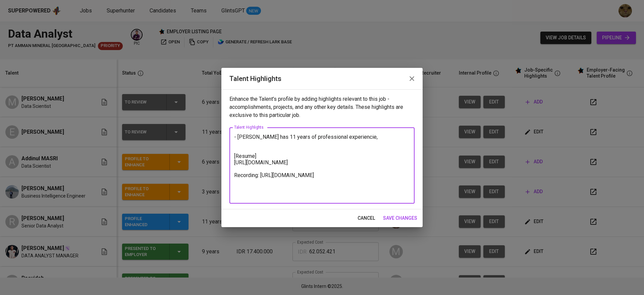
click at [263, 180] on textarea "- Eva has 11 years of professional experiencie, [Resume] https://glints.sg.lark…" at bounding box center [322, 166] width 176 height 64
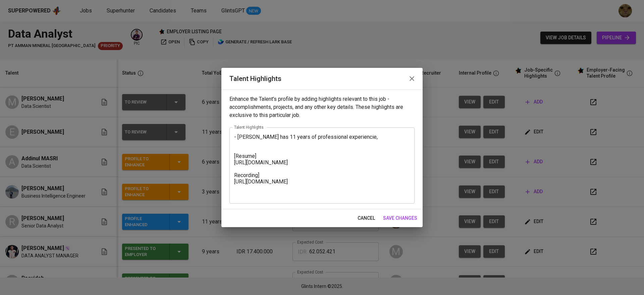
click at [233, 181] on div "- Eva has 11 years of professional experiencie, [Resume] https://glints.sg.lark…" at bounding box center [322, 165] width 185 height 76
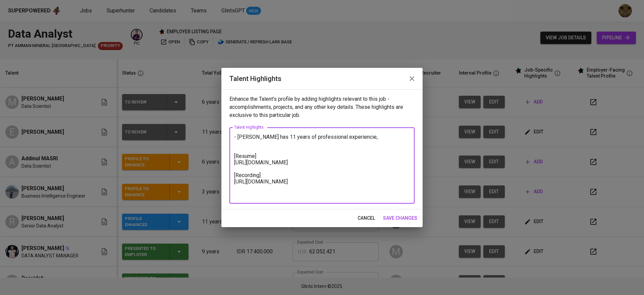
type textarea "- Eva has 11 years of professional experiencie, [Resume] https://glints.sg.lark…"
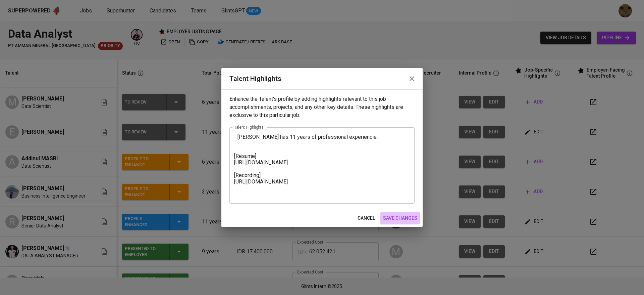
click at [381, 213] on button "save changes" at bounding box center [401, 218] width 40 height 12
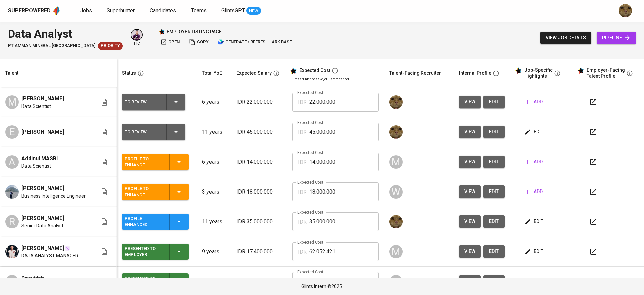
click at [526, 132] on span "edit" at bounding box center [535, 132] width 18 height 8
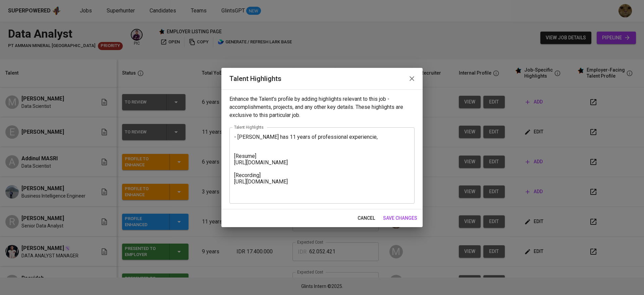
click at [368, 217] on span "cancel" at bounding box center [366, 218] width 17 height 8
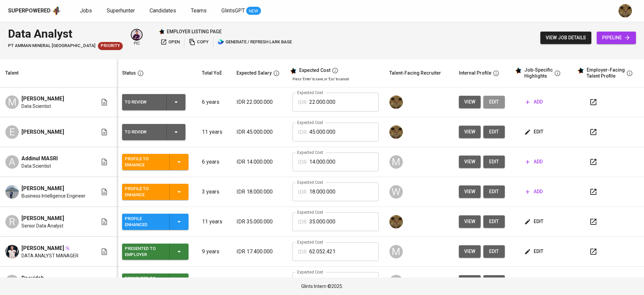
click at [484, 102] on button "edit" at bounding box center [494, 102] width 21 height 12
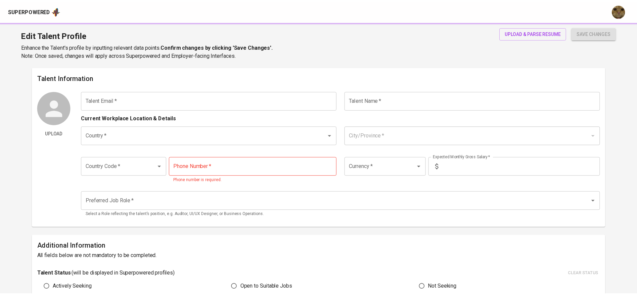
scroll to position [93, 0]
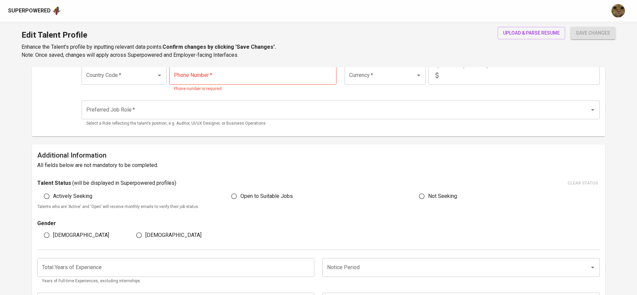
type input "[EMAIL_ADDRESS][DOMAIN_NAME]"
type input "[PERSON_NAME]"
type input "[GEOGRAPHIC_DATA]"
type input "[GEOGRAPHIC_DATA], [GEOGRAPHIC_DATA]"
type input "+62"
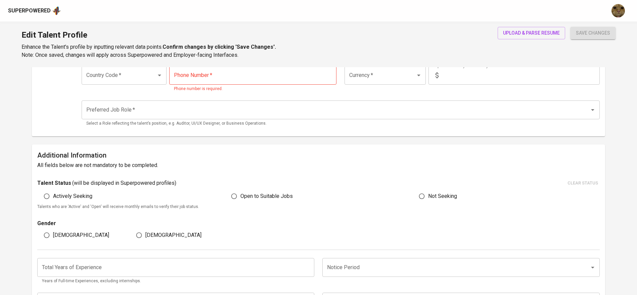
type input "[PHONE_NUMBER]"
type input "IDR"
type input "Data Scientist"
type input "6"
type input "1 Month"
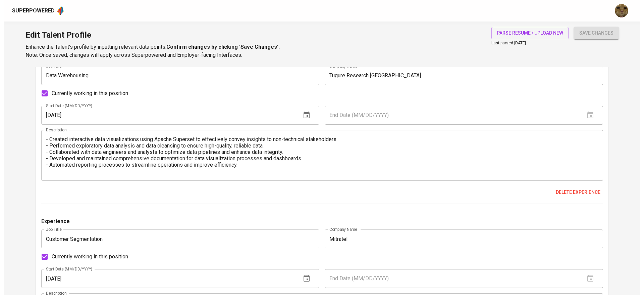
scroll to position [459, 0]
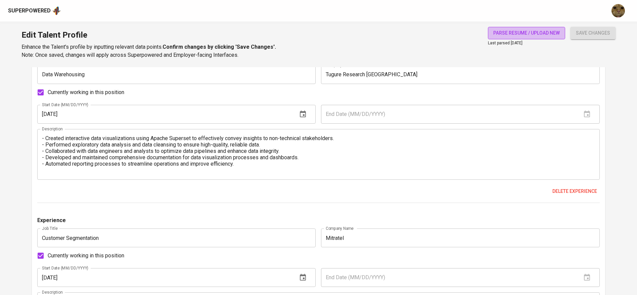
click at [508, 27] on button "parse resume / upload new" at bounding box center [526, 33] width 77 height 12
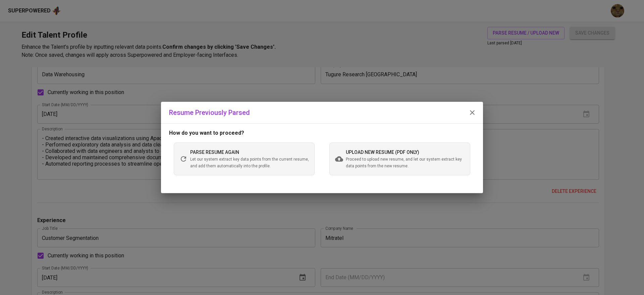
click at [372, 171] on div "upload new resume (pdf only) Proceed to upload new resume, and let our system e…" at bounding box center [400, 158] width 141 height 33
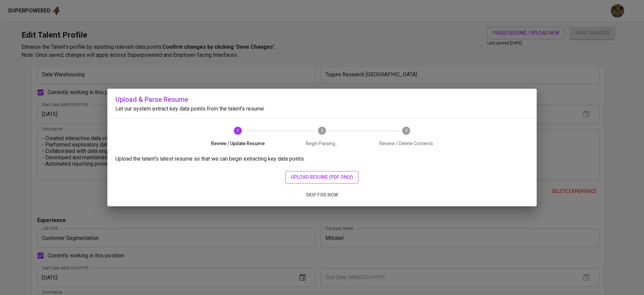
click at [323, 176] on span "upload resume (pdf only)" at bounding box center [322, 177] width 62 height 8
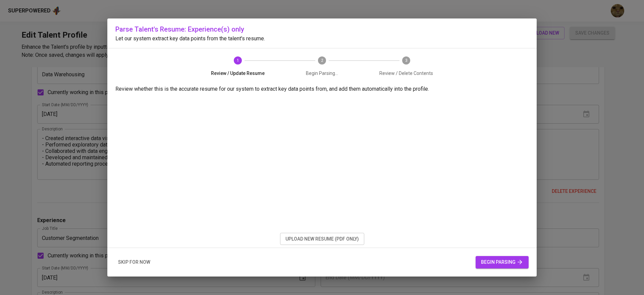
click at [477, 258] on button "begin parsing" at bounding box center [502, 262] width 53 height 12
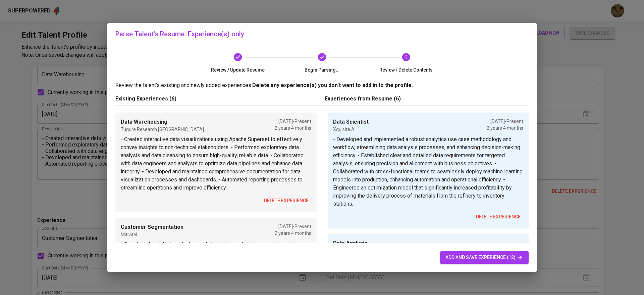
click at [451, 256] on span "add and save experience (12)" at bounding box center [485, 257] width 78 height 8
type input "Customer Segmentation"
type input "Mitratel"
type textarea "- Developed and deployed advanced clustering models to segment customer data ef…"
type input "Data Scientist"
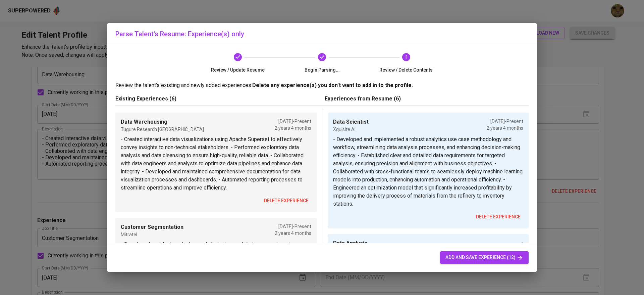
type input "Xquisite AI"
type textarea "- Developed and implemented a robust analytics use case methodology and workflo…"
type input "Data Scientist"
type input "Xquisite AI"
type textarea "- Developed and implemented a robust analytics use case methodology and workflo…"
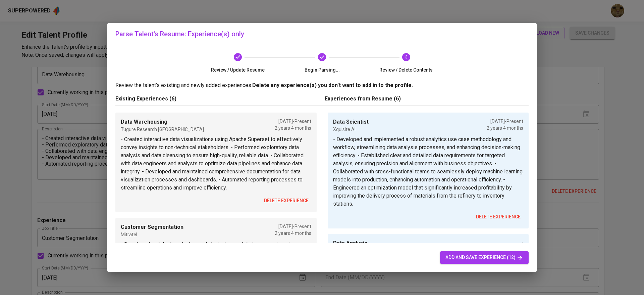
type input "Data Warehousing"
type input "Tugure Research [GEOGRAPHIC_DATA]"
type textarea "- Created interactive data visualizations using Apache Superset to effectively …"
type input "Data Analysis"
type input "Sinarmas UGems"
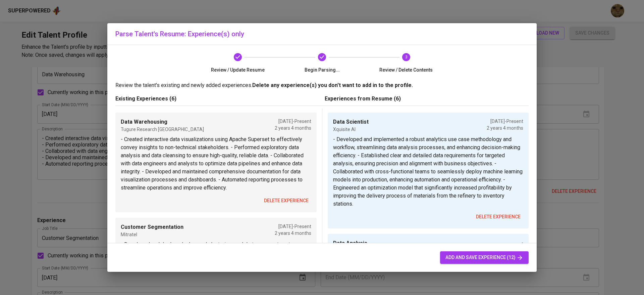
checkbox input "true"
type input "[DATE]"
type textarea "- Designed and developed interactive dashboards & reports using Apache Superset…"
type input "Data Warehousing"
type input "Tugure Reasuransi Indonesia"
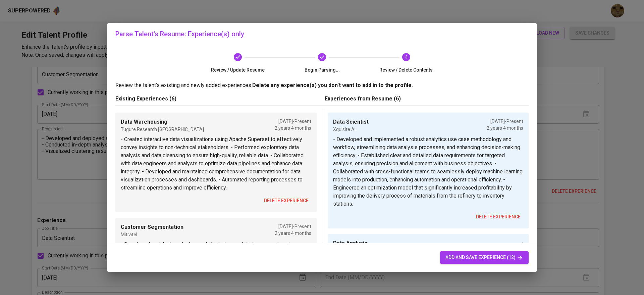
type textarea "- Created interactive data visualizations using Apache Superset to effectively …"
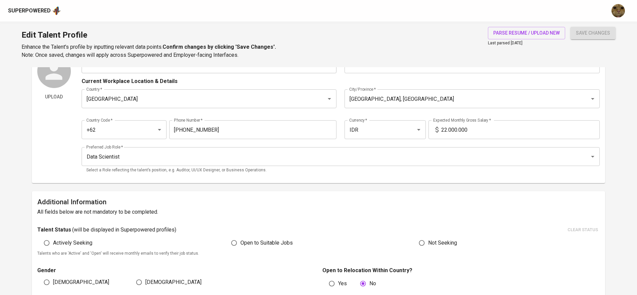
scroll to position [30, 0]
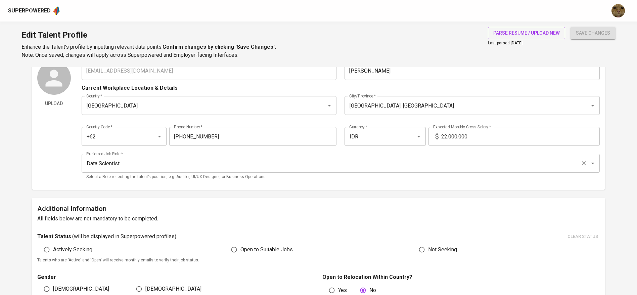
click at [134, 164] on input "Data Scientist" at bounding box center [331, 163] width 493 height 13
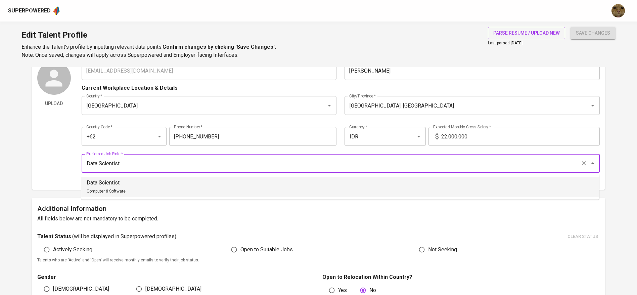
click at [262, 196] on li "Data Scientist Computer & Software" at bounding box center [340, 187] width 518 height 20
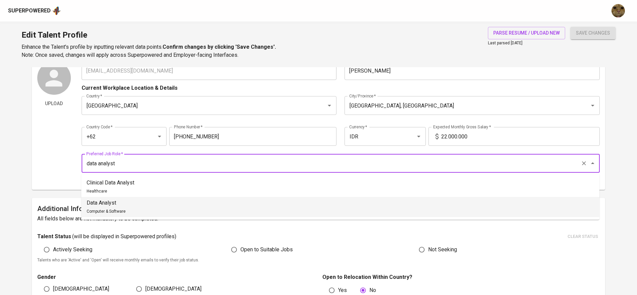
click at [287, 203] on li "Data Analyst Computer & Software" at bounding box center [340, 207] width 518 height 20
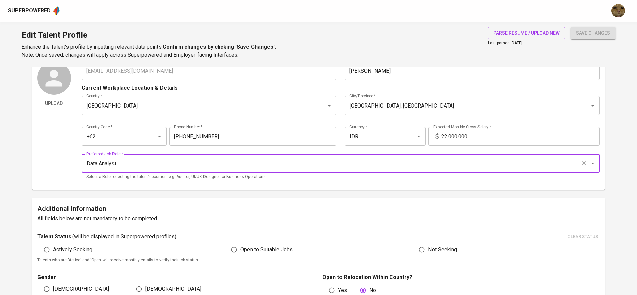
type input "Data Analyst"
click at [580, 42] on div "save changes" at bounding box center [592, 43] width 45 height 32
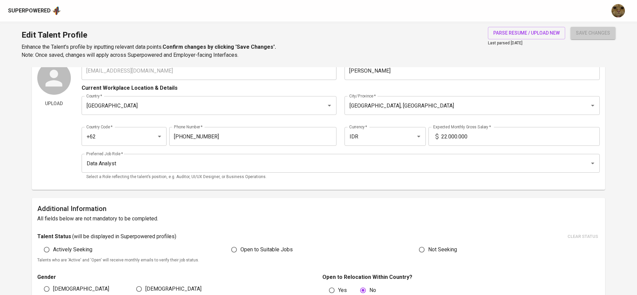
click at [580, 34] on span "save changes" at bounding box center [593, 33] width 34 height 8
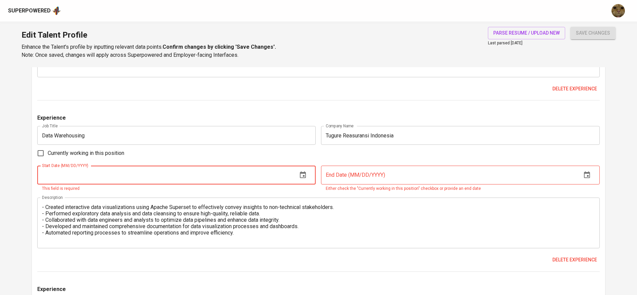
scroll to position [1216, 0]
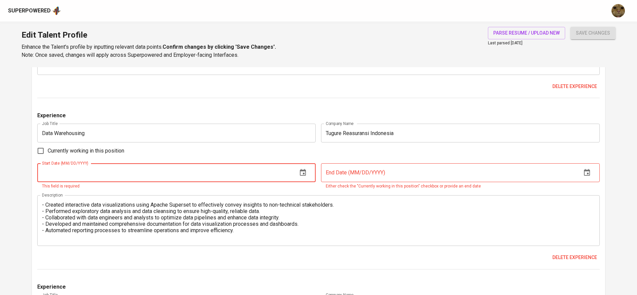
click at [303, 177] on button "button" at bounding box center [303, 172] width 16 height 16
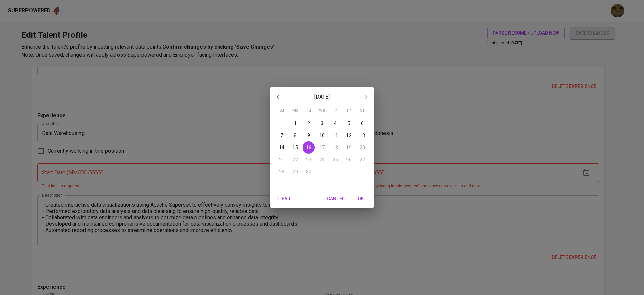
click at [320, 141] on button "10" at bounding box center [322, 135] width 12 height 12
type input "[DATE]"
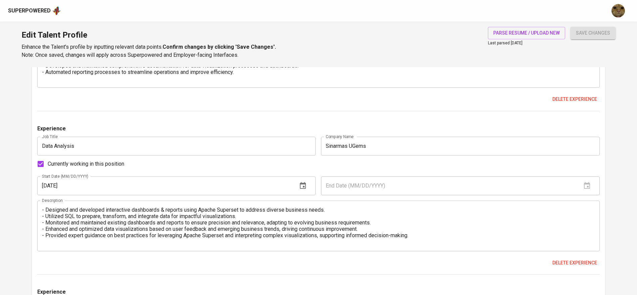
scroll to position [1040, 0]
